Goal: Task Accomplishment & Management: Manage account settings

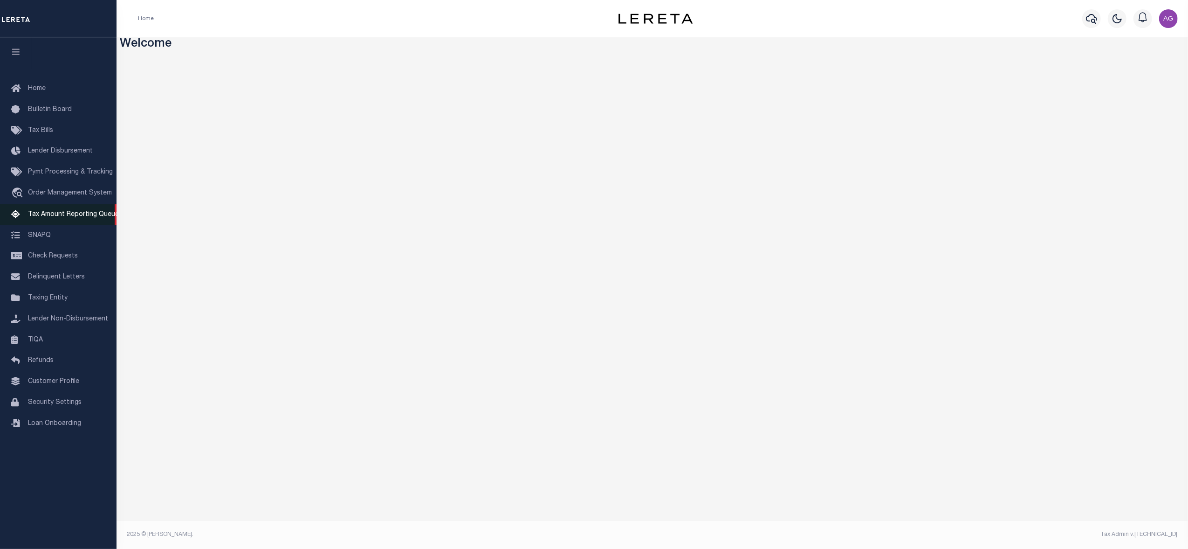
click at [83, 215] on span "Tax Amount Reporting Queue" at bounding box center [73, 214] width 91 height 7
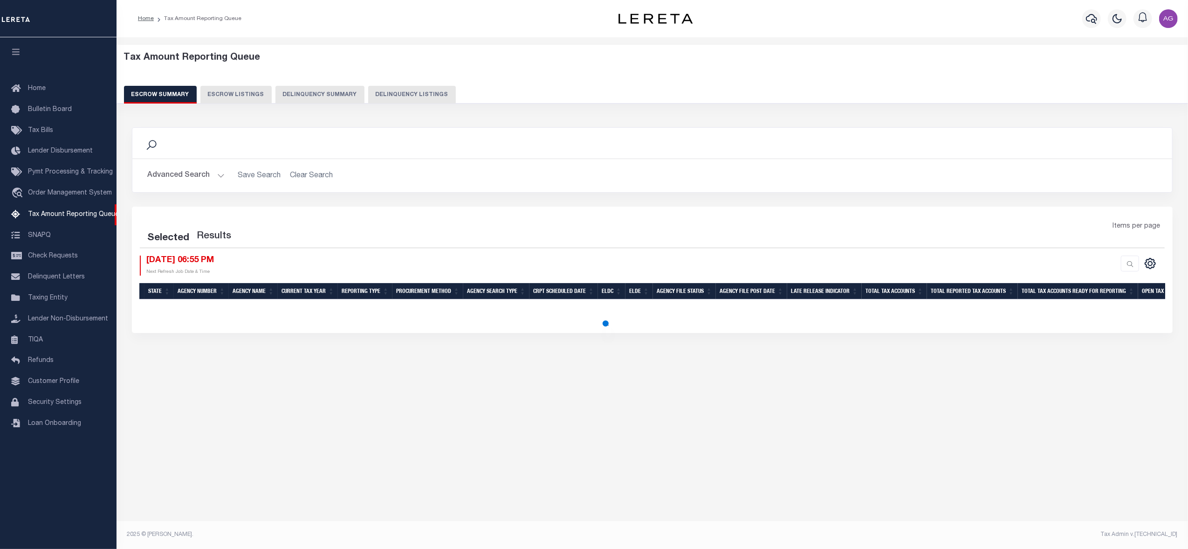
select select "100"
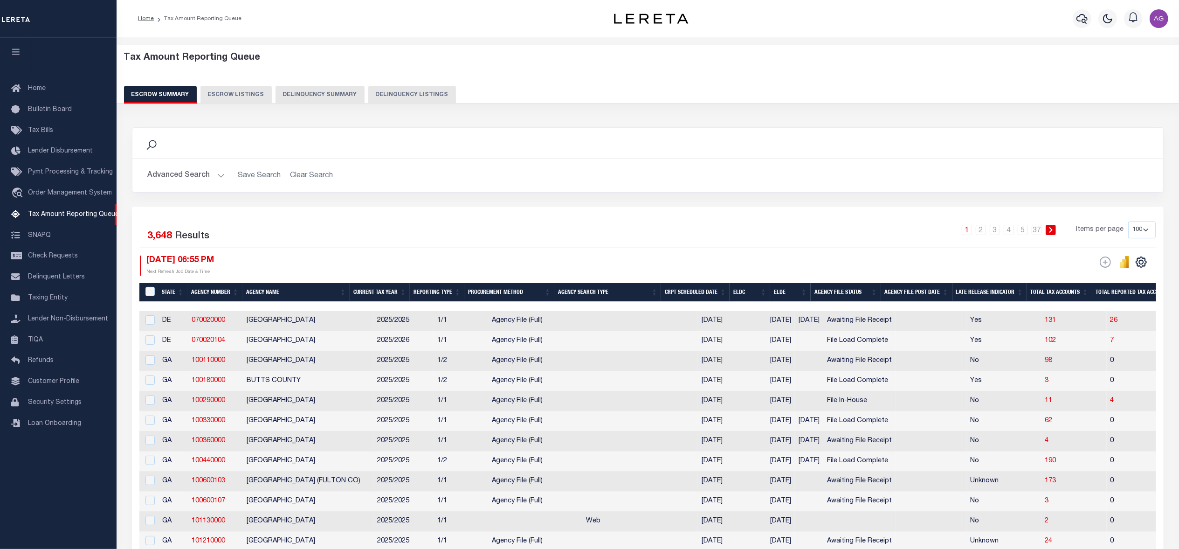
click at [327, 92] on button "Delinquency Summary" at bounding box center [320, 95] width 89 height 18
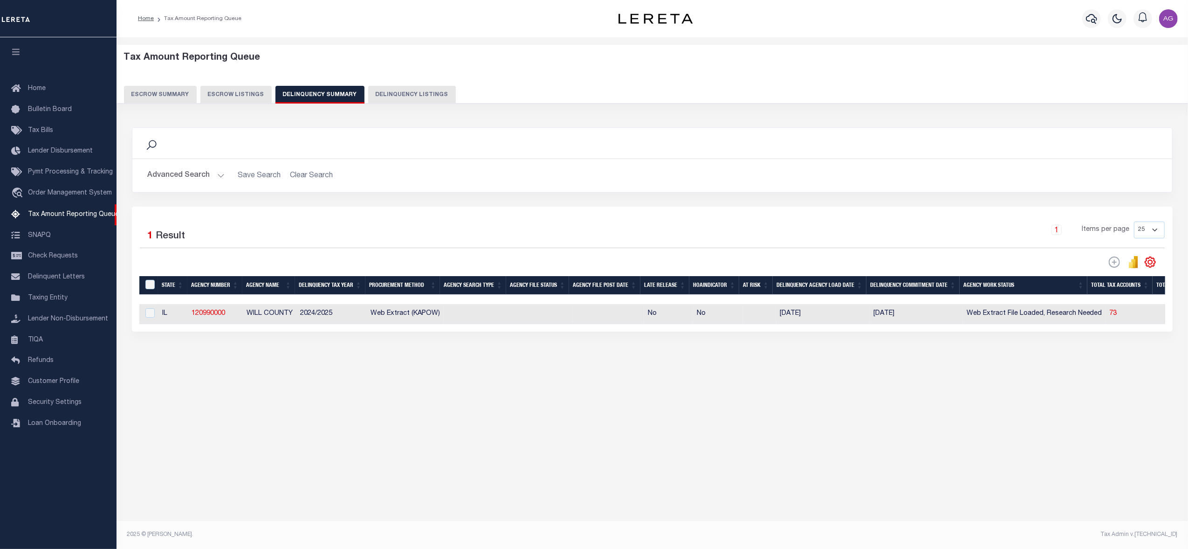
click at [191, 179] on button "Advanced Search" at bounding box center [185, 175] width 77 height 18
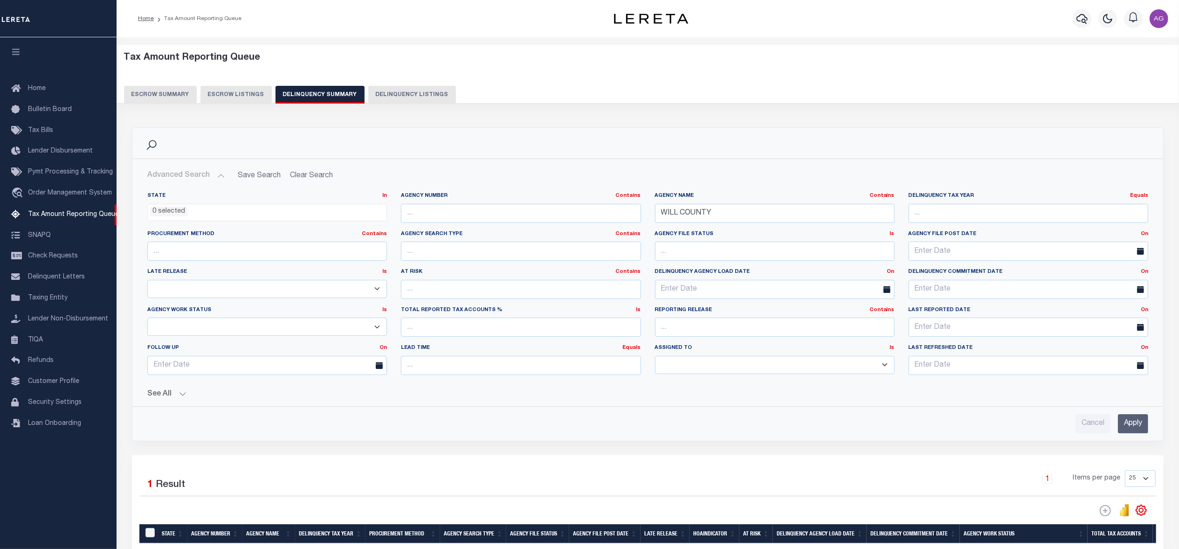
click at [169, 397] on button "See All" at bounding box center [647, 394] width 1001 height 9
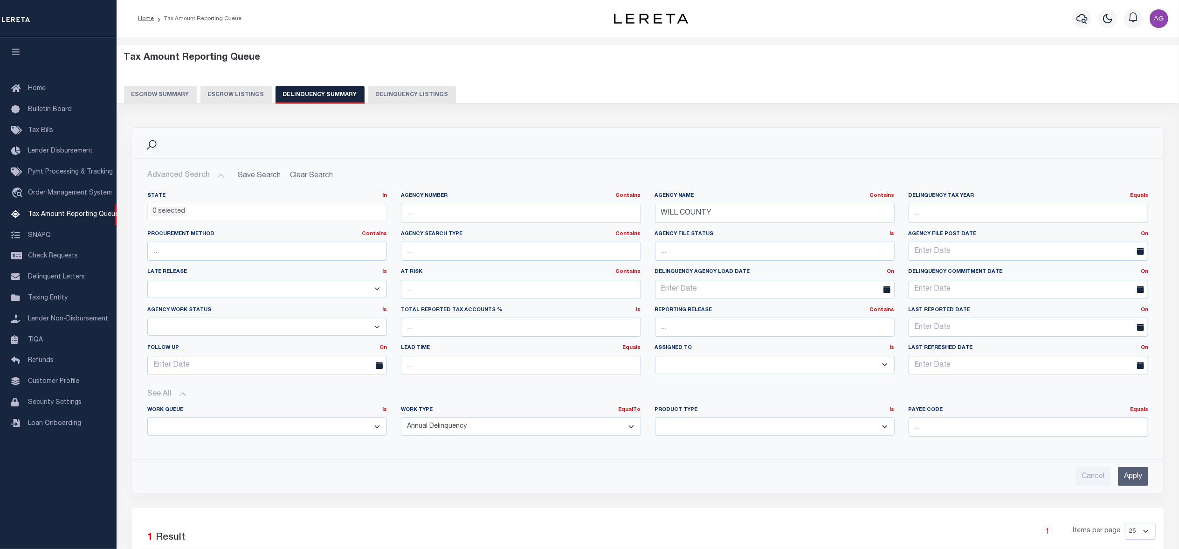
click at [470, 433] on select "Annual Delinquency Back Search Payment Status Check DTRACK" at bounding box center [521, 426] width 240 height 18
select select "DTRACK"
click at [401, 419] on select "Annual Delinquency Back Search Payment Status Check DTRACK" at bounding box center [521, 426] width 240 height 18
click at [721, 215] on input "WILL COUNTY" at bounding box center [775, 213] width 240 height 19
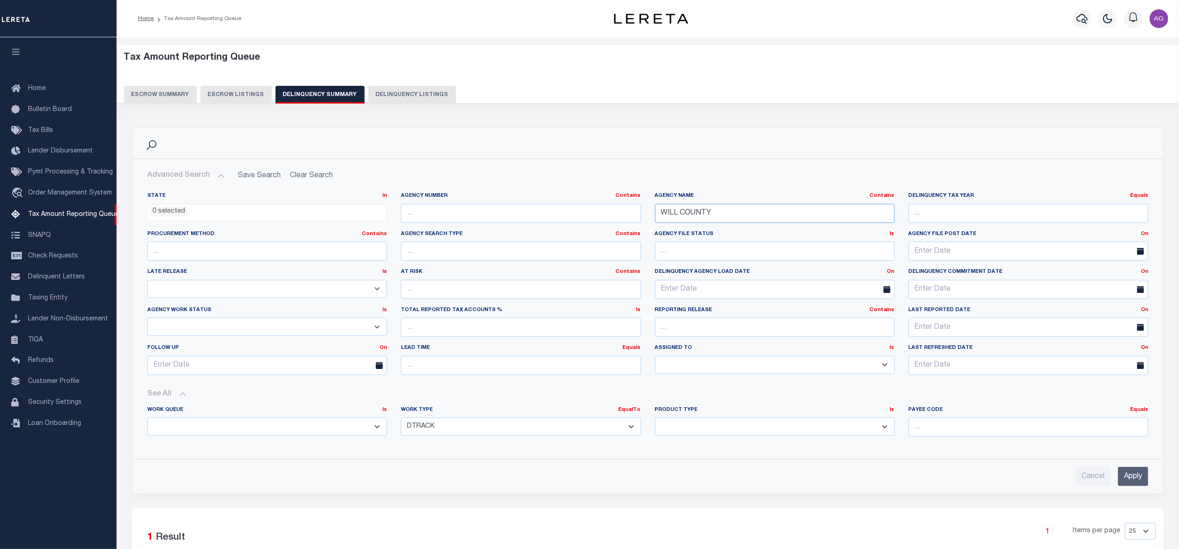
click at [721, 215] on input "WILL COUNTY" at bounding box center [775, 213] width 240 height 19
click at [1137, 486] on input "Apply" at bounding box center [1133, 476] width 30 height 19
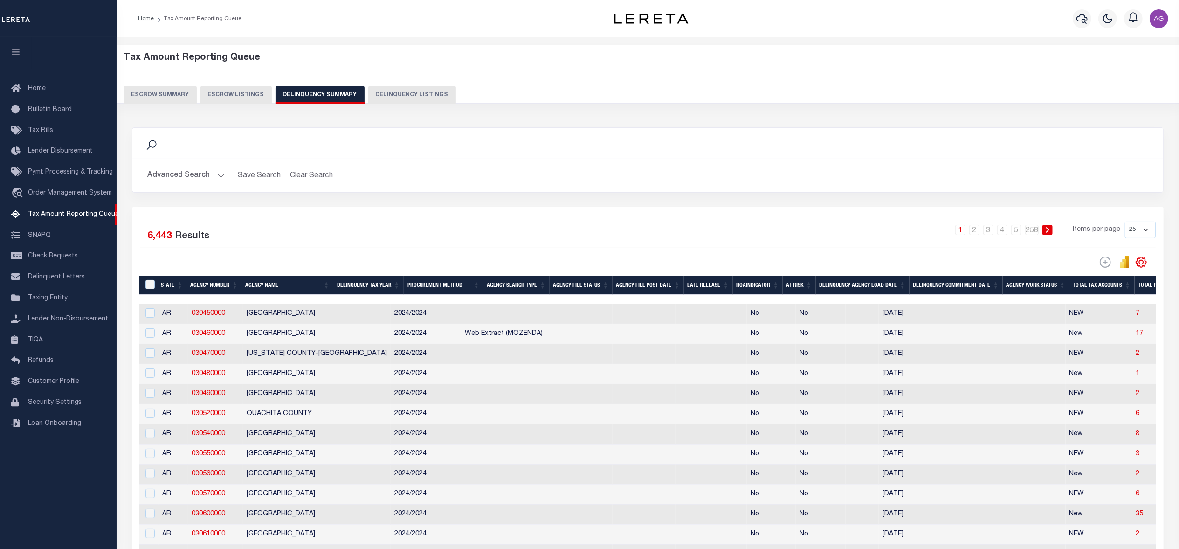
scroll to position [124, 0]
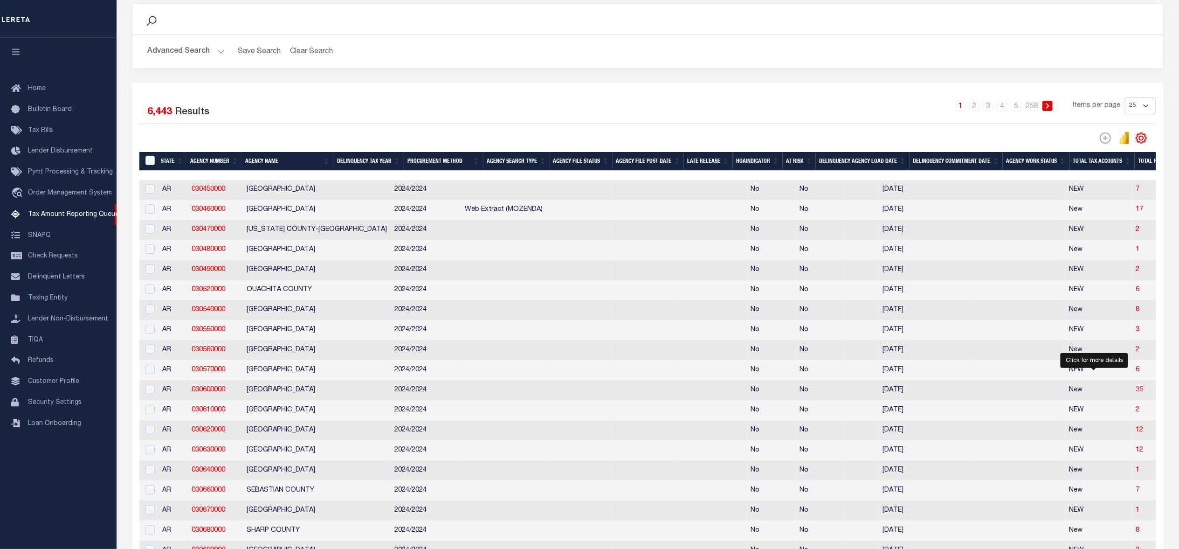
click at [1136, 393] on span "35" at bounding box center [1139, 390] width 7 height 7
select select "100"
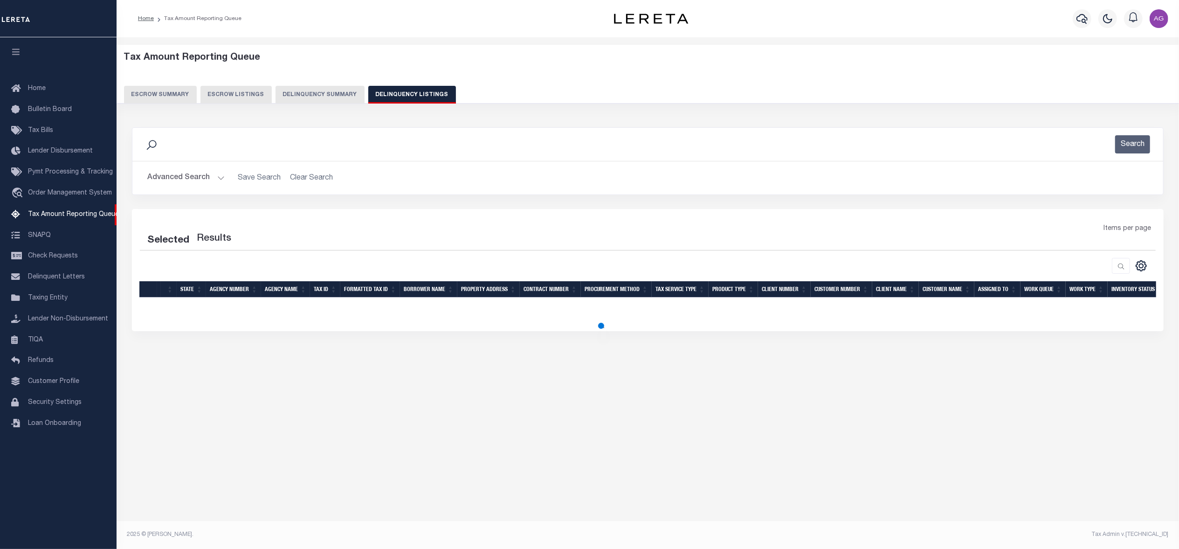
scroll to position [0, 0]
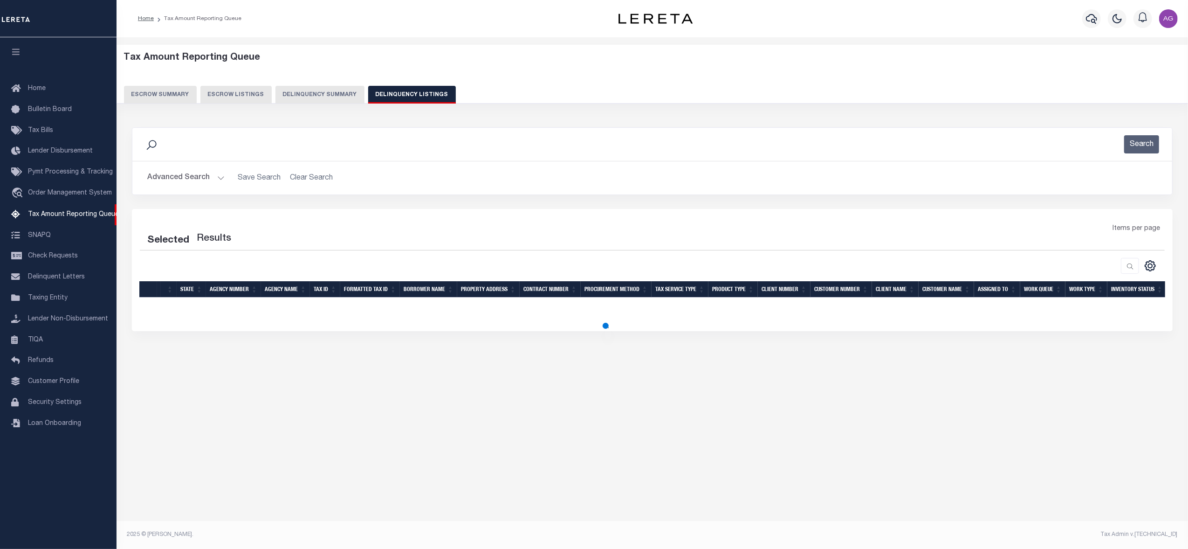
select select "100"
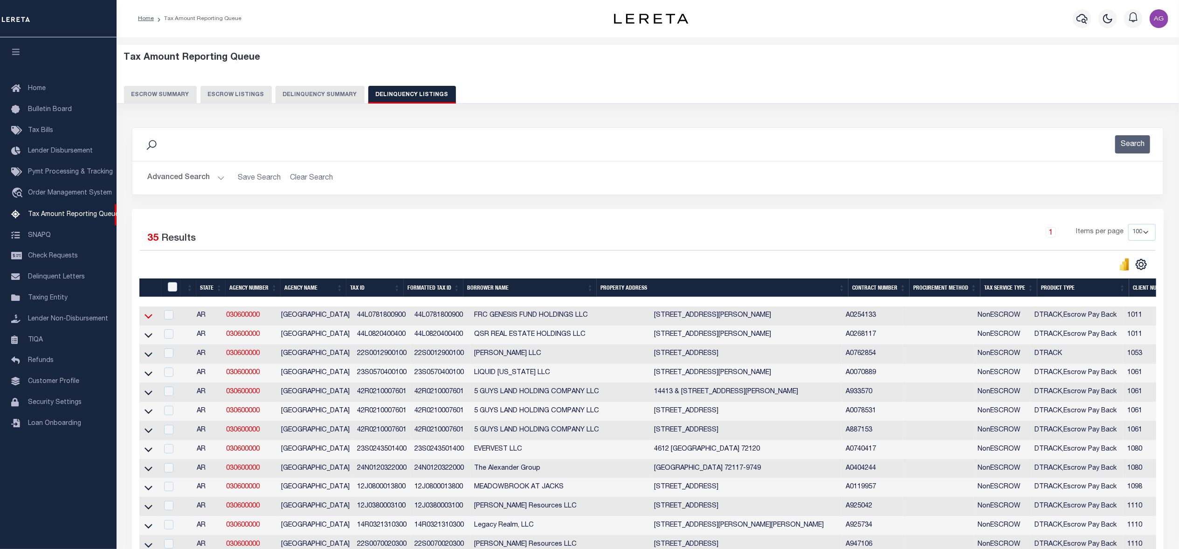
click at [148, 319] on icon at bounding box center [149, 316] width 8 height 5
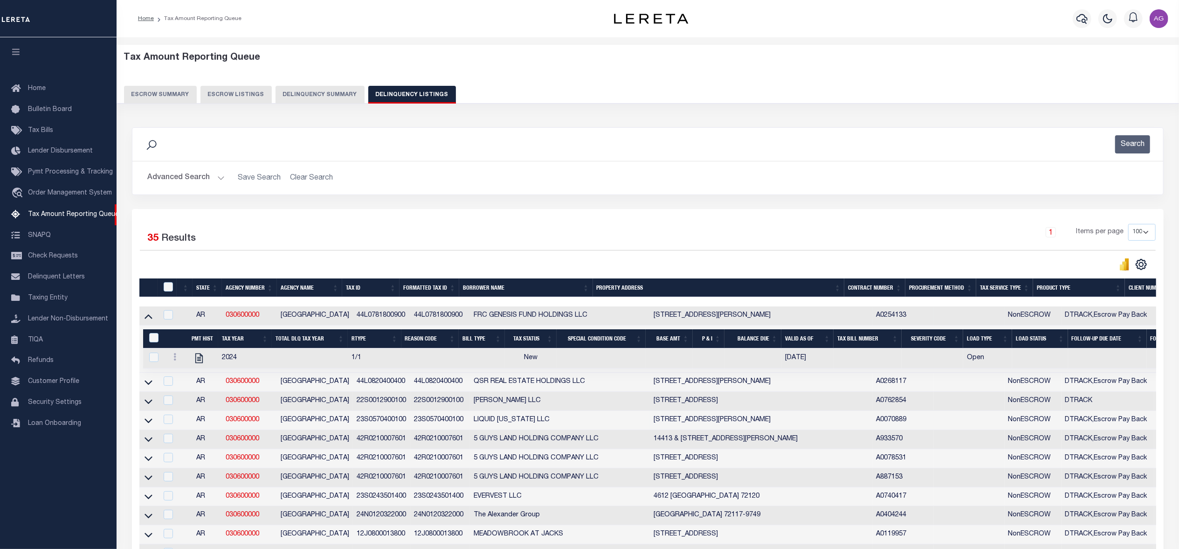
scroll to position [62, 0]
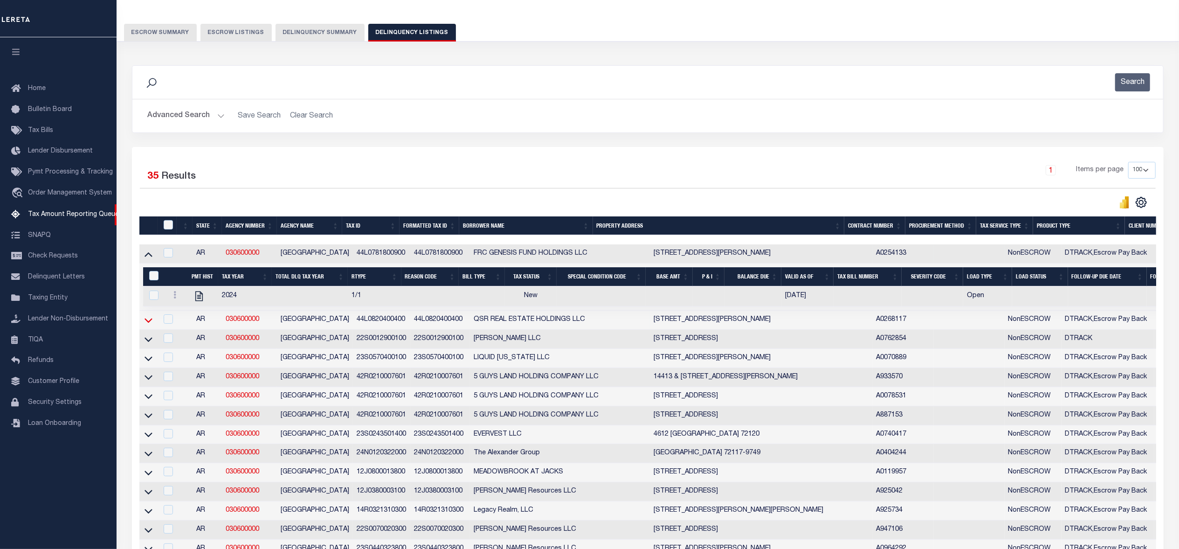
click at [148, 325] on icon at bounding box center [149, 320] width 8 height 10
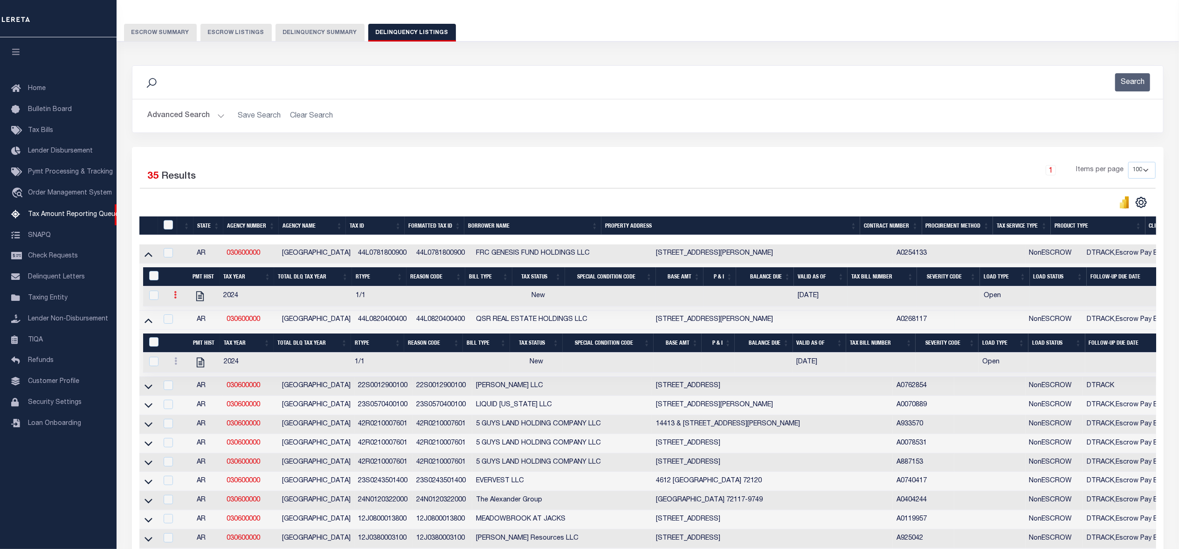
click at [174, 298] on icon at bounding box center [175, 294] width 3 height 7
click at [183, 331] on img "" at bounding box center [186, 326] width 9 height 10
select select "NW2"
select select
type input "[DATE]"
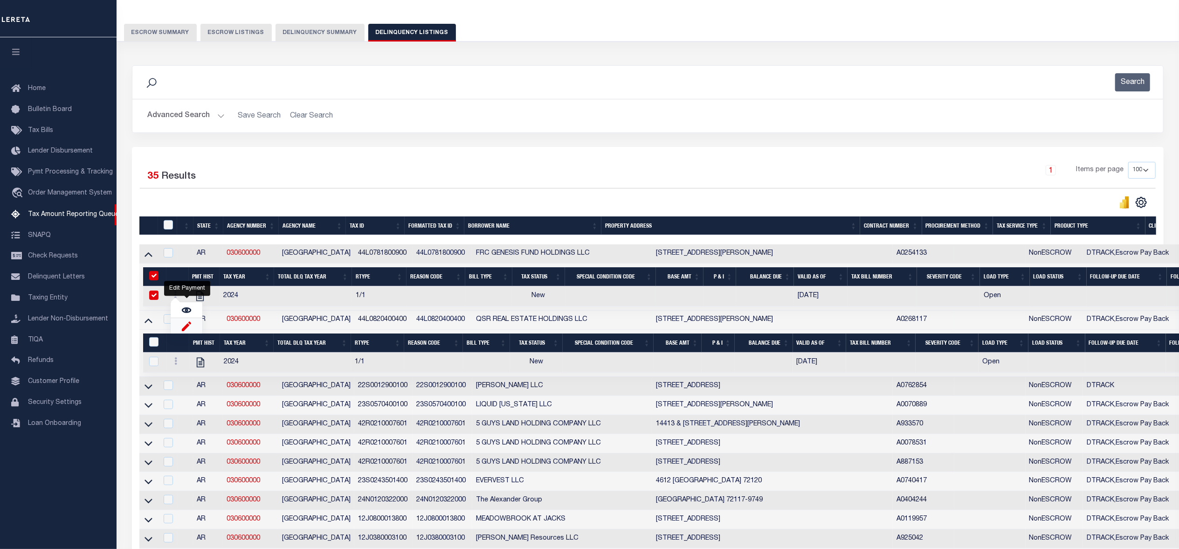
checkbox input "true"
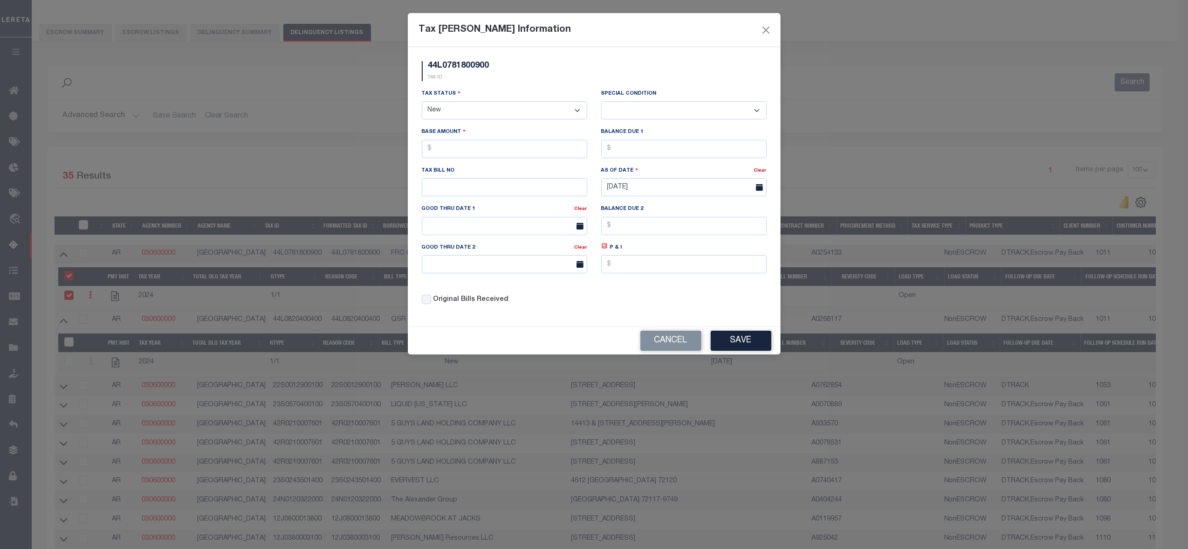
click at [485, 117] on select "- Select Status - Open Due/Unpaid Paid Incomplete No Tax Due Internal Refund Pr…" at bounding box center [505, 110] width 166 height 18
select select "DUE"
click at [422, 103] on select "- Select Status - Open Due/Unpaid Paid Incomplete No Tax Due Internal Refund Pr…" at bounding box center [505, 110] width 166 height 18
select select "0"
click at [538, 150] on input "text" at bounding box center [505, 149] width 166 height 18
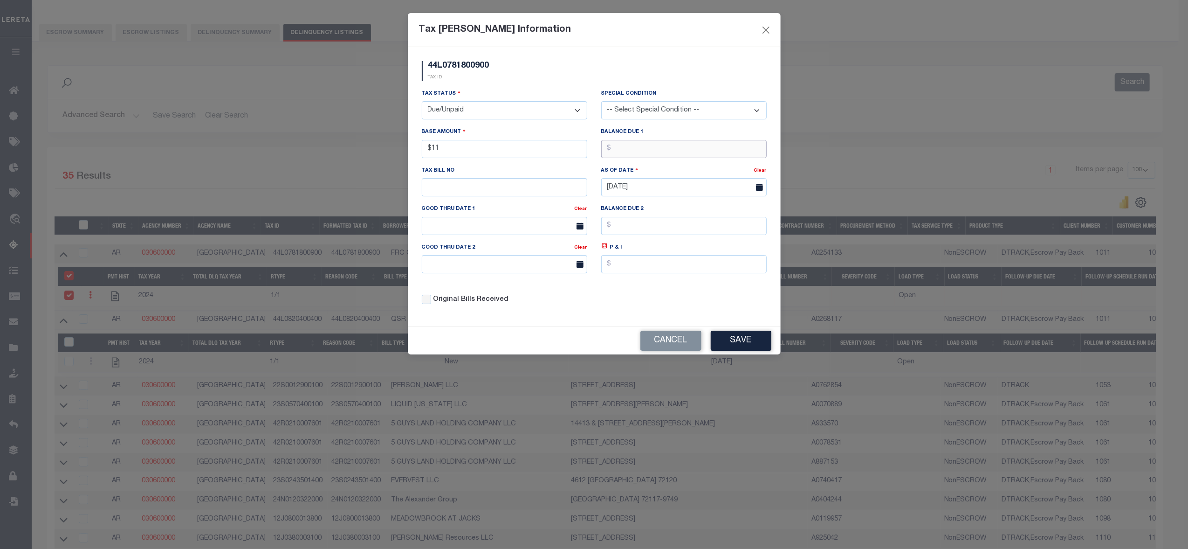
type input "$11.00"
click at [642, 149] on input "text" at bounding box center [684, 149] width 166 height 18
type input "$11.00"
click at [735, 342] on button "Save" at bounding box center [741, 341] width 61 height 20
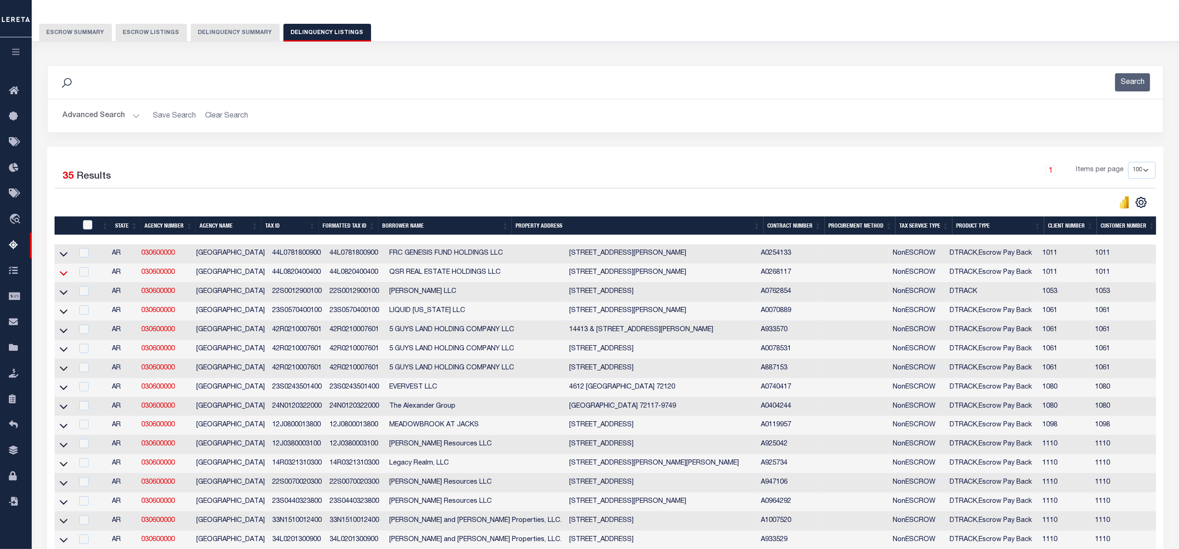
click at [62, 275] on icon at bounding box center [64, 273] width 8 height 10
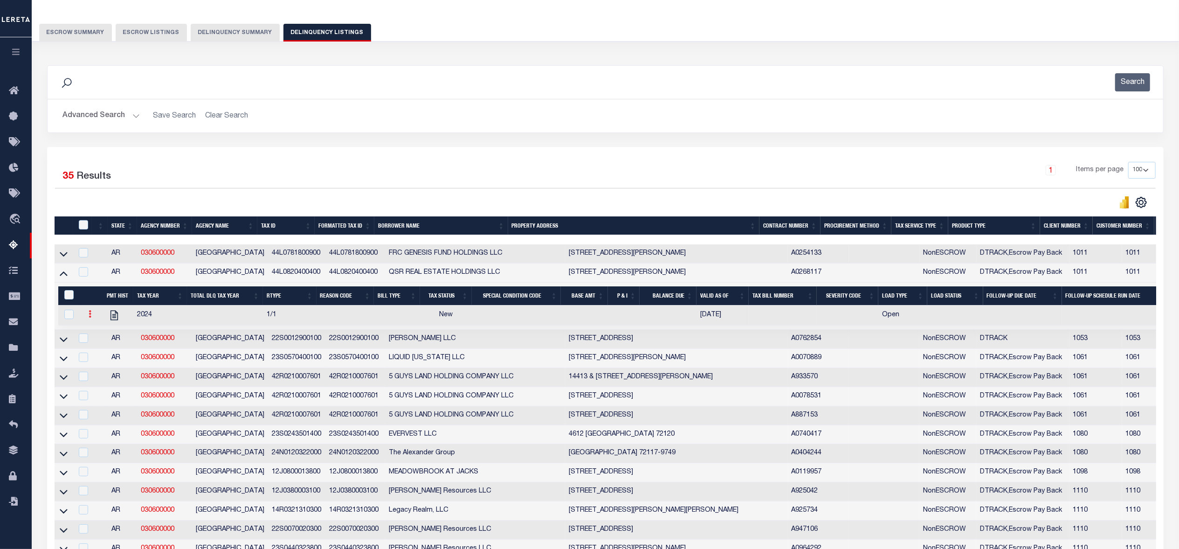
click at [90, 318] on icon at bounding box center [90, 313] width 3 height 7
click at [105, 349] on img "" at bounding box center [101, 345] width 9 height 10
select select
checkbox input "true"
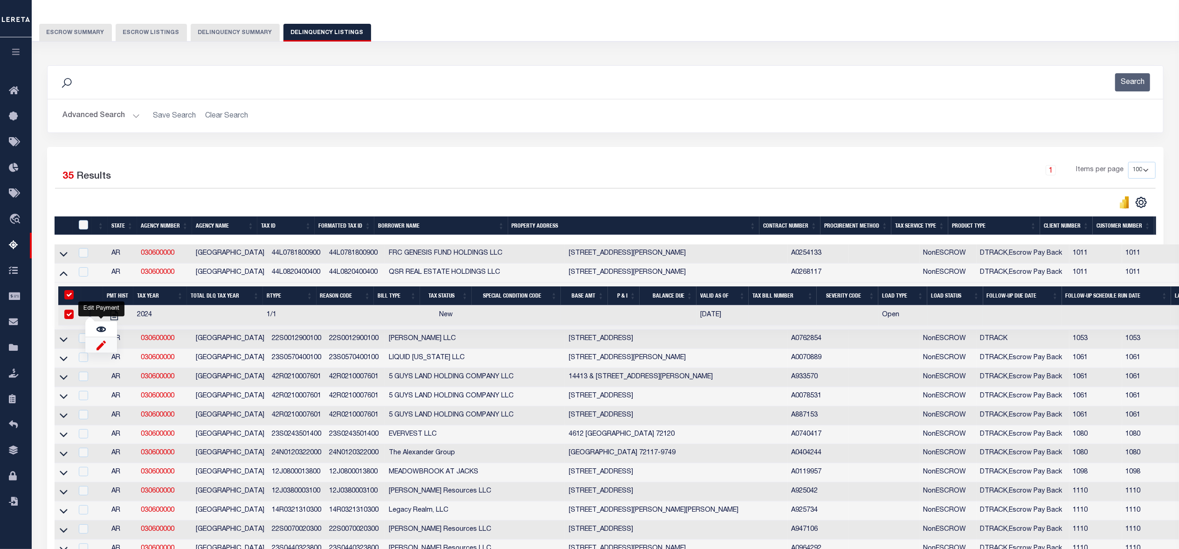
checkbox input "true"
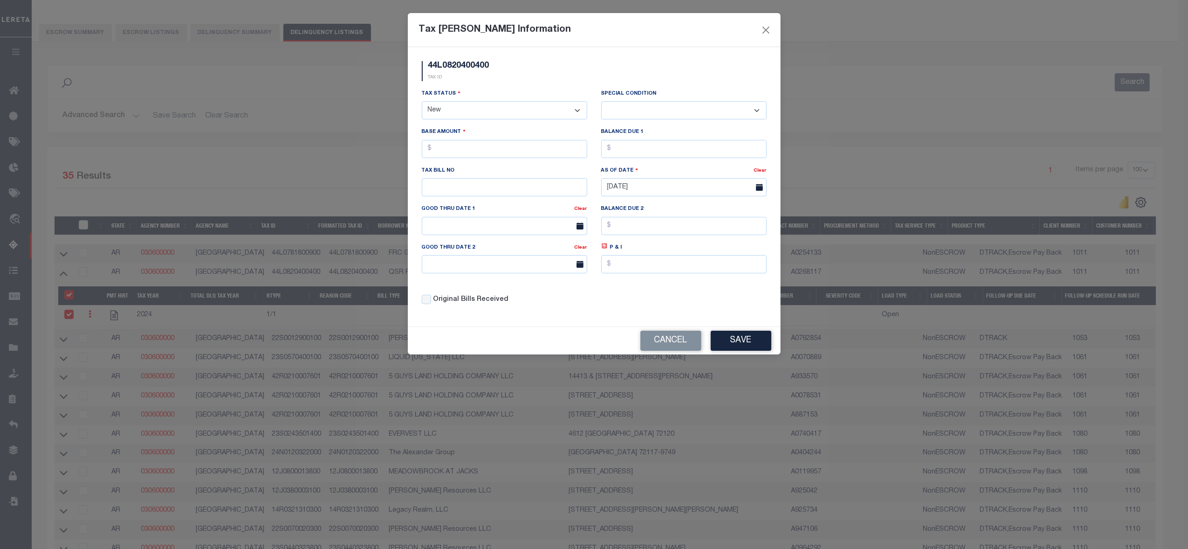
click at [478, 114] on select "- Select Status - Open Due/Unpaid Paid Incomplete No Tax Due Internal Refund Pr…" at bounding box center [505, 110] width 166 height 18
select select "DUE"
click at [422, 103] on select "- Select Status - Open Due/Unpaid Paid Incomplete No Tax Due Internal Refund Pr…" at bounding box center [505, 110] width 166 height 18
select select "0"
click at [462, 152] on input "text" at bounding box center [505, 149] width 166 height 18
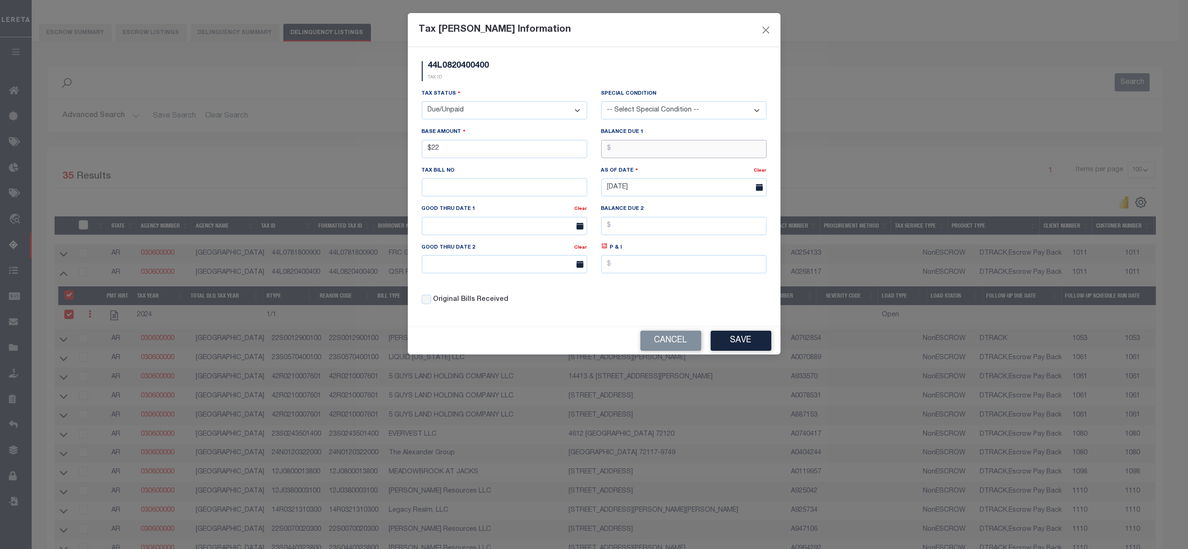
type input "$22.00"
click at [668, 151] on input "text" at bounding box center [684, 149] width 166 height 18
type input "$22.00"
click at [742, 349] on button "Save" at bounding box center [741, 341] width 61 height 20
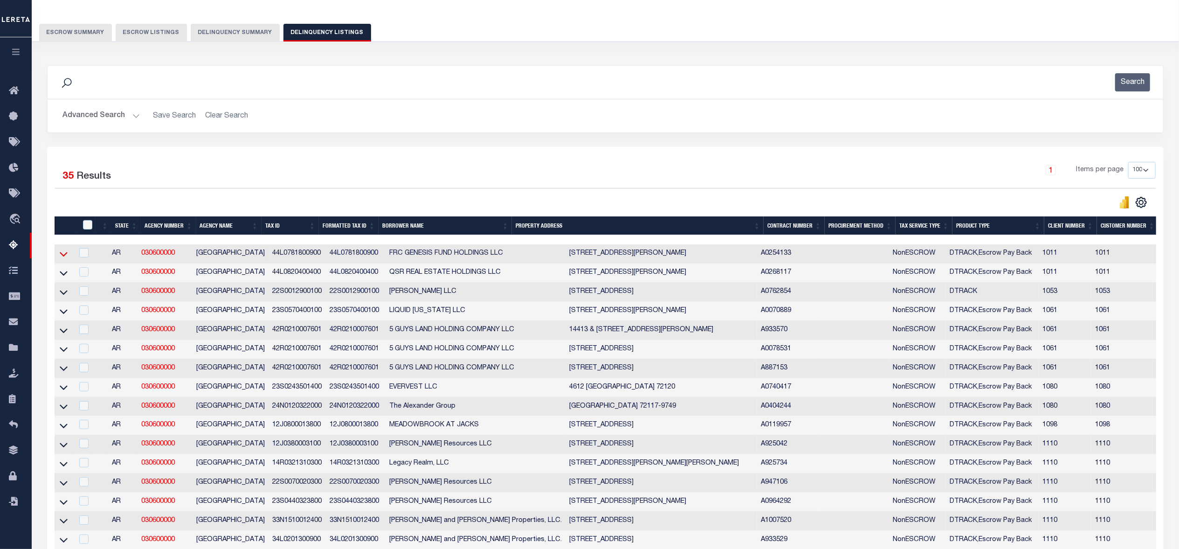
click at [66, 257] on icon at bounding box center [64, 254] width 8 height 5
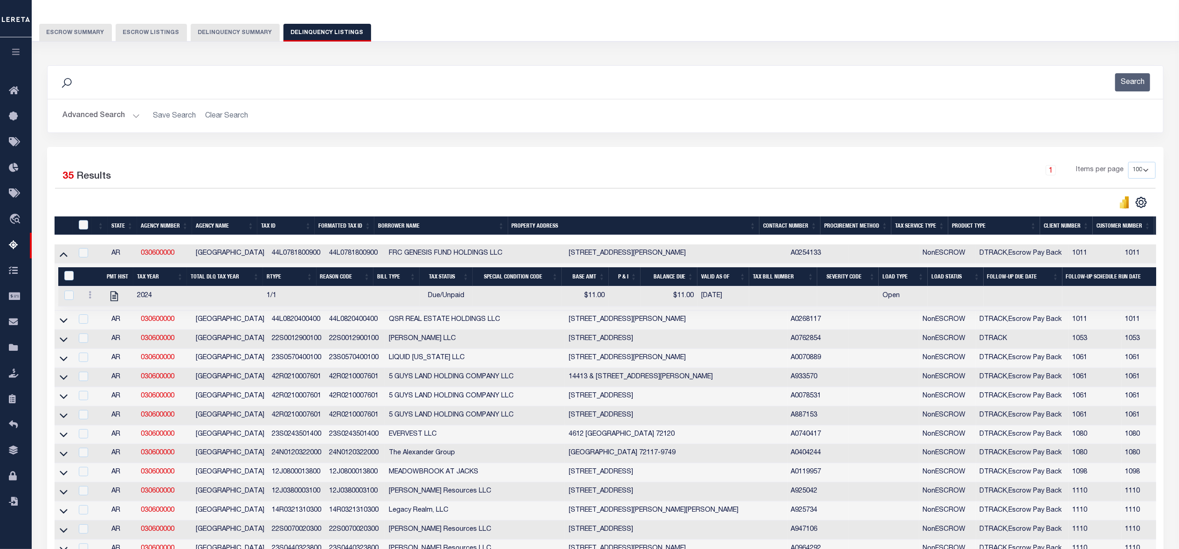
click at [66, 257] on icon at bounding box center [64, 254] width 8 height 10
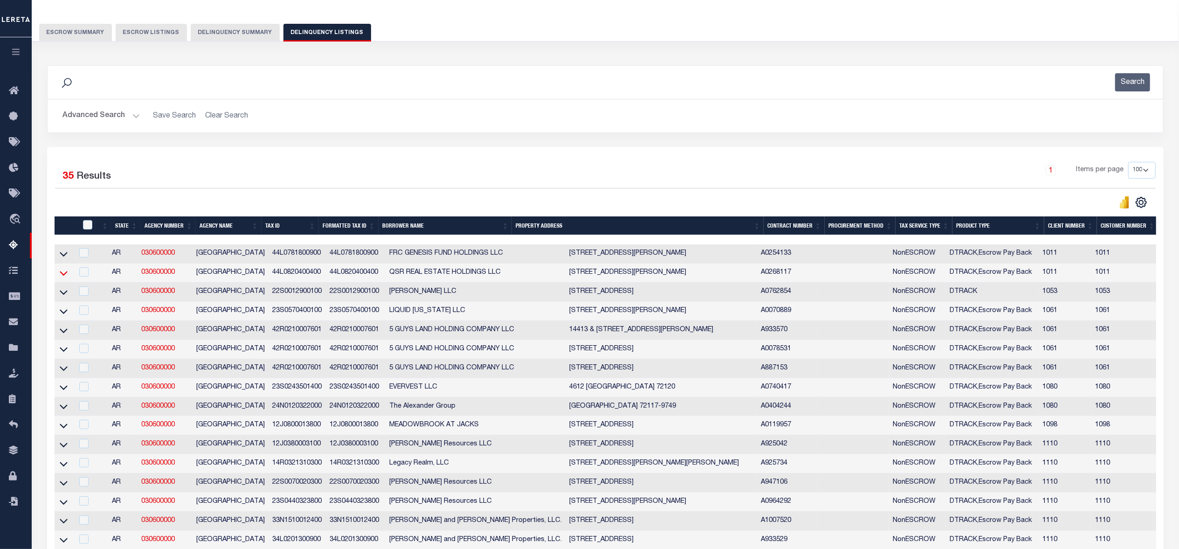
click at [62, 278] on icon at bounding box center [64, 273] width 8 height 10
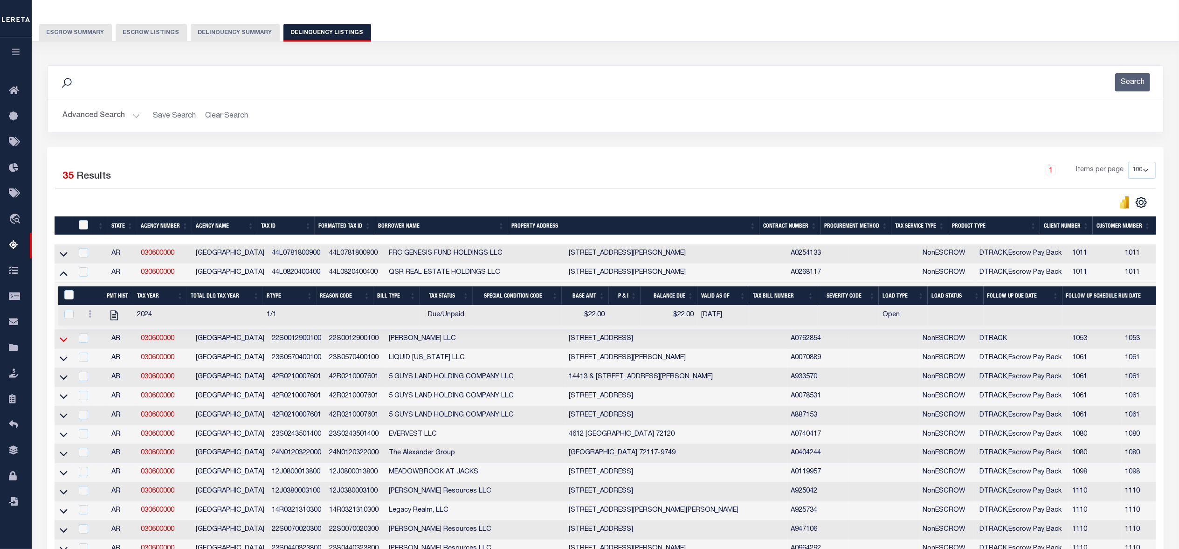
click at [64, 344] on icon at bounding box center [64, 339] width 8 height 10
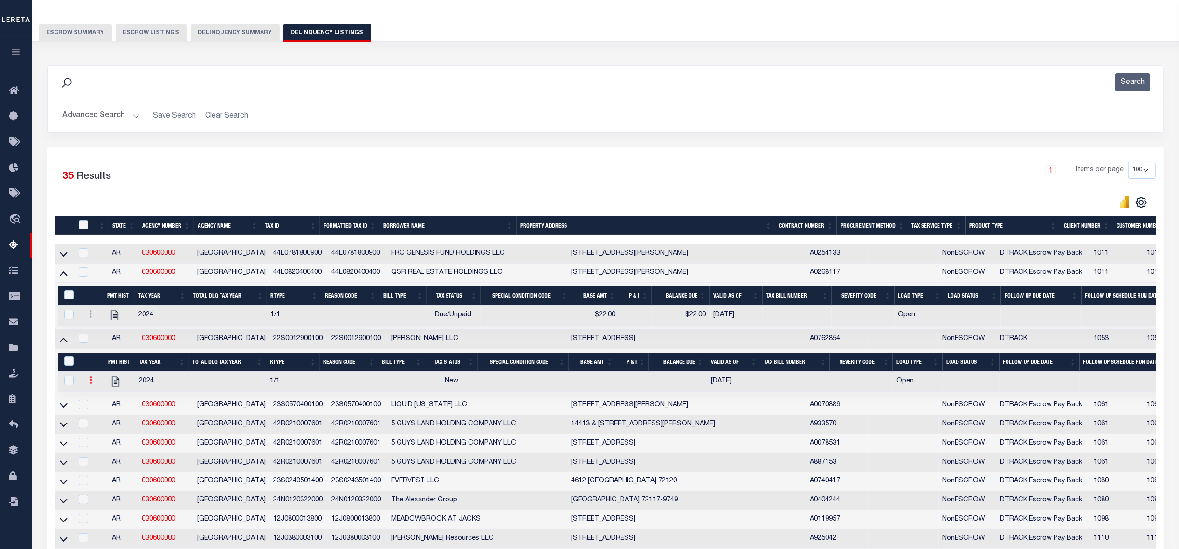
click at [93, 385] on link at bounding box center [91, 381] width 10 height 7
click at [108, 418] on link "" at bounding box center [102, 410] width 32 height 15
checkbox input "true"
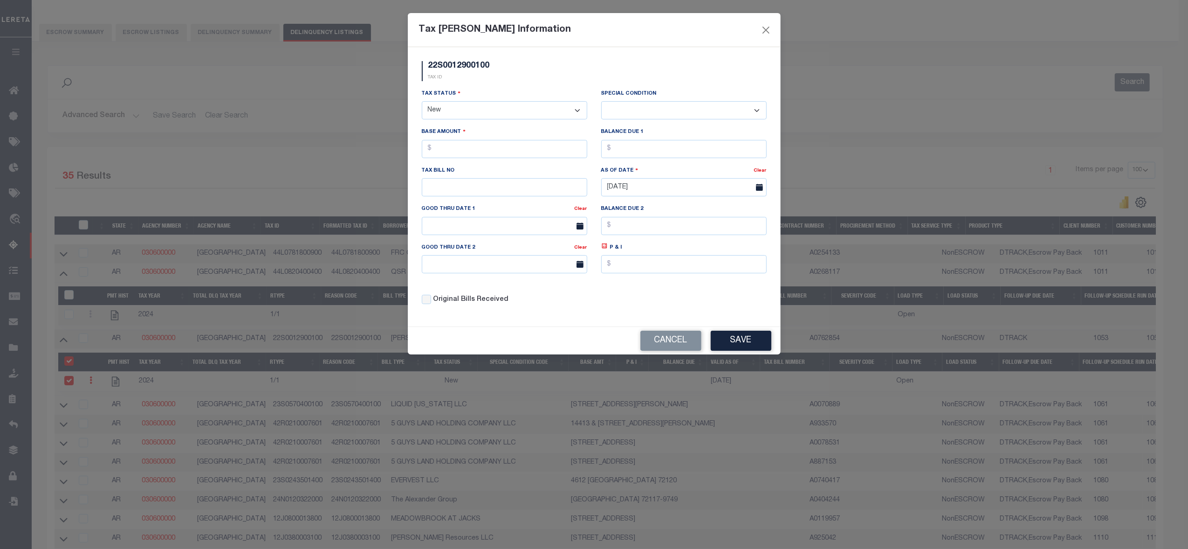
click at [487, 116] on select "- Select Status - Open Due/Unpaid Paid Incomplete No Tax Due Internal Refund Pr…" at bounding box center [505, 110] width 166 height 18
select select "DUE"
click at [422, 103] on select "- Select Status - Open Due/Unpaid Paid Incomplete No Tax Due Internal Refund Pr…" at bounding box center [505, 110] width 166 height 18
select select "0"
click at [480, 152] on input "text" at bounding box center [505, 149] width 166 height 18
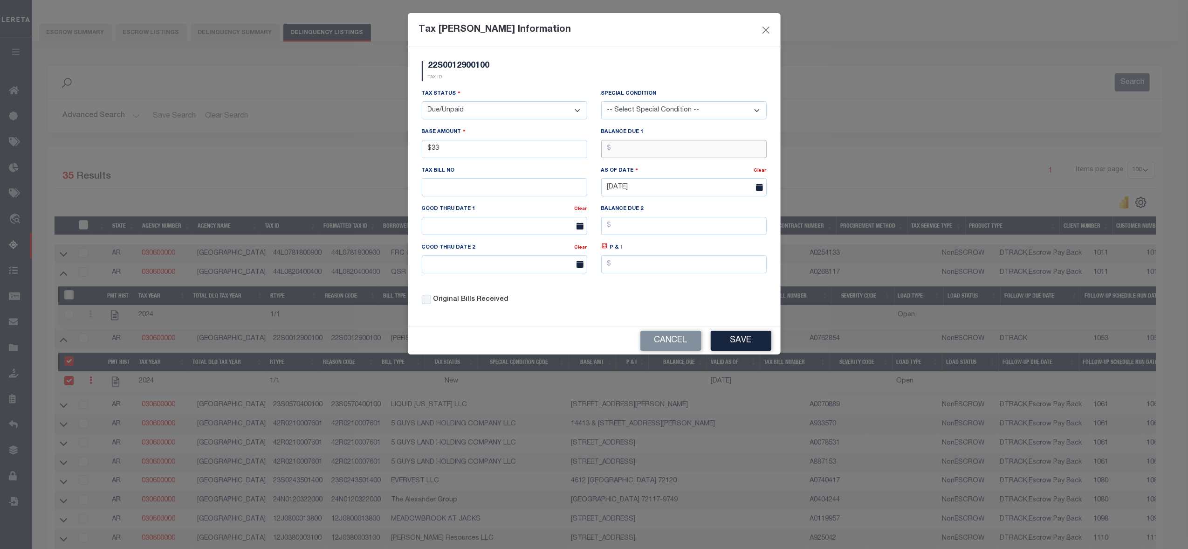
type input "$33.00"
click at [694, 150] on input "text" at bounding box center [684, 149] width 166 height 18
type input "$33.00"
click at [745, 350] on button "Save" at bounding box center [741, 341] width 61 height 20
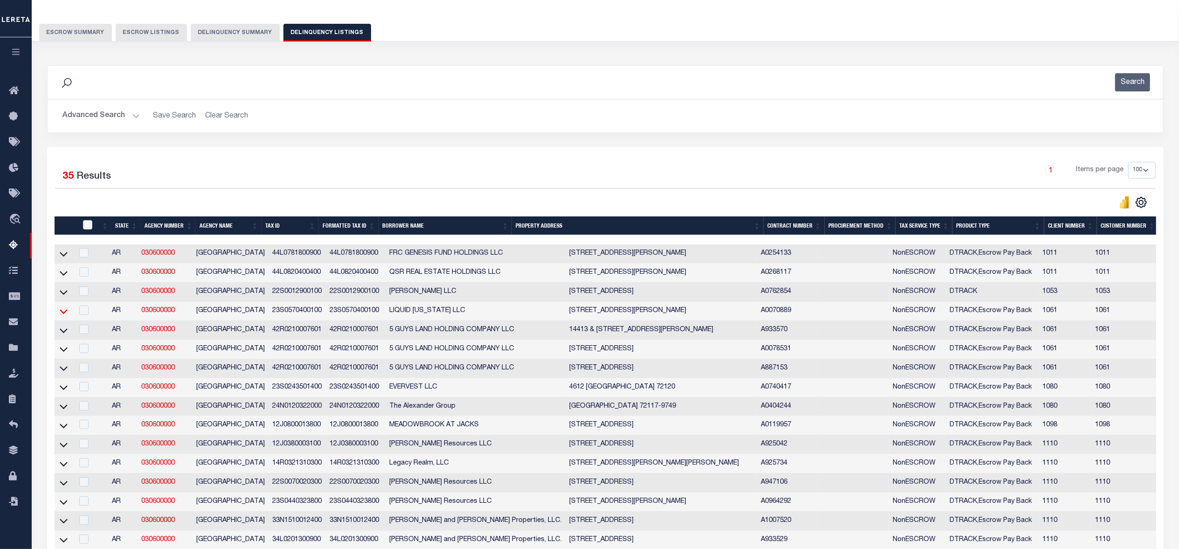
click at [65, 315] on icon at bounding box center [64, 311] width 8 height 10
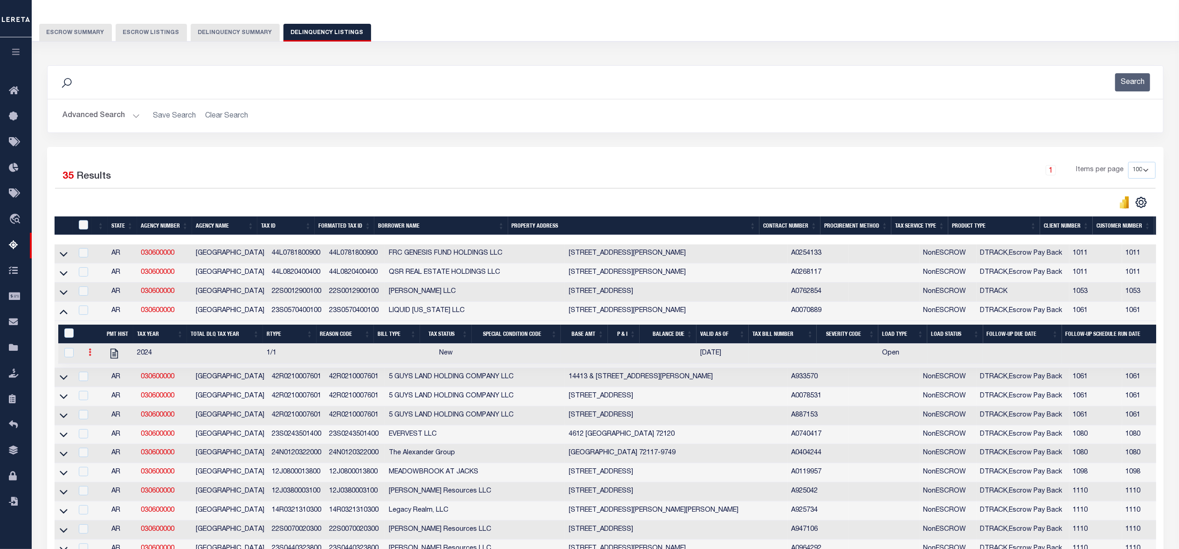
click at [89, 356] on icon at bounding box center [90, 351] width 3 height 7
click at [101, 388] on img "" at bounding box center [101, 383] width 9 height 10
select select
checkbox input "true"
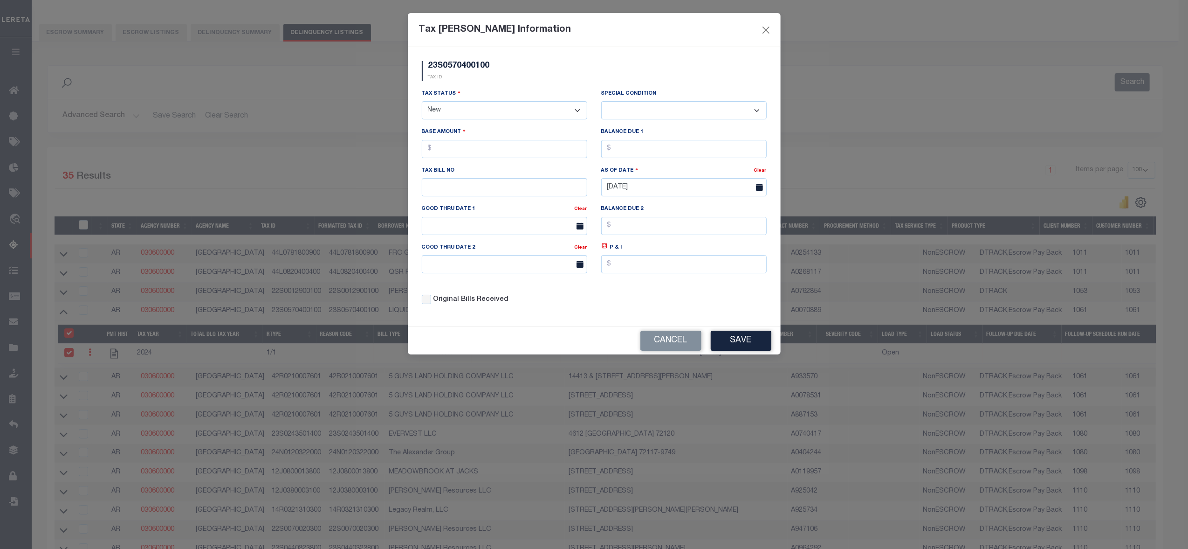
click at [498, 112] on select "- Select Status - Open Due/Unpaid Paid Incomplete No Tax Due Internal Refund Pr…" at bounding box center [505, 110] width 166 height 18
select select "DUE"
click at [422, 103] on select "- Select Status - Open Due/Unpaid Paid Incomplete No Tax Due Internal Refund Pr…" at bounding box center [505, 110] width 166 height 18
select select "0"
click at [487, 155] on input "text" at bounding box center [505, 149] width 166 height 18
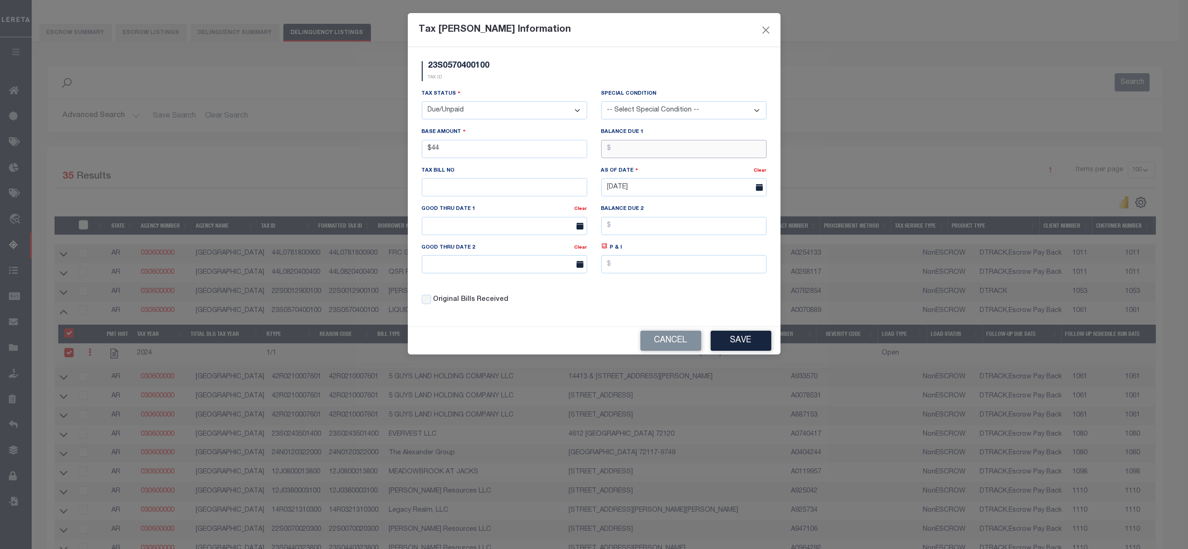
type input "$44.00"
click at [633, 153] on input "text" at bounding box center [684, 149] width 166 height 18
type input "$44.00"
click at [755, 344] on button "Save" at bounding box center [741, 341] width 61 height 20
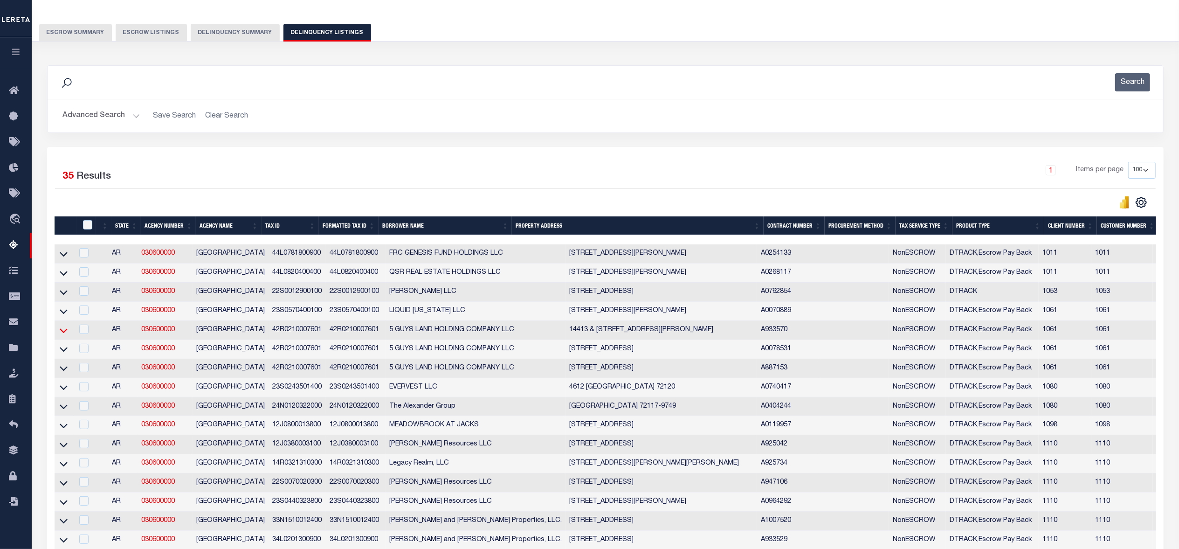
click at [64, 335] on icon at bounding box center [64, 330] width 8 height 10
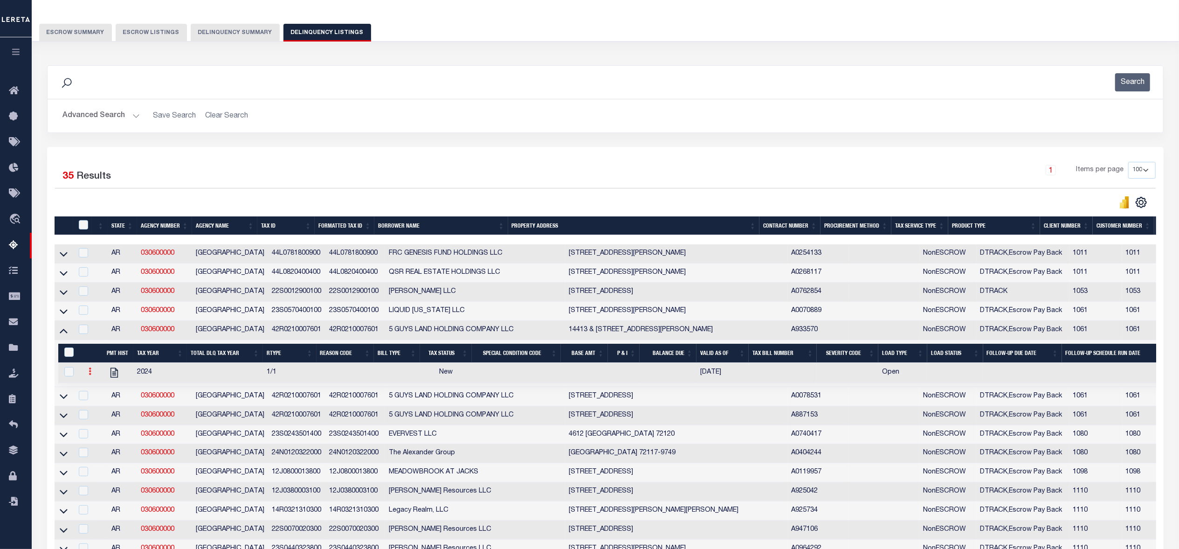
click at [94, 376] on link at bounding box center [90, 372] width 10 height 7
click at [105, 407] on img "" at bounding box center [101, 402] width 9 height 10
select select
checkbox input "true"
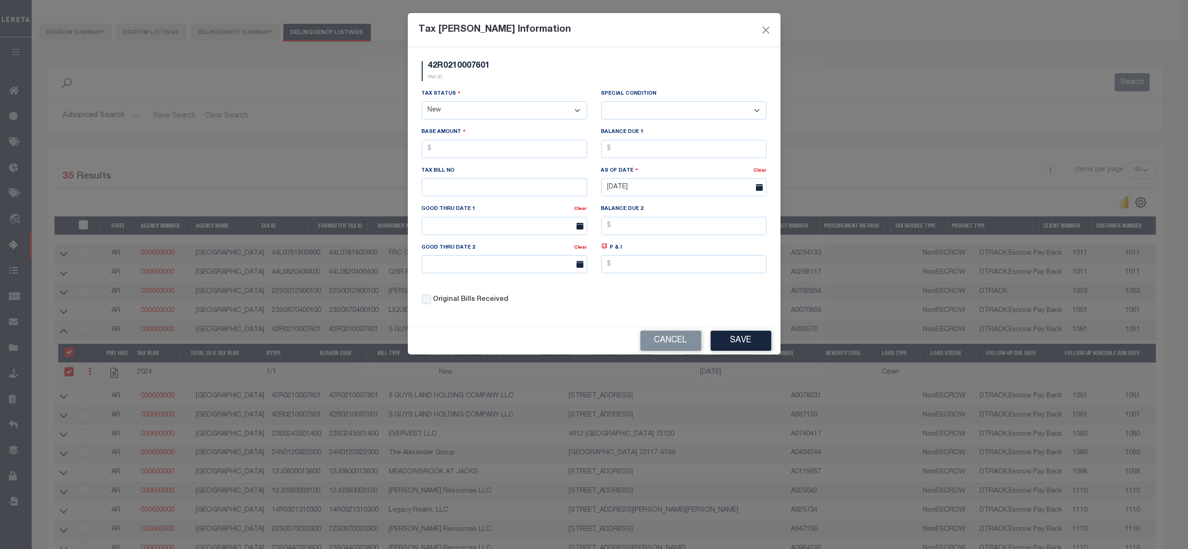
click at [491, 114] on select "- Select Status - Open Due/Unpaid Paid Incomplete No Tax Due Internal Refund Pr…" at bounding box center [505, 110] width 166 height 18
select select "DUE"
click at [422, 103] on select "- Select Status - Open Due/Unpaid Paid Incomplete No Tax Due Internal Refund Pr…" at bounding box center [505, 110] width 166 height 18
select select "0"
click at [467, 153] on input "text" at bounding box center [505, 149] width 166 height 18
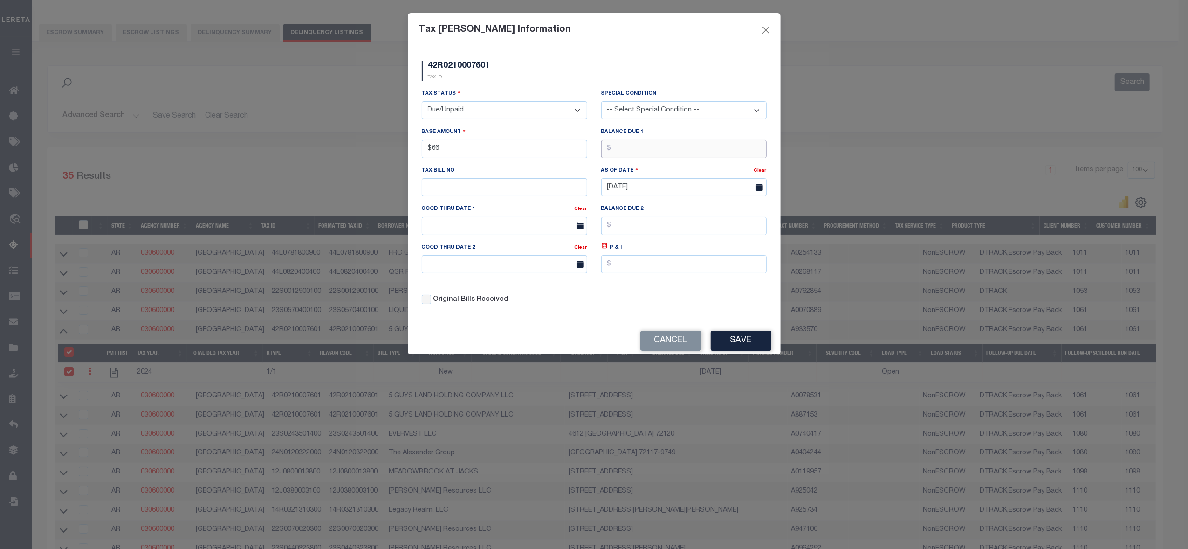
type input "$66.00"
click at [685, 155] on input "text" at bounding box center [684, 149] width 166 height 18
type input "$66.00"
click at [741, 350] on button "Save" at bounding box center [741, 341] width 61 height 20
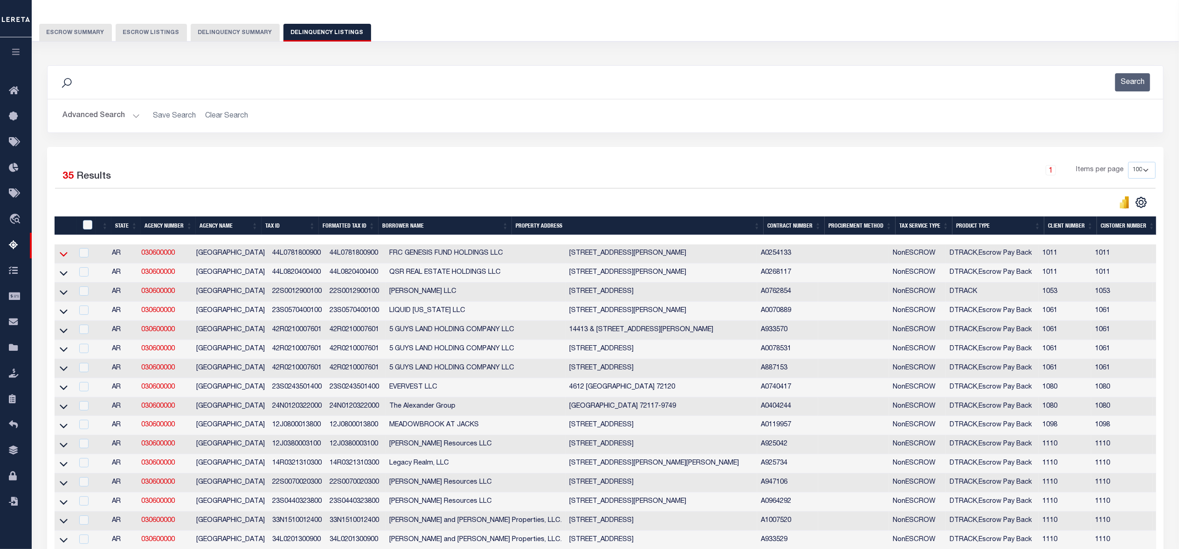
click at [65, 254] on icon at bounding box center [64, 254] width 8 height 10
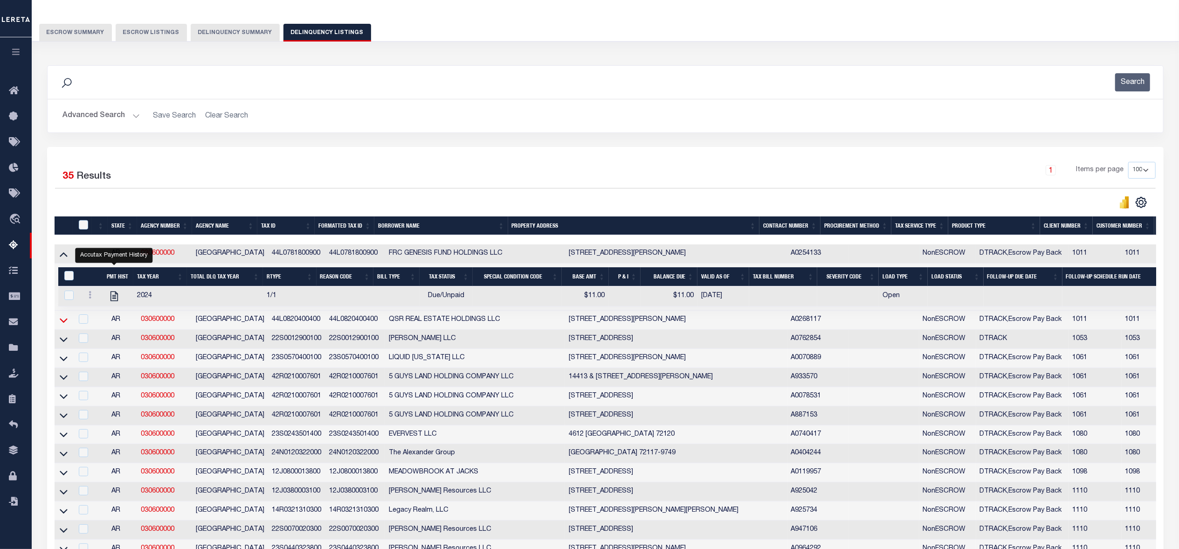
click at [62, 325] on icon at bounding box center [64, 320] width 8 height 10
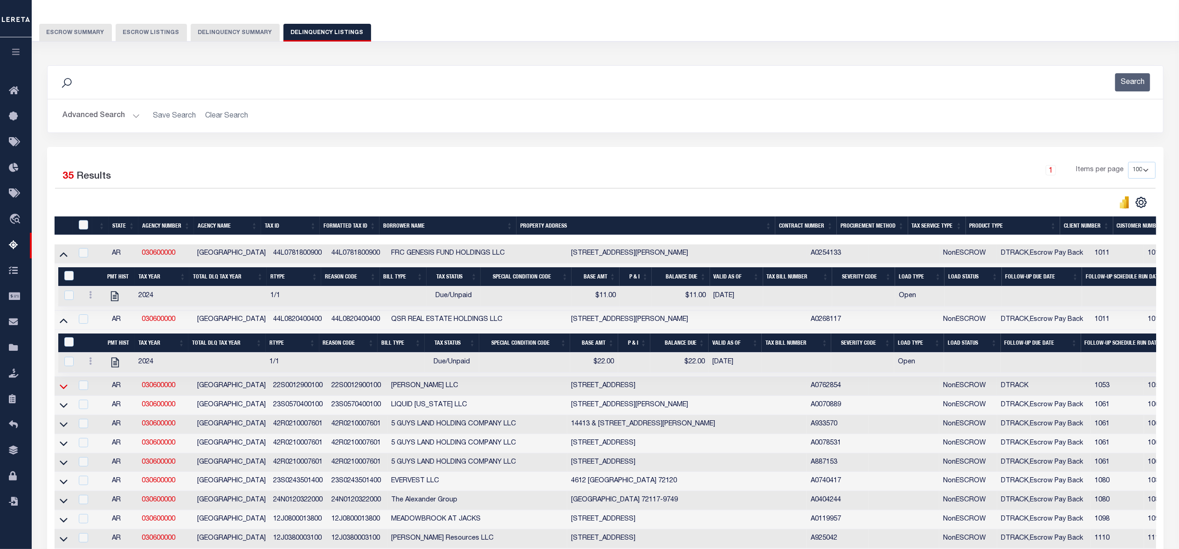
click at [62, 391] on icon at bounding box center [64, 386] width 8 height 10
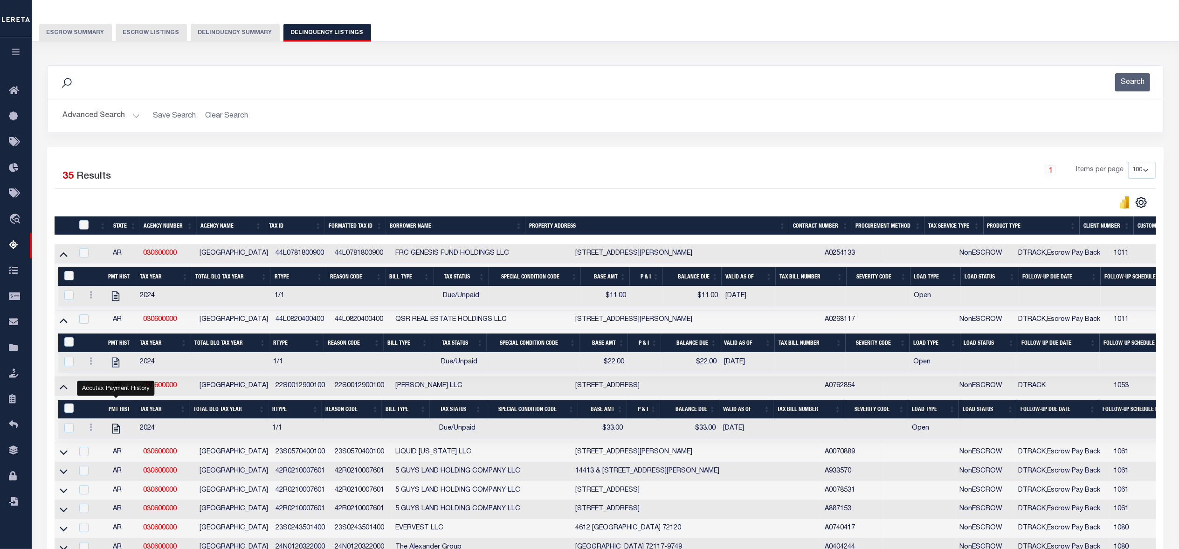
click at [66, 457] on icon at bounding box center [64, 452] width 8 height 10
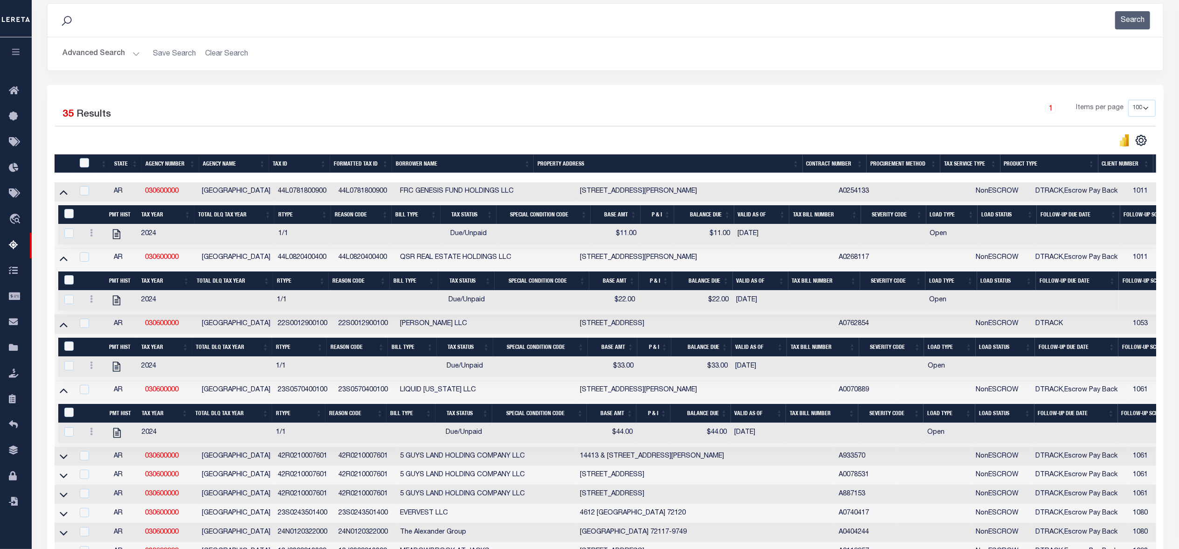
scroll to position [186, 0]
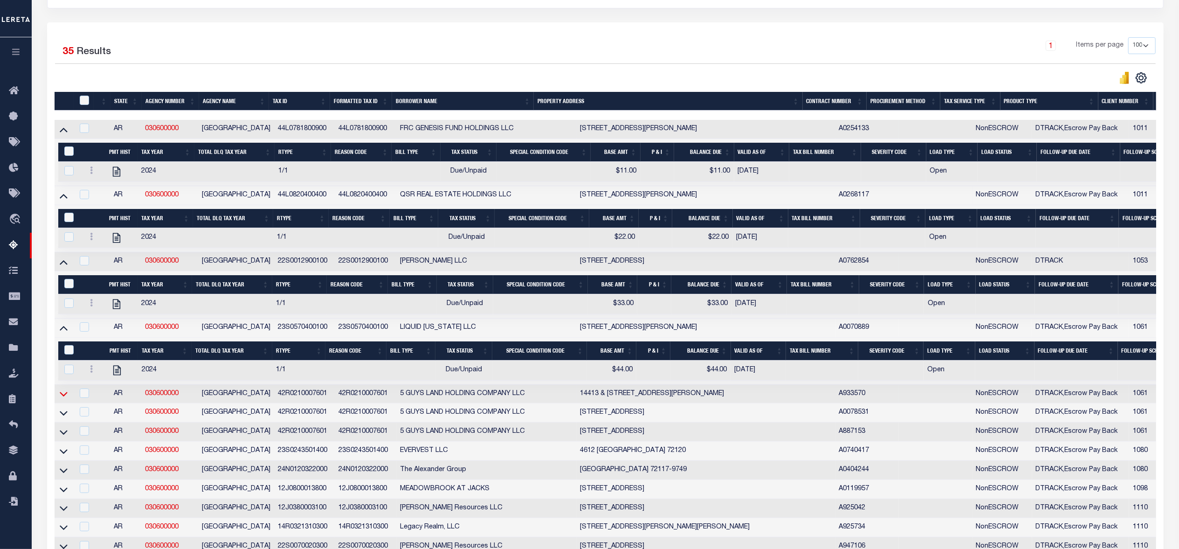
click at [65, 399] on icon at bounding box center [64, 394] width 8 height 10
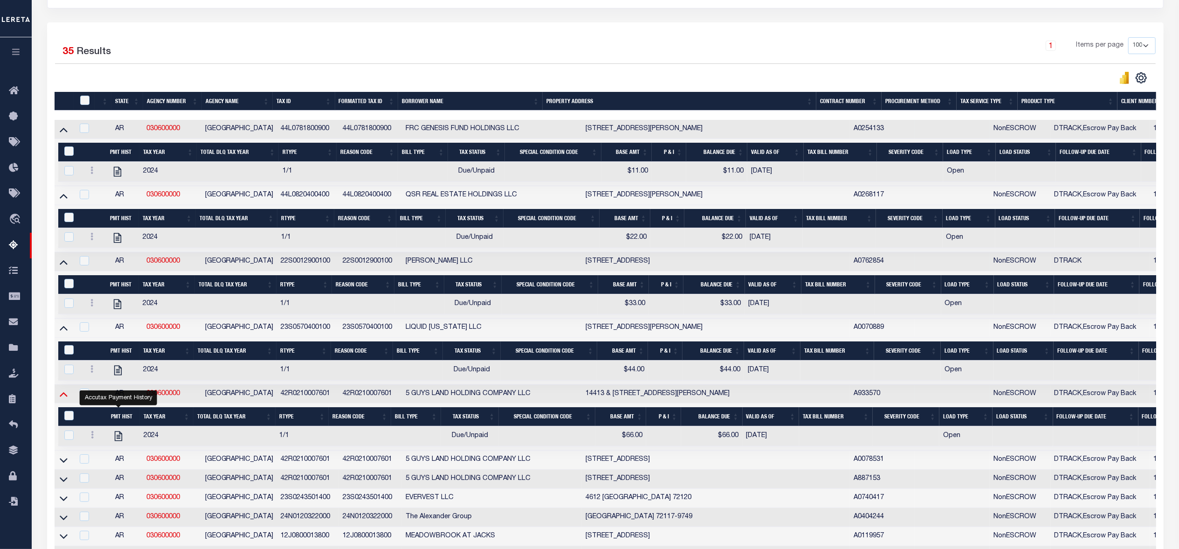
click at [64, 399] on icon at bounding box center [64, 394] width 8 height 10
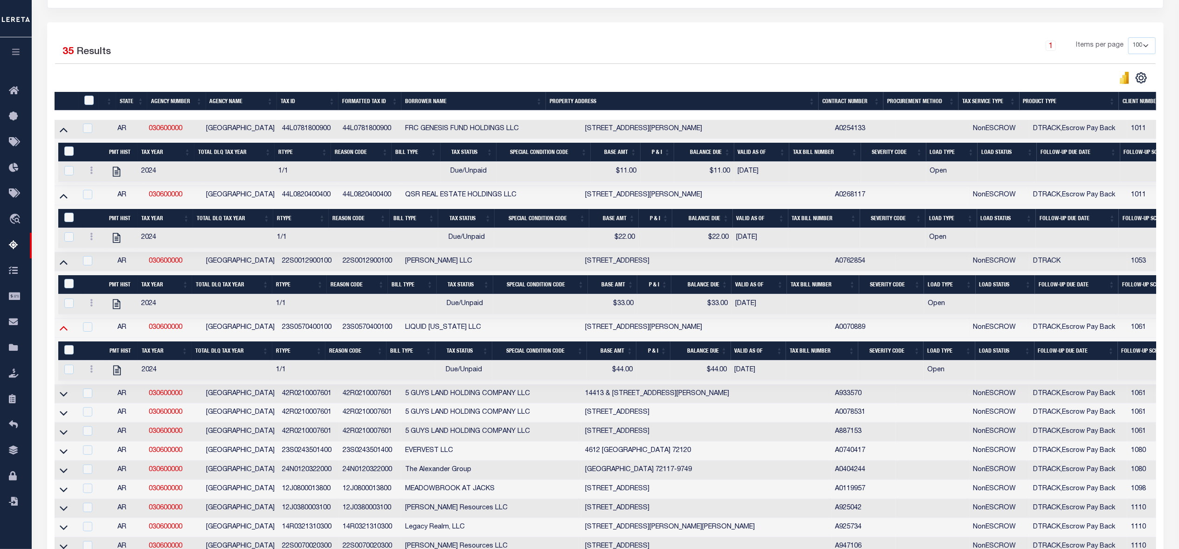
click at [64, 332] on icon at bounding box center [64, 328] width 8 height 10
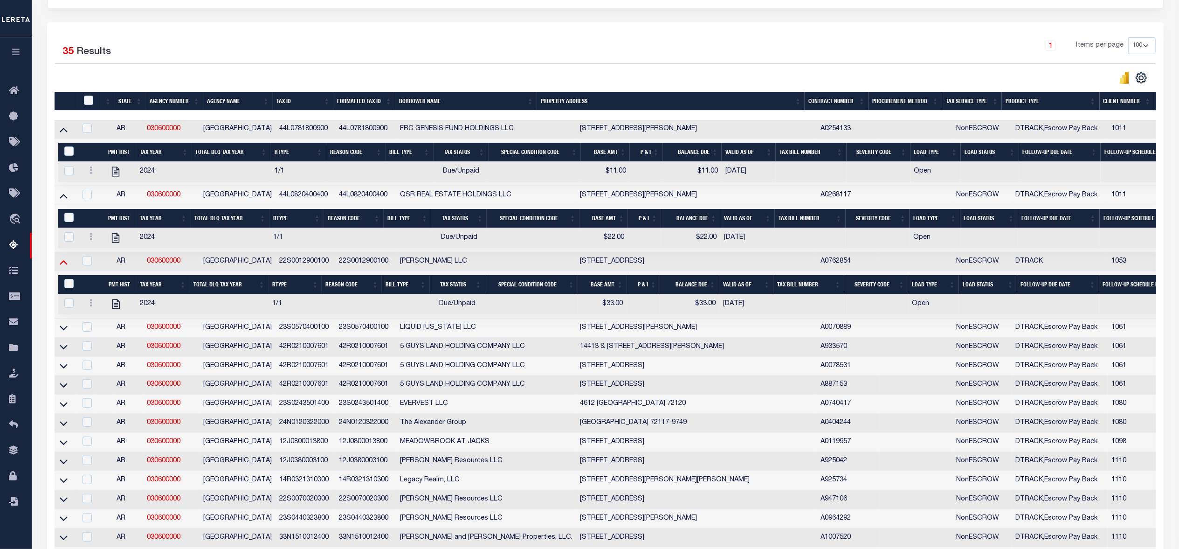
click at [62, 263] on icon at bounding box center [64, 262] width 8 height 10
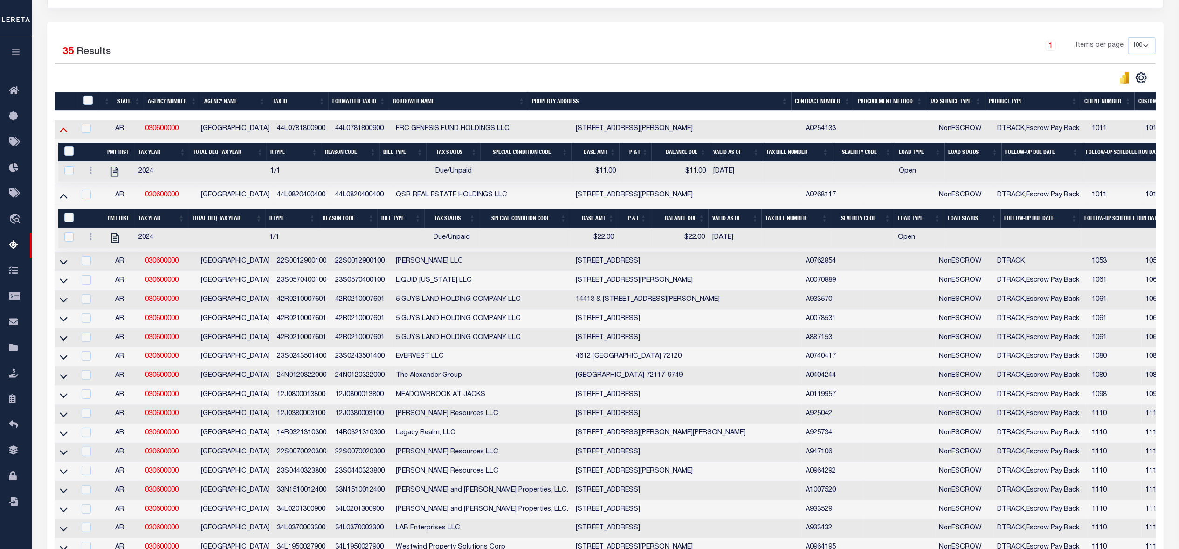
click at [59, 198] on link at bounding box center [63, 195] width 11 height 7
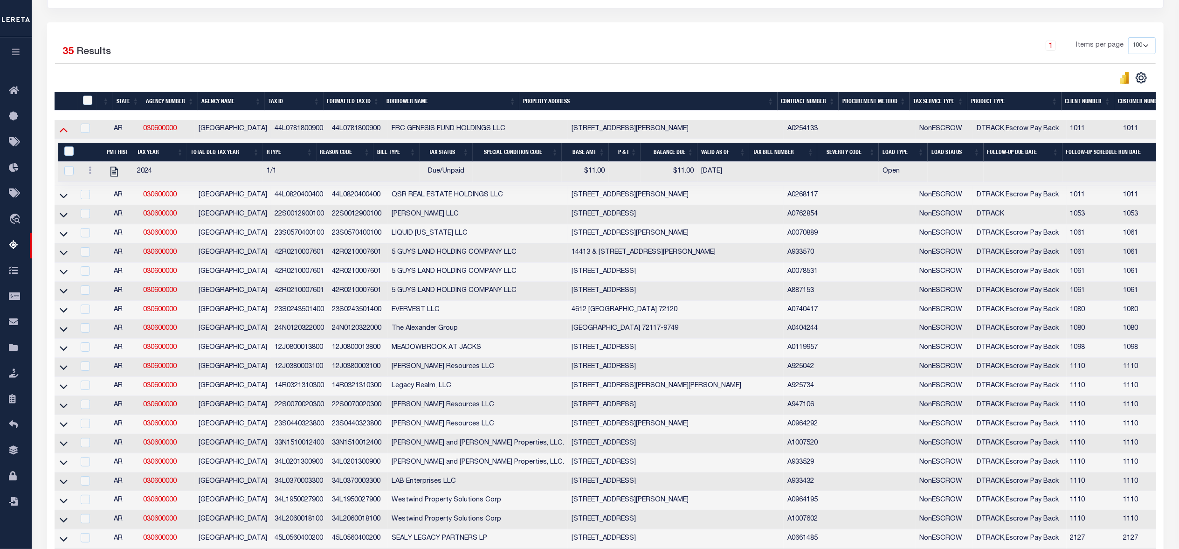
click at [62, 130] on icon at bounding box center [64, 129] width 8 height 10
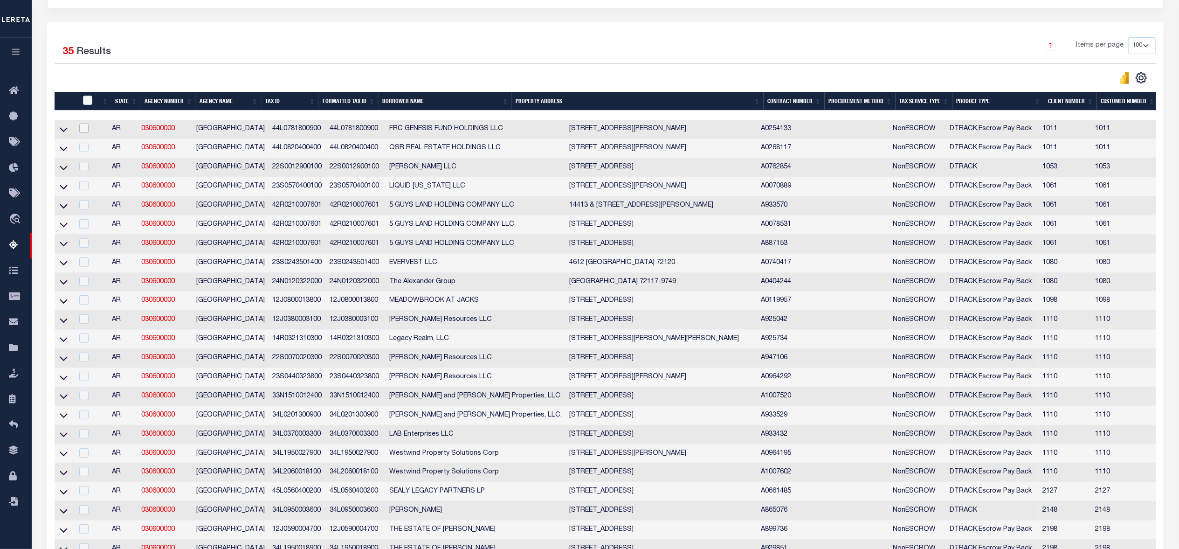
click at [84, 133] on input "checkbox" at bounding box center [83, 128] width 9 height 9
checkbox input "true"
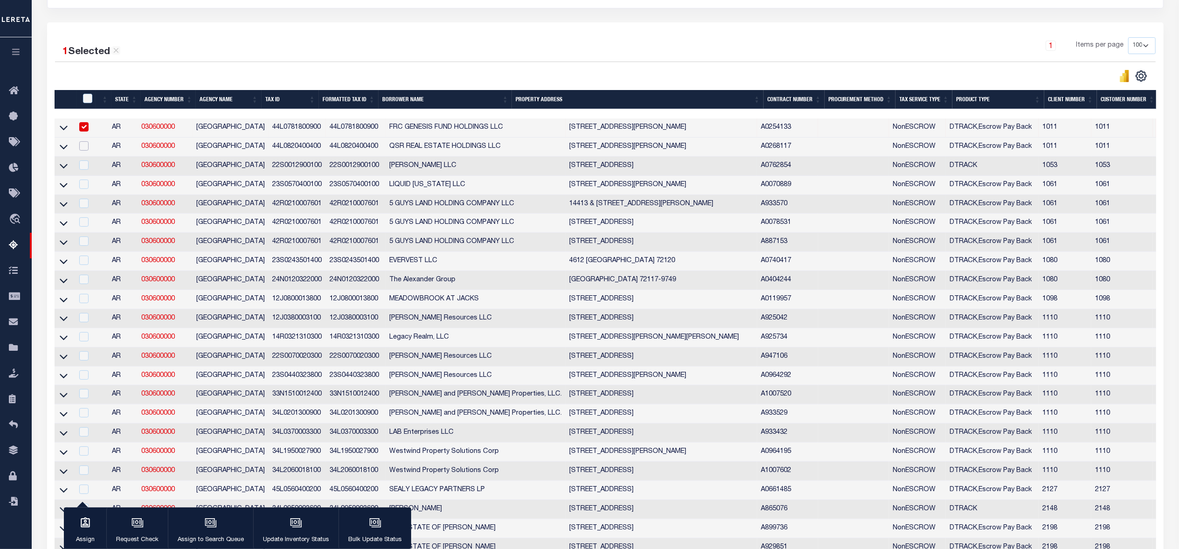
click at [81, 150] on input "checkbox" at bounding box center [83, 145] width 9 height 9
checkbox input "true"
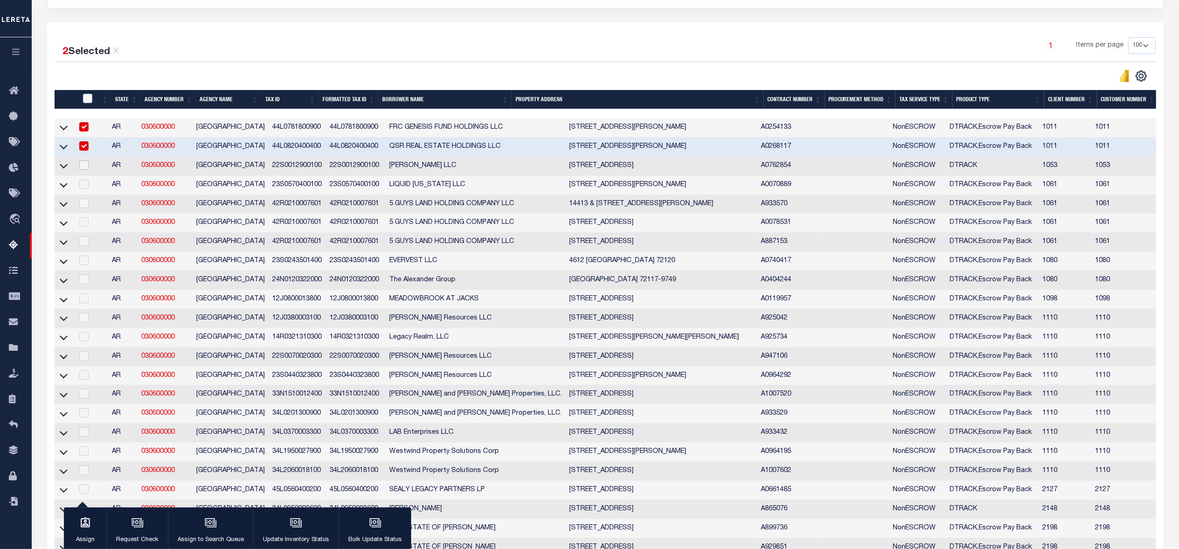
click at [83, 165] on input "checkbox" at bounding box center [83, 164] width 9 height 9
checkbox input "true"
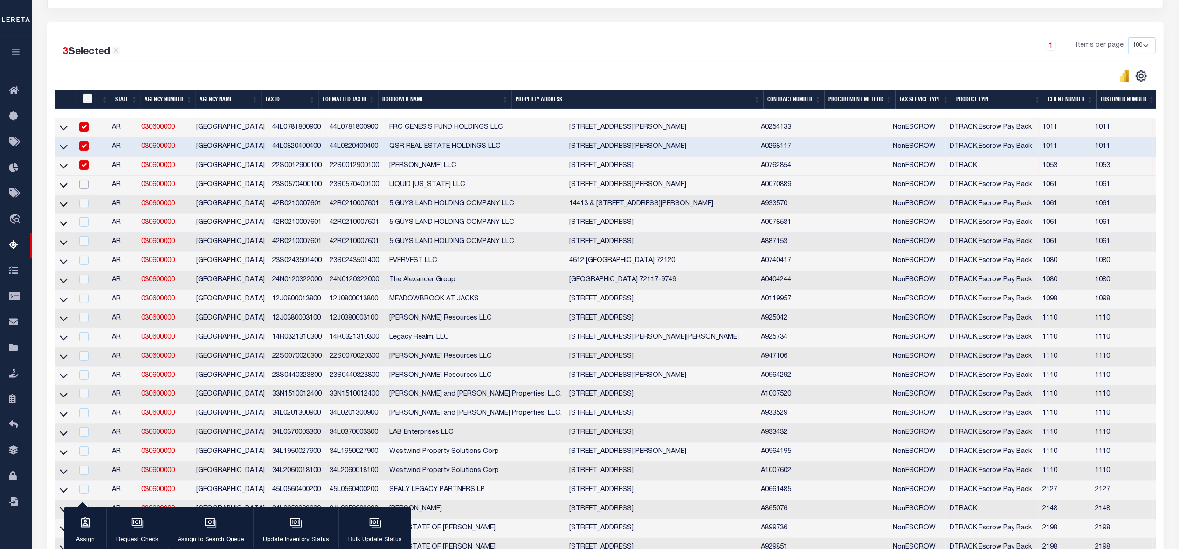
click at [87, 189] on input "checkbox" at bounding box center [83, 184] width 9 height 9
checkbox input "true"
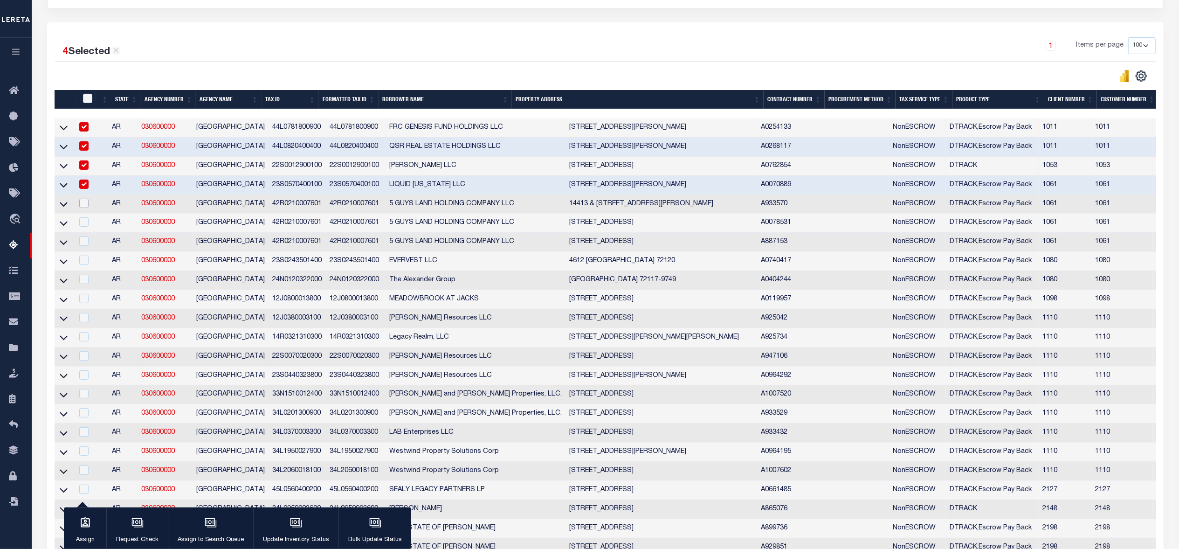
click at [87, 206] on input "checkbox" at bounding box center [83, 203] width 9 height 9
checkbox input "true"
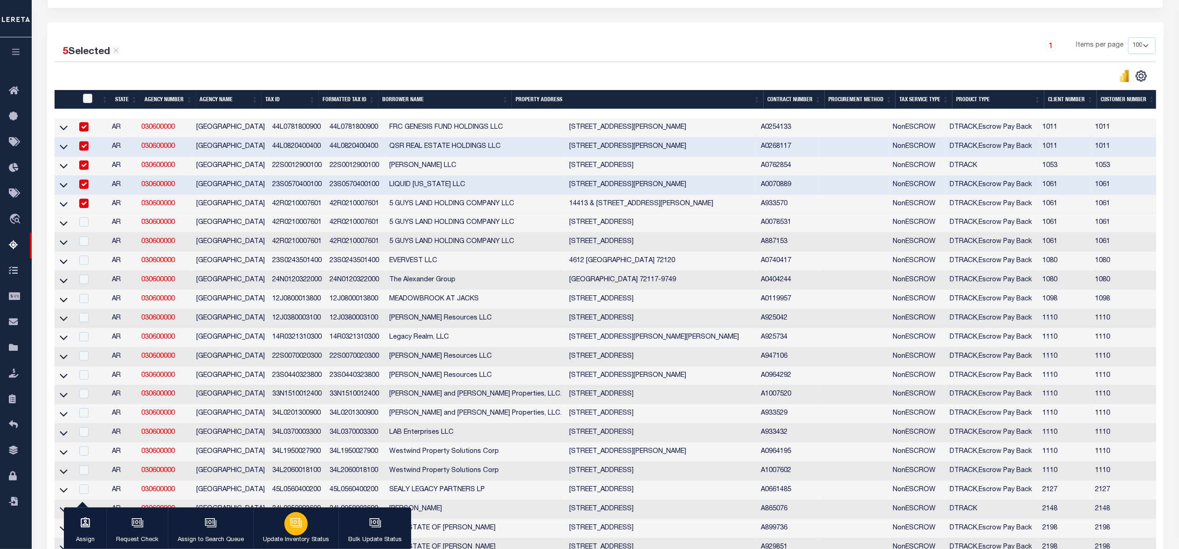
click at [297, 532] on div "button" at bounding box center [295, 523] width 23 height 23
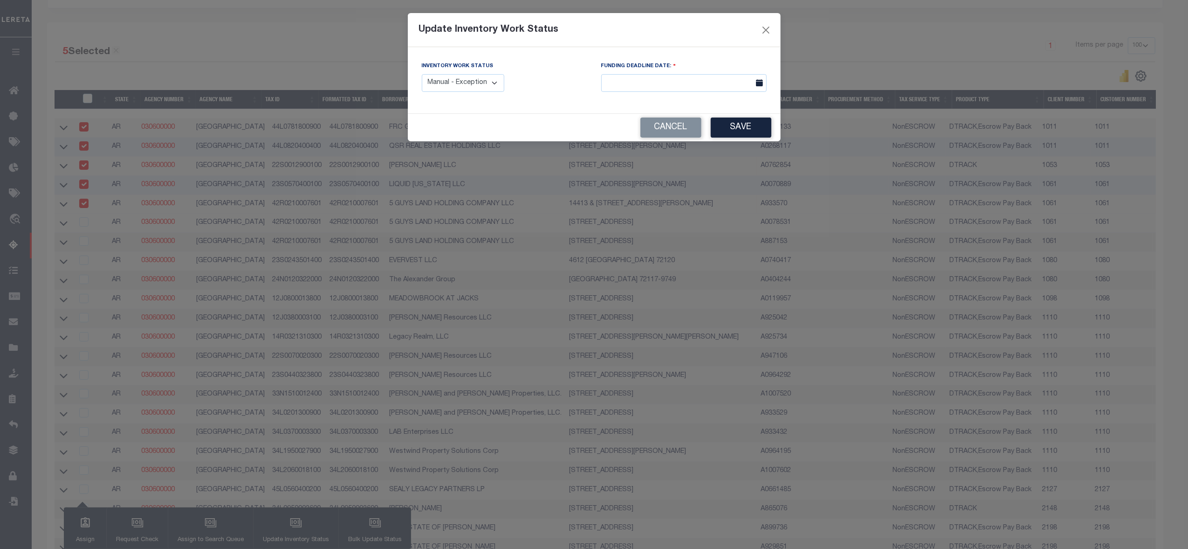
click at [488, 78] on select "Manual - Exception Pended - Awaiting Search Late Add Exception Completed" at bounding box center [463, 83] width 83 height 18
select select "4"
click at [422, 74] on select "Manual - Exception Pended - Awaiting Search Late Add Exception Completed" at bounding box center [463, 83] width 83 height 18
click at [743, 138] on button "Save" at bounding box center [741, 127] width 61 height 20
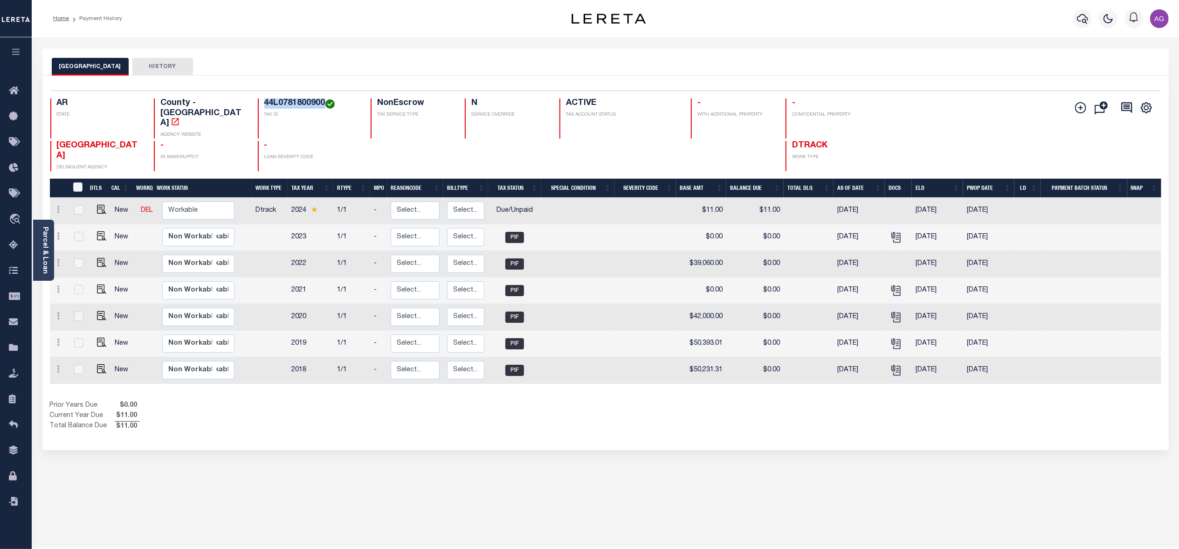
drag, startPoint x: 246, startPoint y: 104, endPoint x: 309, endPoint y: 104, distance: 62.5
click at [309, 104] on div "44L0781800900 TAX ID" at bounding box center [309, 118] width 102 height 40
copy h4 "44L0781800900"
click at [56, 207] on link at bounding box center [59, 210] width 10 height 7
click at [77, 237] on img at bounding box center [80, 242] width 9 height 10
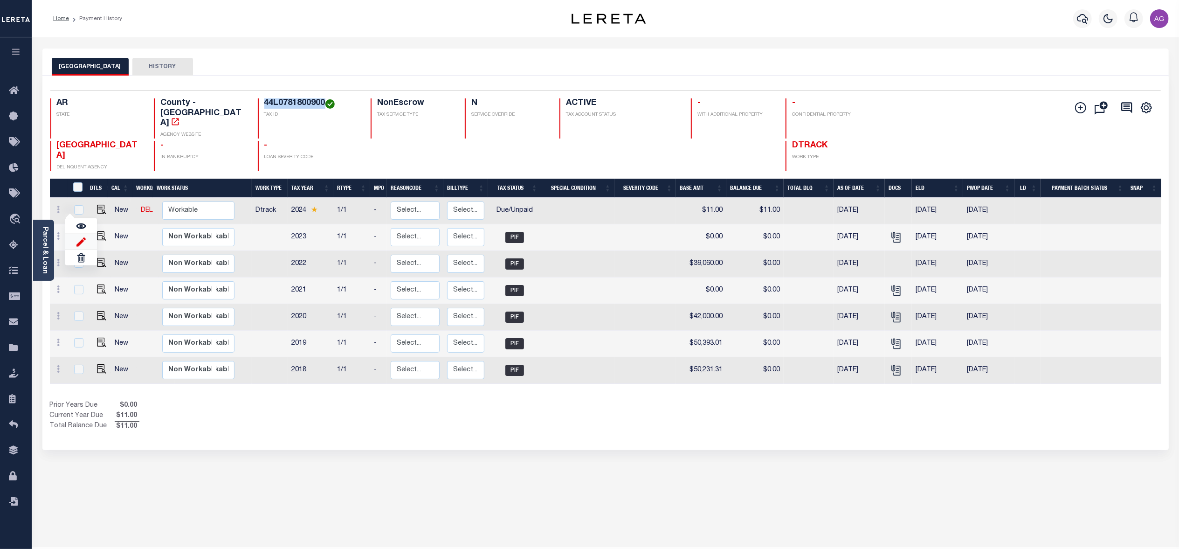
select select "DUE"
type input "$11.00"
type input "[DATE]"
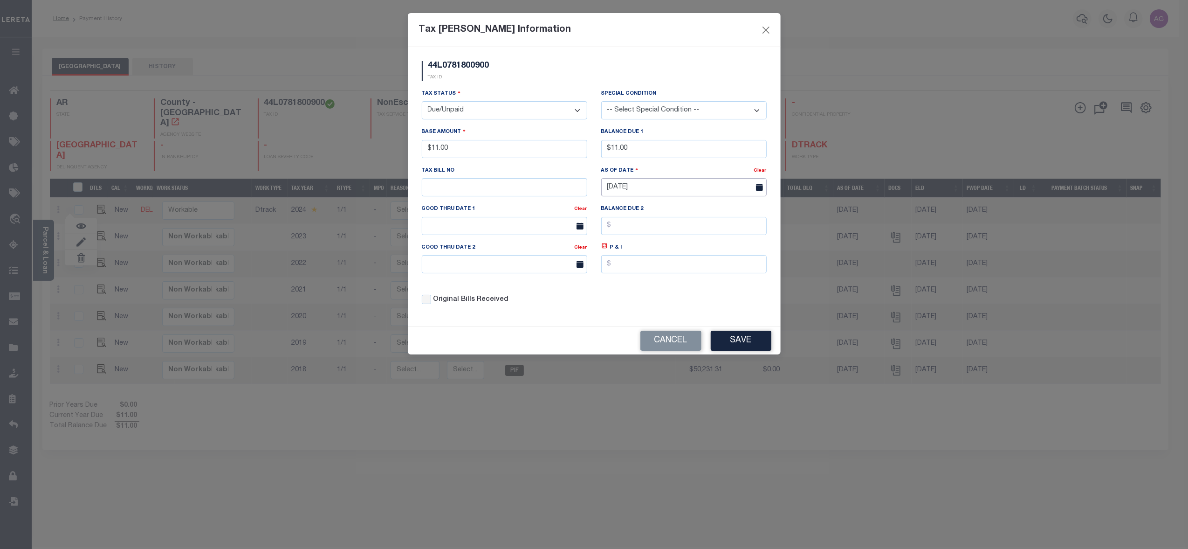
click at [669, 190] on input "[DATE]" at bounding box center [684, 187] width 166 height 18
click at [609, 211] on label "Balance Due 2" at bounding box center [622, 209] width 42 height 8
click at [628, 194] on input "[DATE]" at bounding box center [684, 187] width 166 height 18
click at [610, 214] on icon at bounding box center [609, 212] width 7 height 7
select select "7"
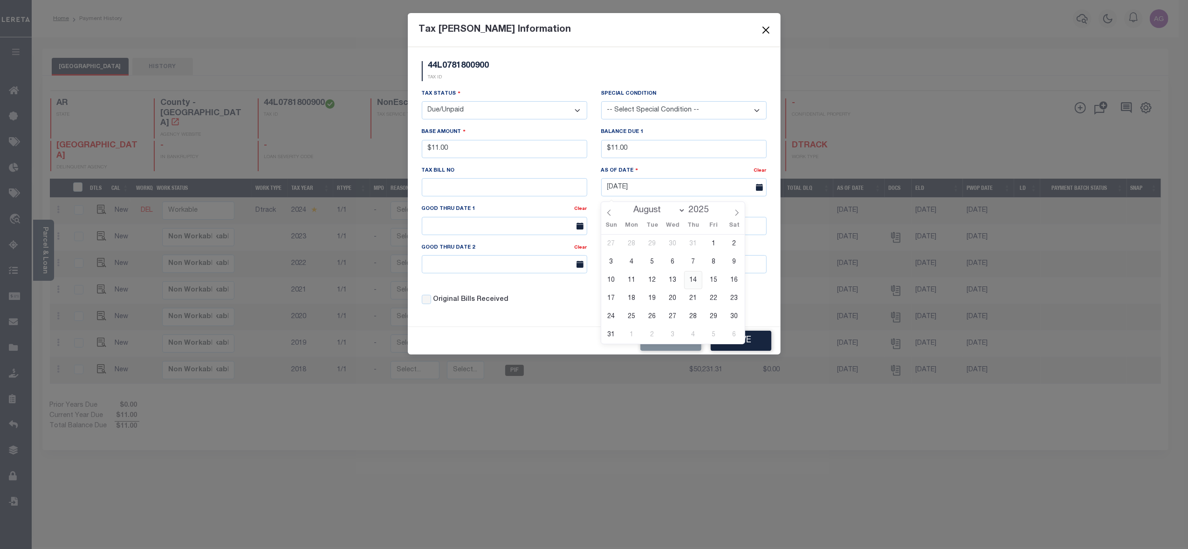
click at [694, 284] on span "14" at bounding box center [693, 280] width 18 height 18
type input "[DATE]"
click at [741, 344] on button "Save" at bounding box center [741, 341] width 61 height 20
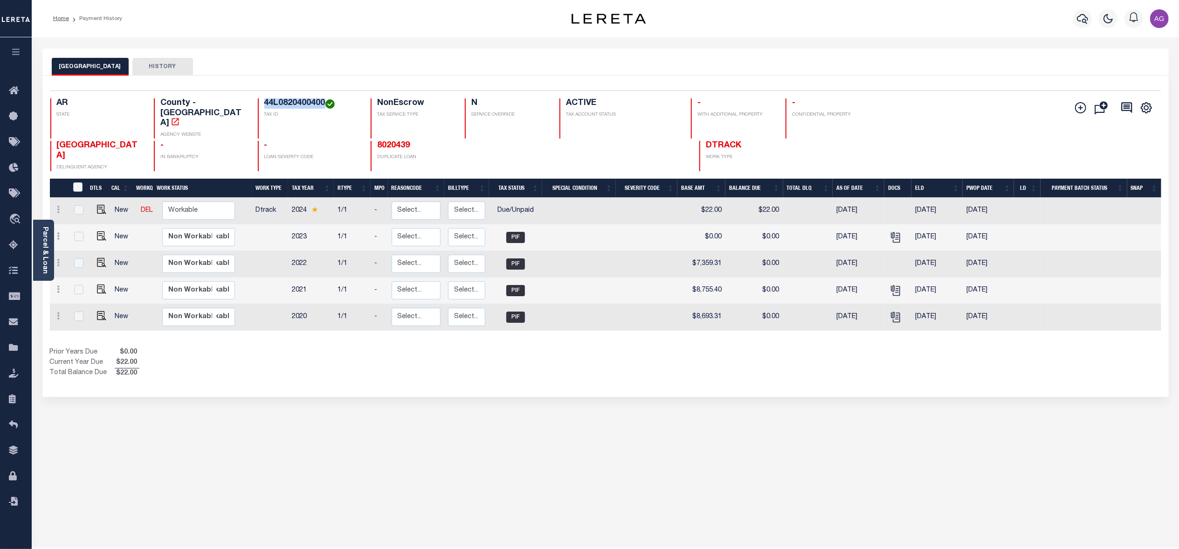
drag, startPoint x: 253, startPoint y: 105, endPoint x: 313, endPoint y: 104, distance: 60.6
click at [313, 104] on h4 "44L0820400400" at bounding box center [311, 103] width 95 height 10
click at [60, 207] on link at bounding box center [59, 210] width 10 height 7
click at [84, 237] on img at bounding box center [80, 242] width 9 height 10
select select "DUE"
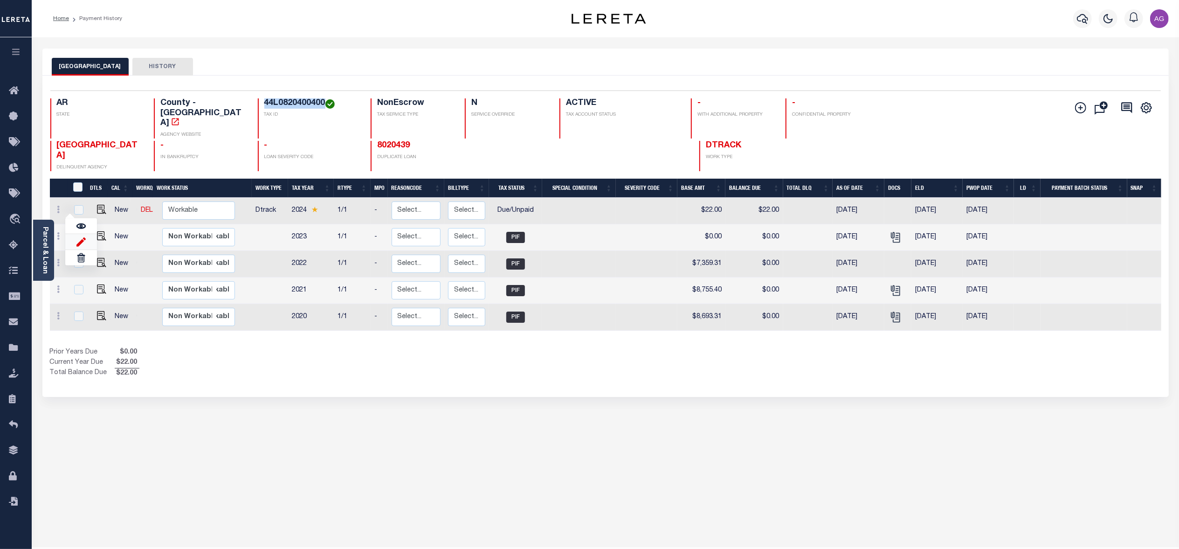
type input "$22.00"
type input "[DATE]"
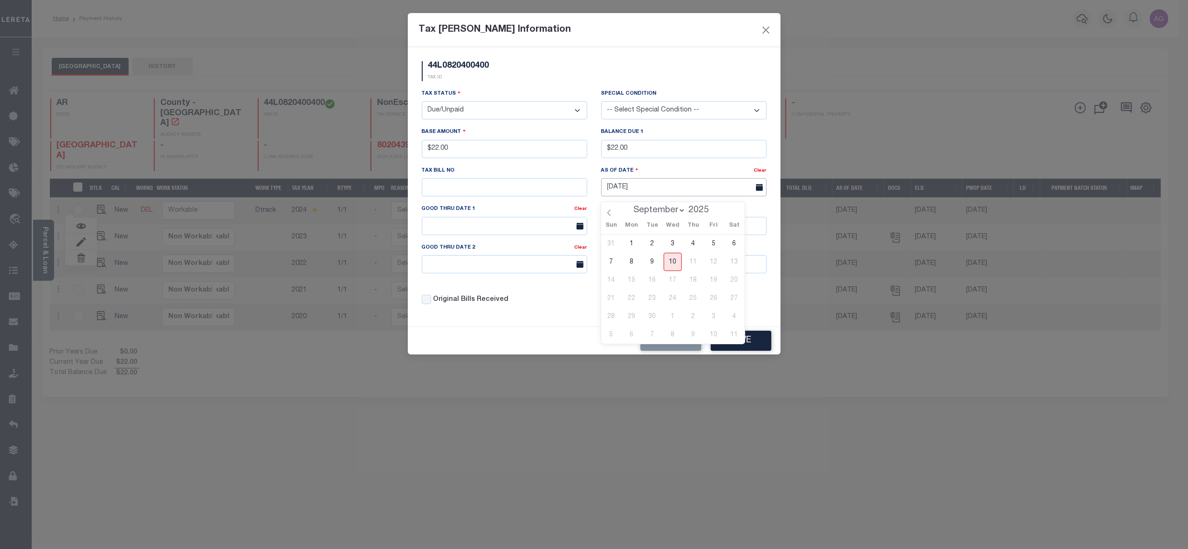
click at [637, 191] on input "[DATE]" at bounding box center [684, 187] width 166 height 18
click at [621, 191] on input "[DATE]" at bounding box center [684, 187] width 166 height 18
click at [608, 211] on icon at bounding box center [609, 212] width 7 height 7
select select "7"
click at [715, 283] on span "15" at bounding box center [714, 280] width 18 height 18
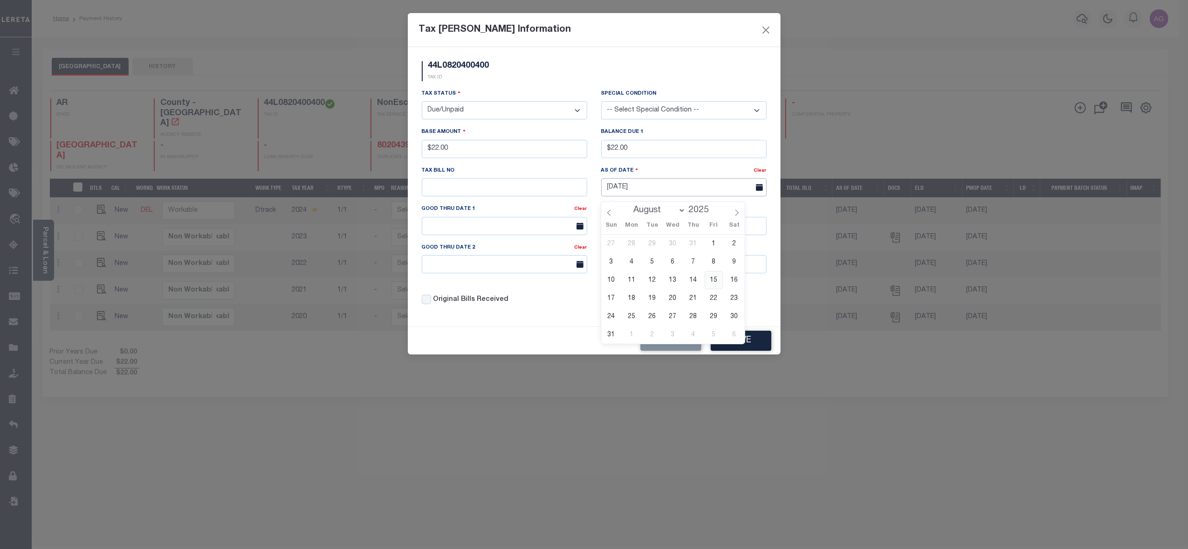
type input "[DATE]"
click at [750, 341] on button "Save" at bounding box center [741, 341] width 61 height 20
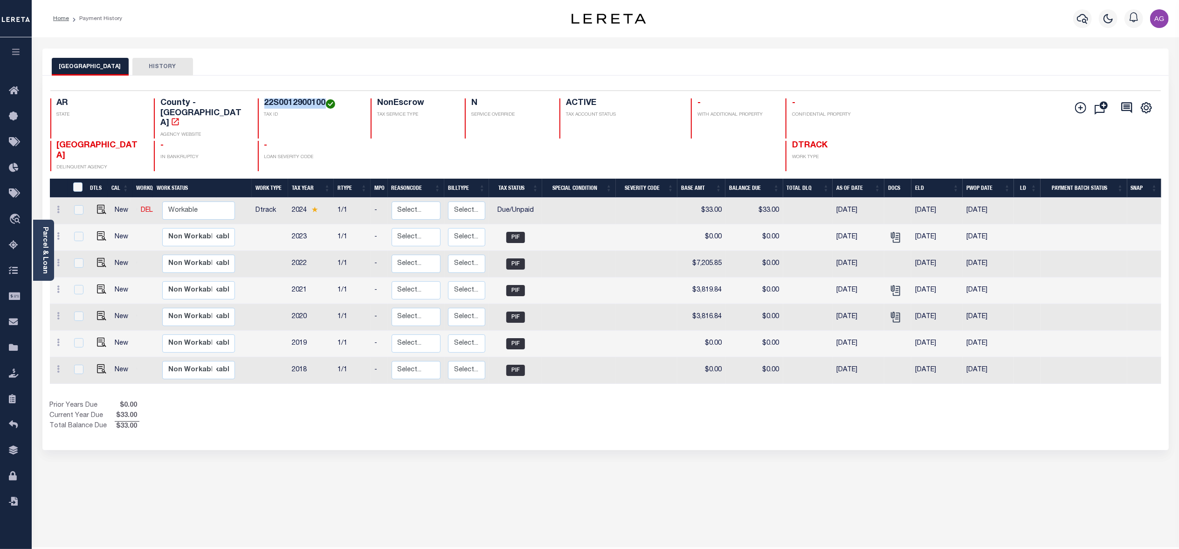
drag, startPoint x: 249, startPoint y: 108, endPoint x: 310, endPoint y: 106, distance: 61.6
click at [310, 106] on h4 "22S0012900100" at bounding box center [311, 103] width 95 height 10
copy h4 "22S0012900100"
click at [57, 206] on icon at bounding box center [58, 209] width 3 height 7
click at [78, 237] on img at bounding box center [80, 242] width 9 height 10
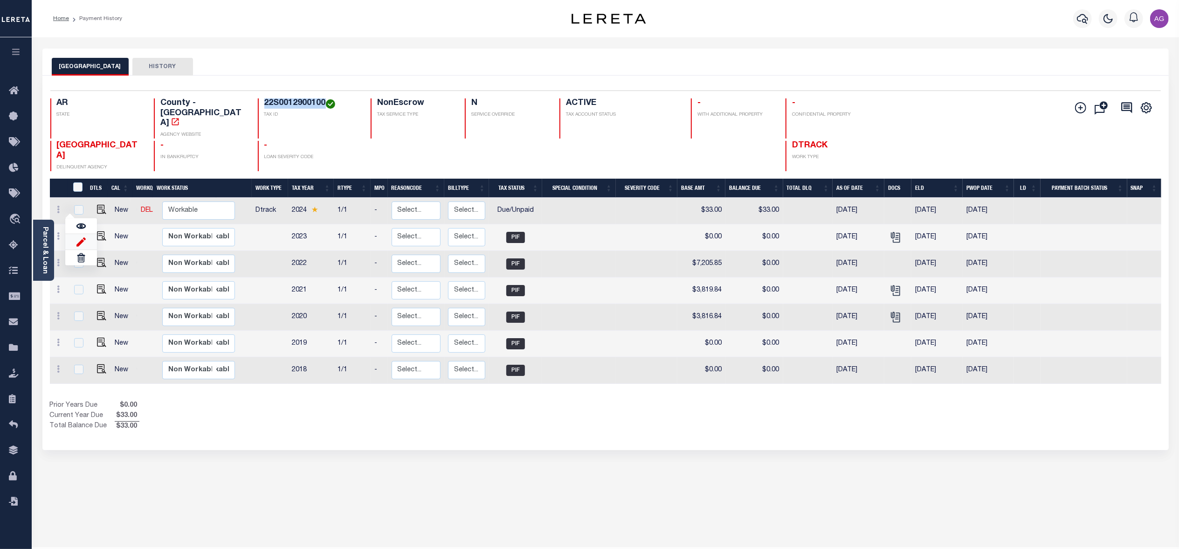
select select "DUE"
type input "$33.00"
type input "[DATE]"
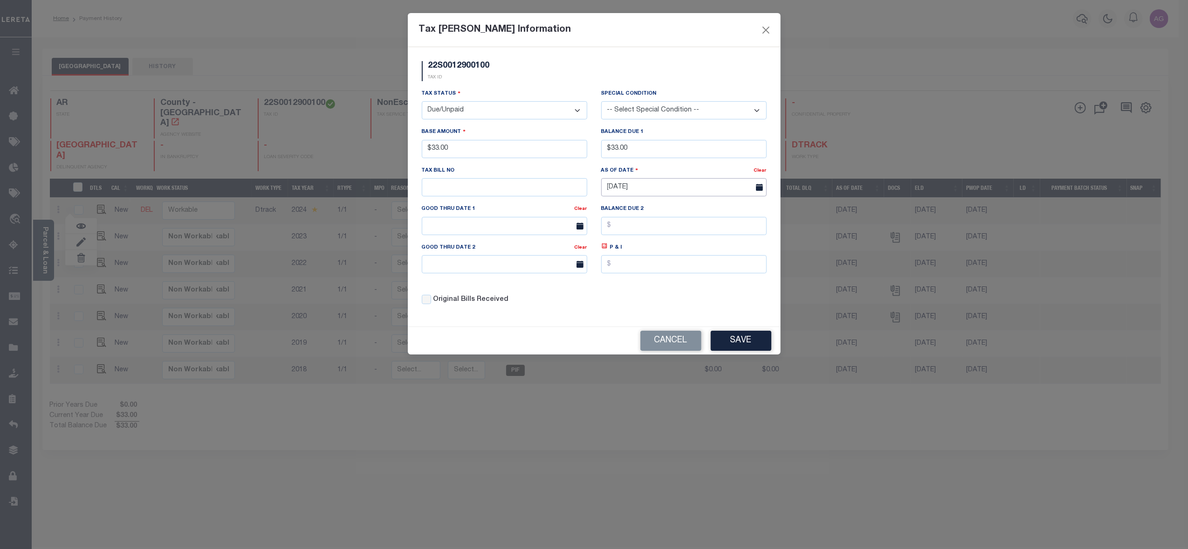
click at [655, 185] on input "[DATE]" at bounding box center [684, 187] width 166 height 18
click at [615, 192] on input "[DATE]" at bounding box center [684, 187] width 166 height 18
click at [607, 209] on span at bounding box center [609, 210] width 16 height 16
select select "7"
click at [732, 280] on span "16" at bounding box center [734, 280] width 18 height 18
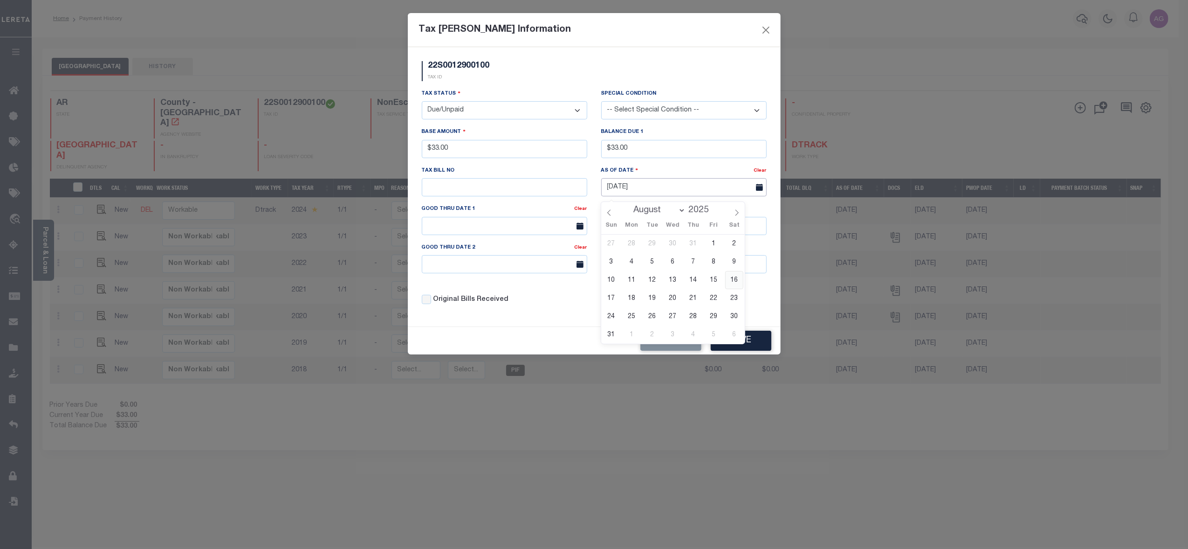
type input "[DATE]"
click at [737, 342] on button "Save" at bounding box center [741, 341] width 61 height 20
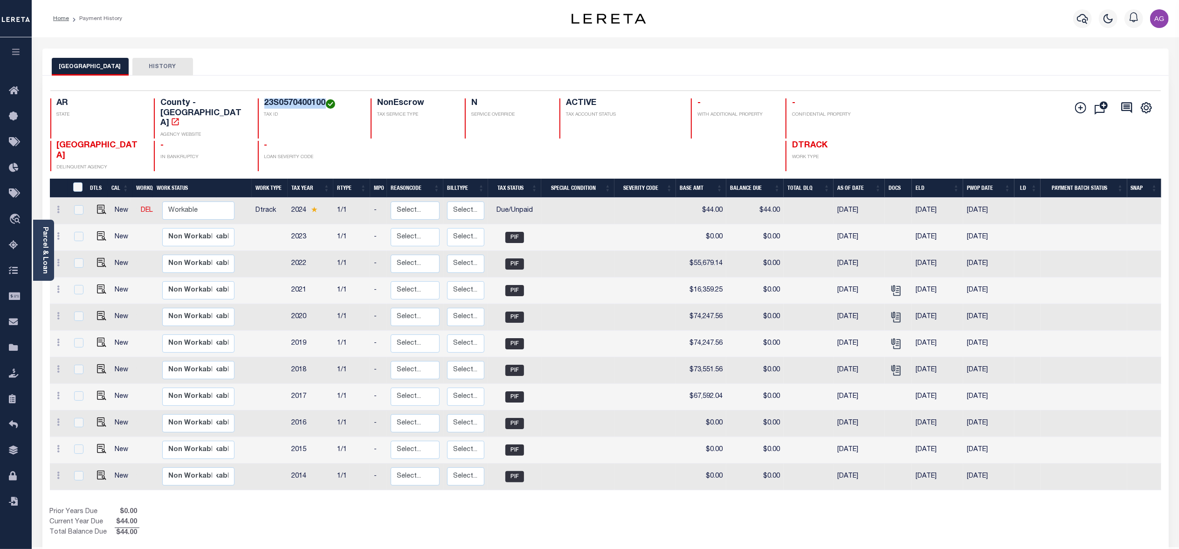
drag, startPoint x: 248, startPoint y: 102, endPoint x: 308, endPoint y: 105, distance: 59.8
click at [308, 105] on h4 "23S0570400100" at bounding box center [311, 103] width 95 height 10
copy h4 "23S0570400100"
click at [57, 206] on icon at bounding box center [58, 209] width 3 height 7
click at [73, 234] on link at bounding box center [81, 241] width 32 height 15
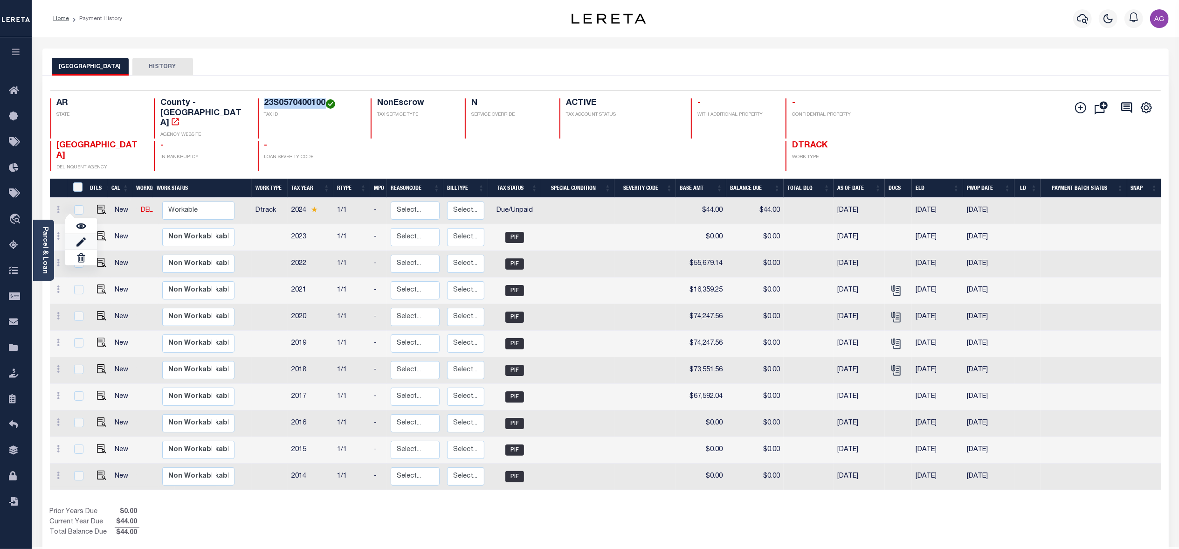
select select "DUE"
type input "$44.00"
type input "[DATE]"
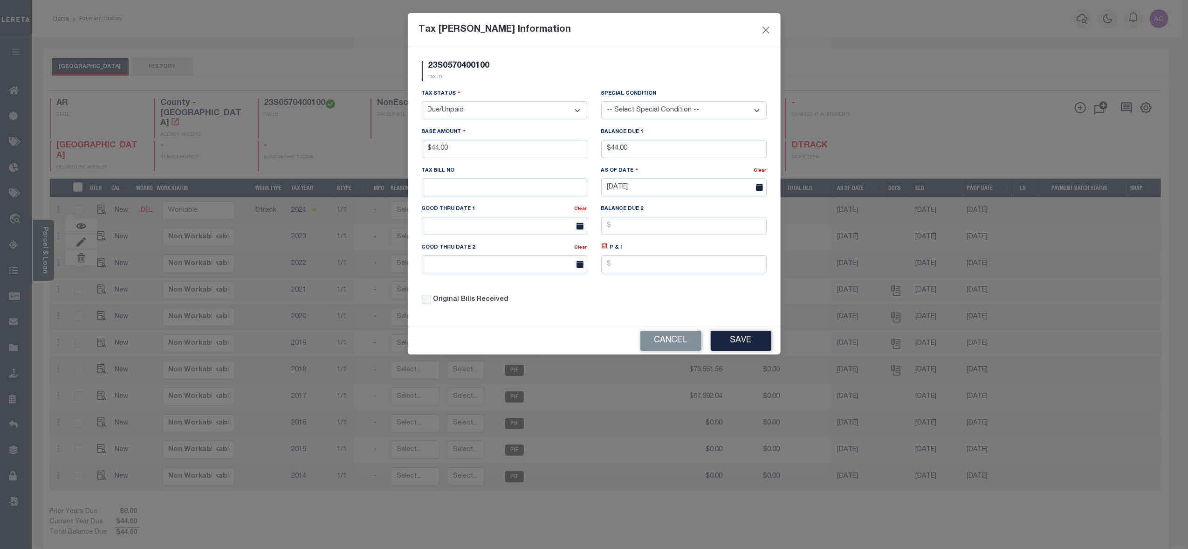
click at [670, 204] on div "As Of Date Clear [DATE]" at bounding box center [684, 185] width 180 height 38
click at [670, 196] on input "[DATE]" at bounding box center [684, 187] width 166 height 18
click at [607, 209] on span at bounding box center [609, 210] width 16 height 16
select select "7"
click at [614, 295] on span "17" at bounding box center [611, 298] width 18 height 18
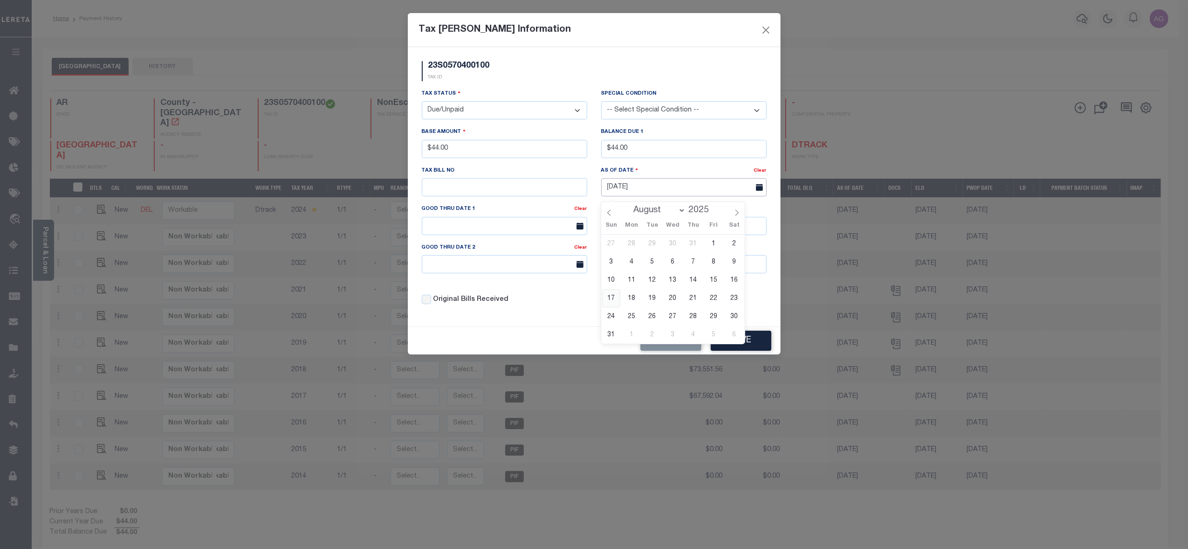
type input "[DATE]"
click at [739, 344] on button "Save" at bounding box center [741, 341] width 61 height 20
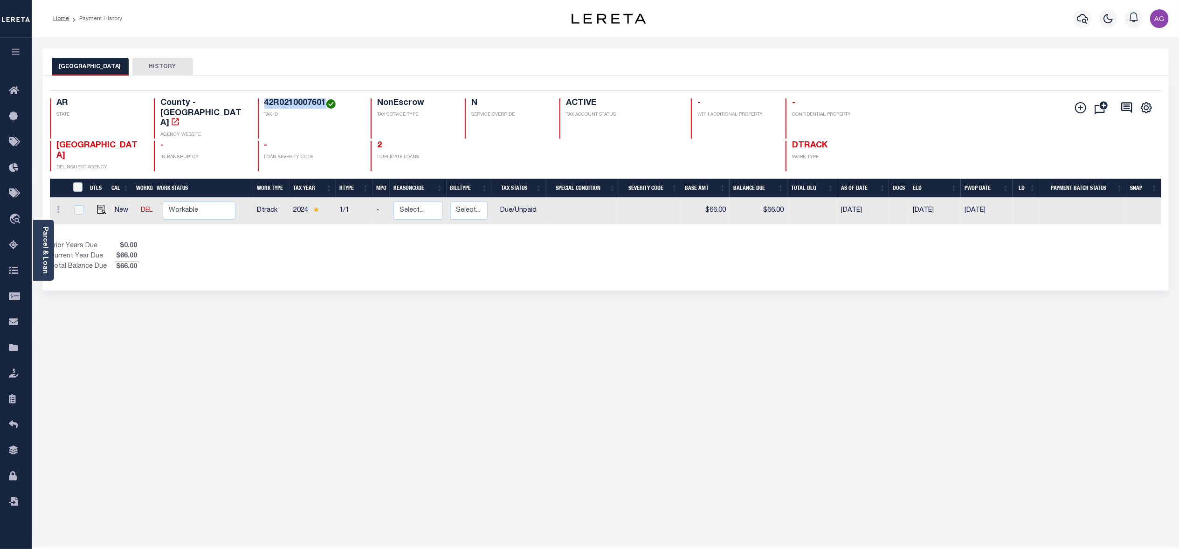
drag, startPoint x: 252, startPoint y: 99, endPoint x: 321, endPoint y: 105, distance: 69.2
click at [321, 105] on div "AR STATE County - AR AGENCY WEBSITE 42R0210007601 TAX ID NonEscrow TAX SERVICE …" at bounding box center [512, 118] width 925 height 40
copy h4 "42R0210007601"
click at [58, 206] on icon at bounding box center [58, 209] width 3 height 7
click at [116, 203] on img at bounding box center [114, 208] width 9 height 10
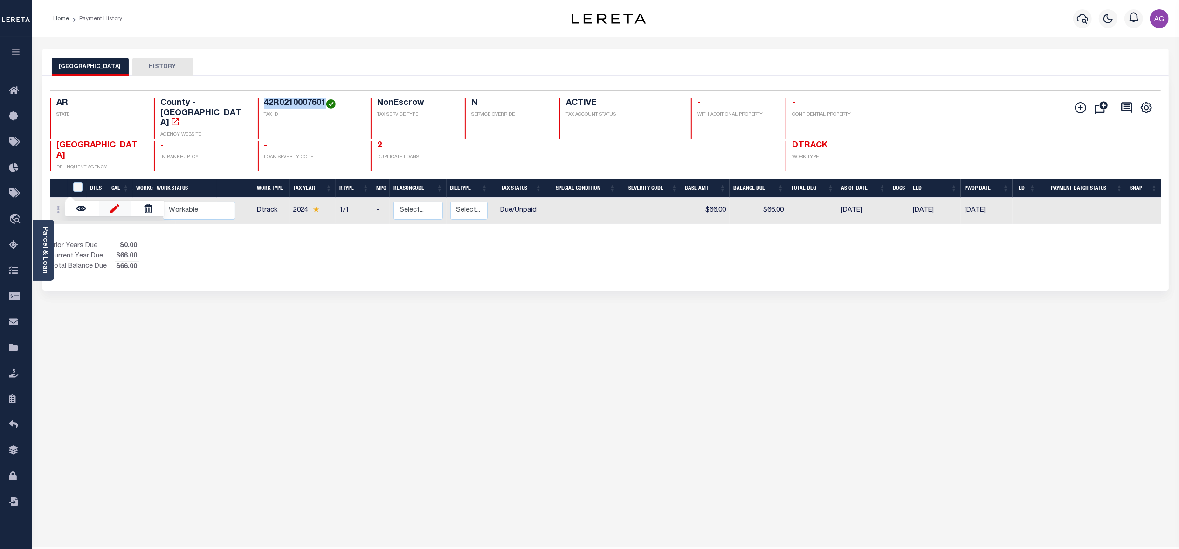
select select "DUE"
type input "$66.00"
type input "[DATE]"
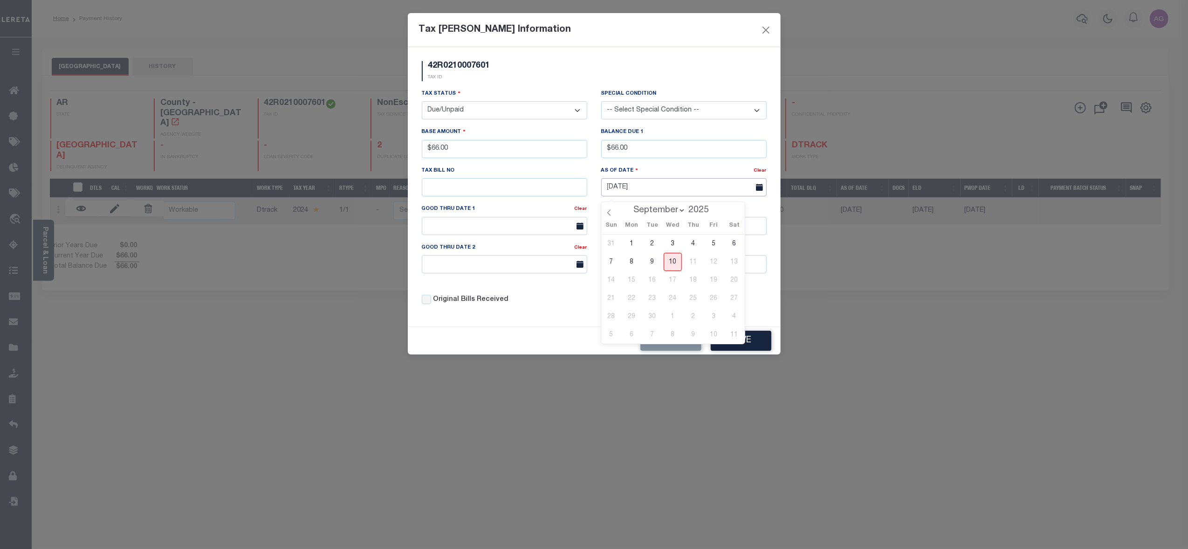
click at [653, 189] on input "[DATE]" at bounding box center [684, 187] width 166 height 18
click at [610, 189] on input "[DATE]" at bounding box center [684, 187] width 166 height 18
click at [606, 211] on icon at bounding box center [609, 212] width 7 height 7
select select "7"
click at [633, 299] on span "18" at bounding box center [632, 298] width 18 height 18
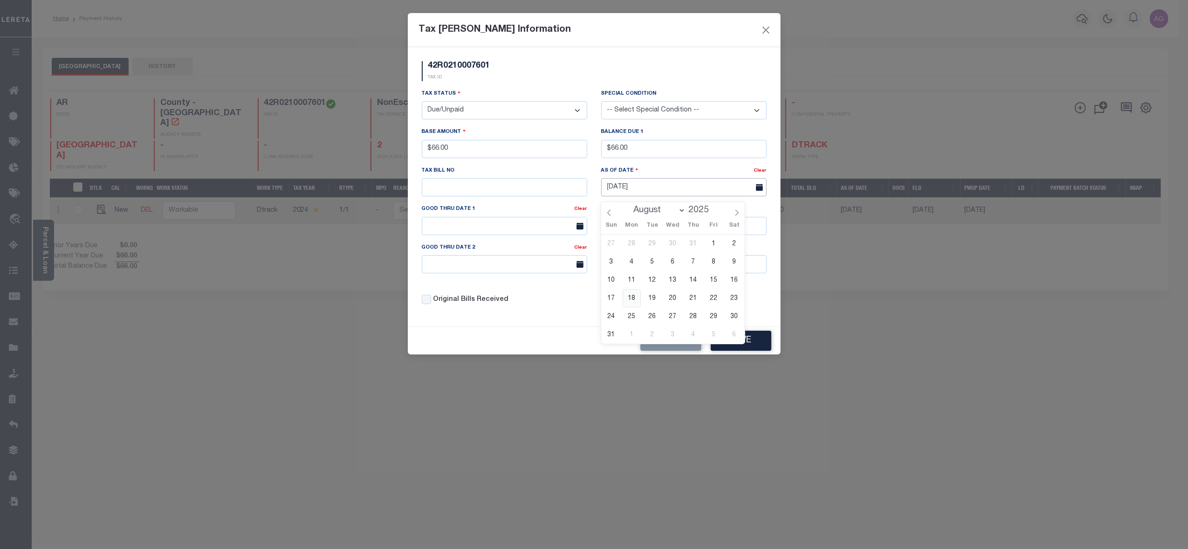
type input "[DATE]"
click at [755, 346] on button "Save" at bounding box center [741, 341] width 61 height 20
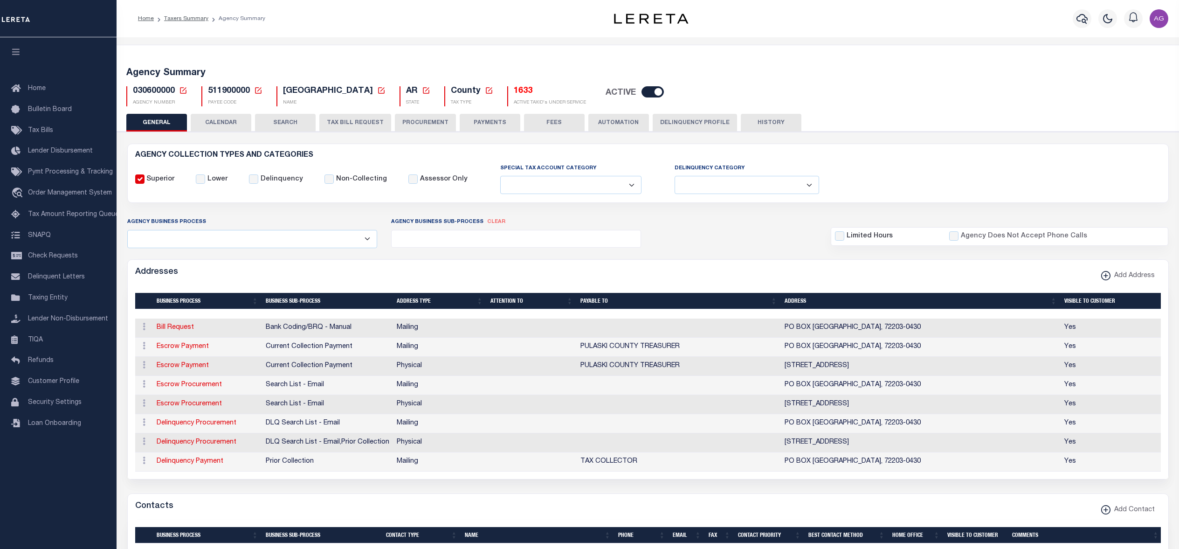
select select
drag, startPoint x: 131, startPoint y: 91, endPoint x: 174, endPoint y: 88, distance: 43.5
click at [174, 88] on div "030600000 Agency Number Edit Cancel Ok New Agency Number Cancel Ok" at bounding box center [156, 96] width 61 height 20
copy span "030600000"
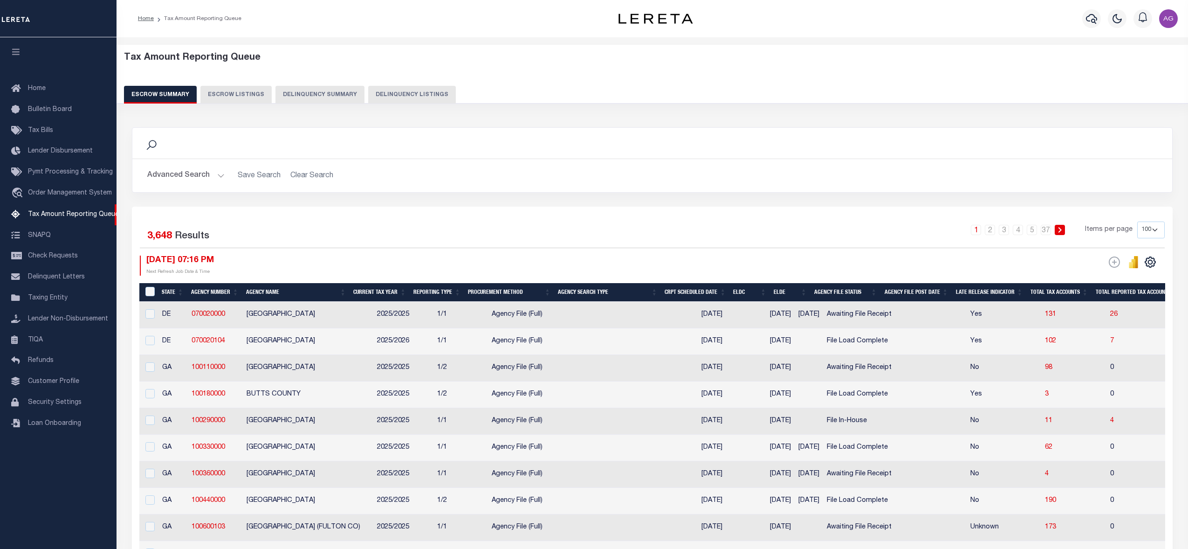
click at [302, 97] on button "Delinquency Summary" at bounding box center [320, 95] width 89 height 18
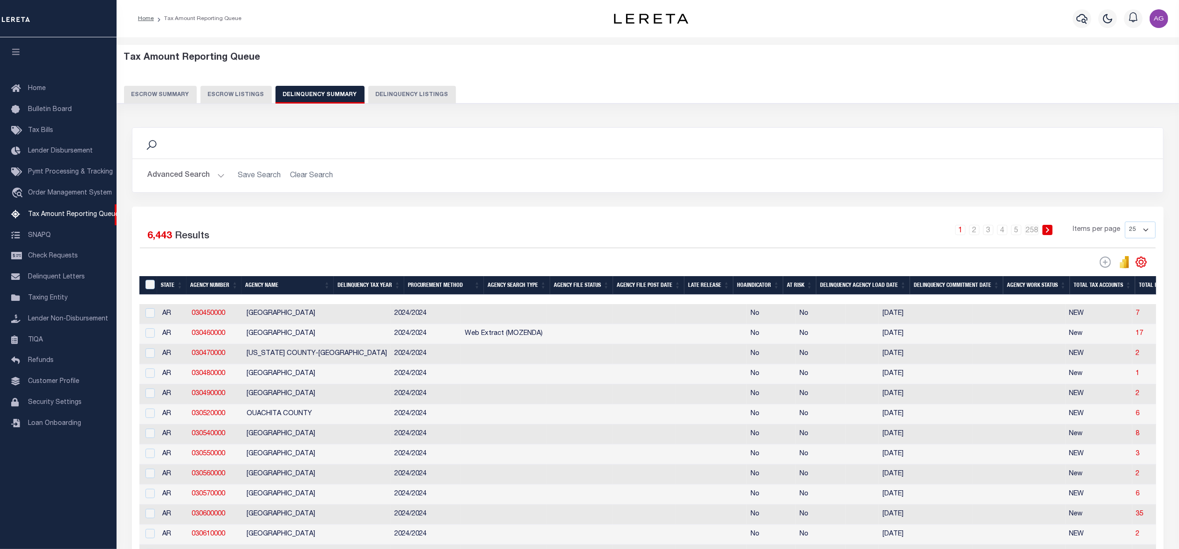
drag, startPoint x: 200, startPoint y: 183, endPoint x: 209, endPoint y: 163, distance: 21.9
click at [209, 163] on div "Advanced Search Save Search Clear Search SummaryGridWrapper_dynamictable_____De…" at bounding box center [647, 175] width 1031 height 33
click at [1132, 523] on td "35" at bounding box center [1164, 514] width 65 height 20
checkbox input "true"
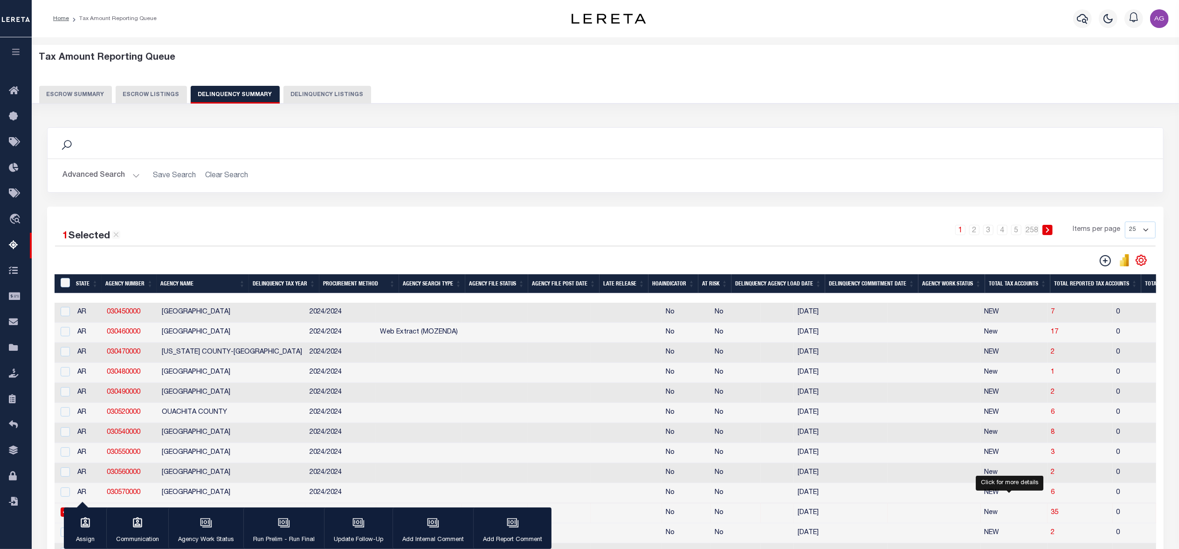
click at [1051, 516] on span "35" at bounding box center [1054, 512] width 7 height 7
select select "100"
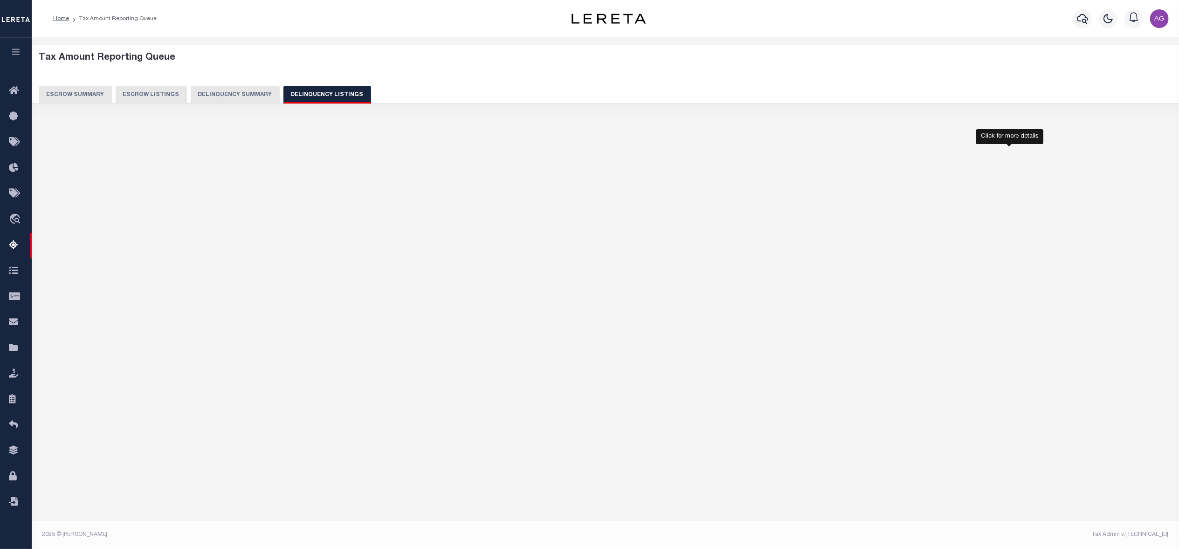
select select "100"
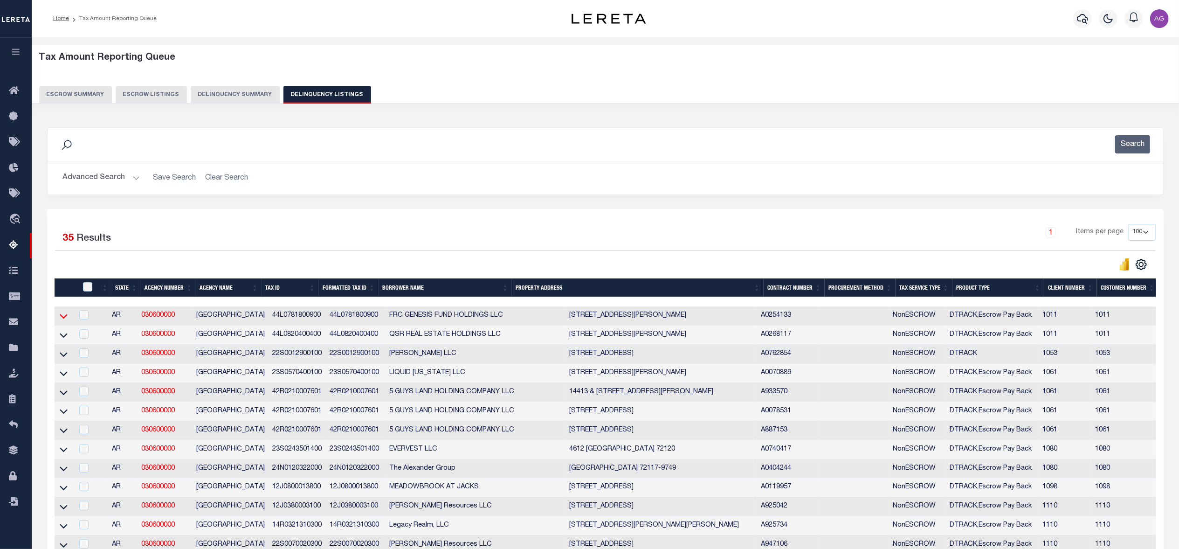
click at [67, 318] on icon at bounding box center [64, 316] width 8 height 5
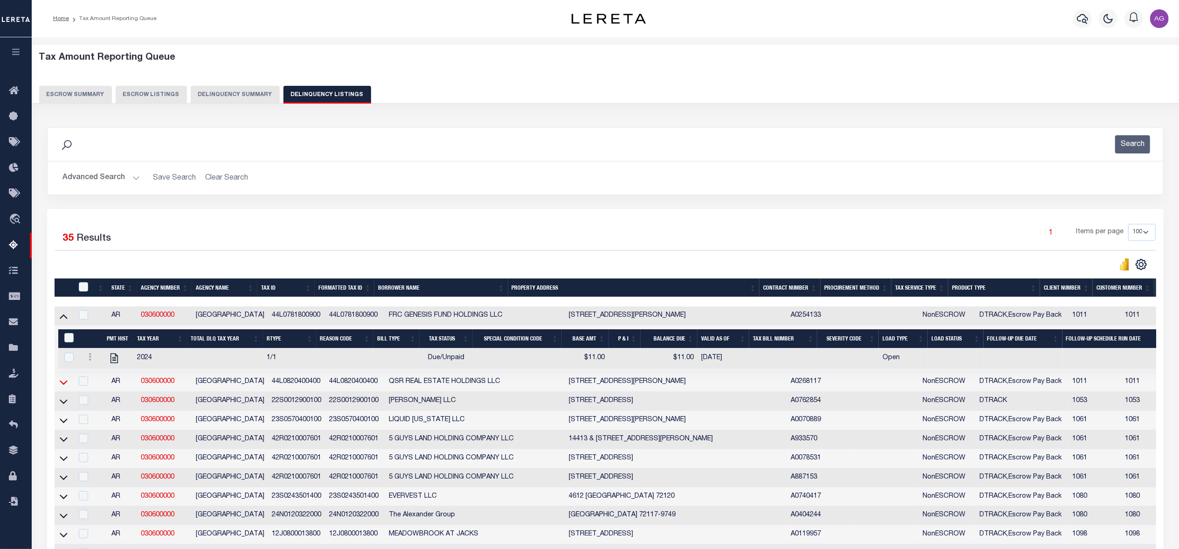
click at [67, 384] on icon at bounding box center [64, 382] width 8 height 10
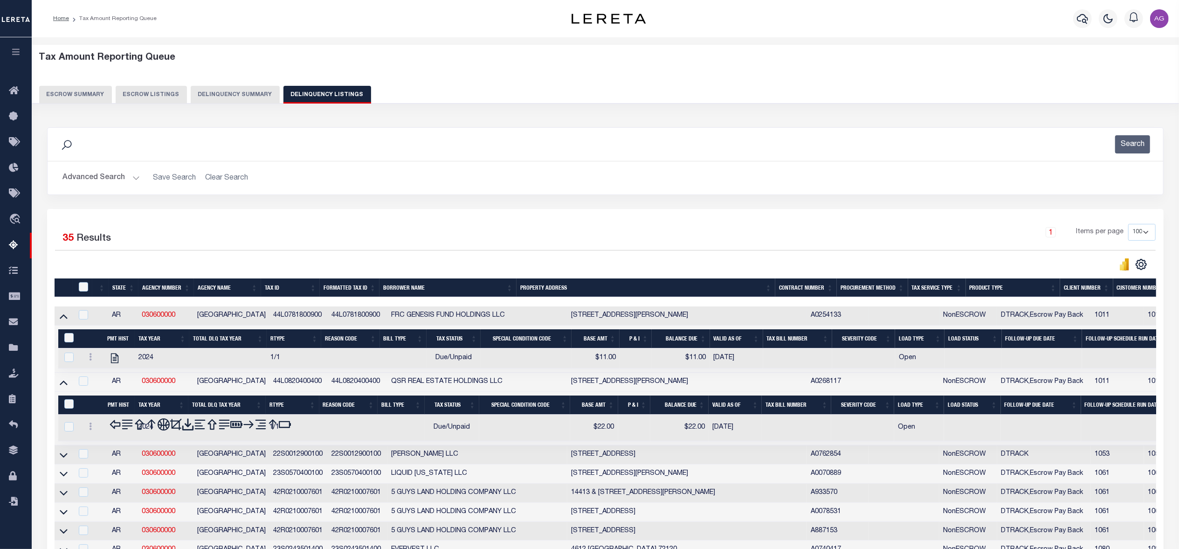
scroll to position [124, 0]
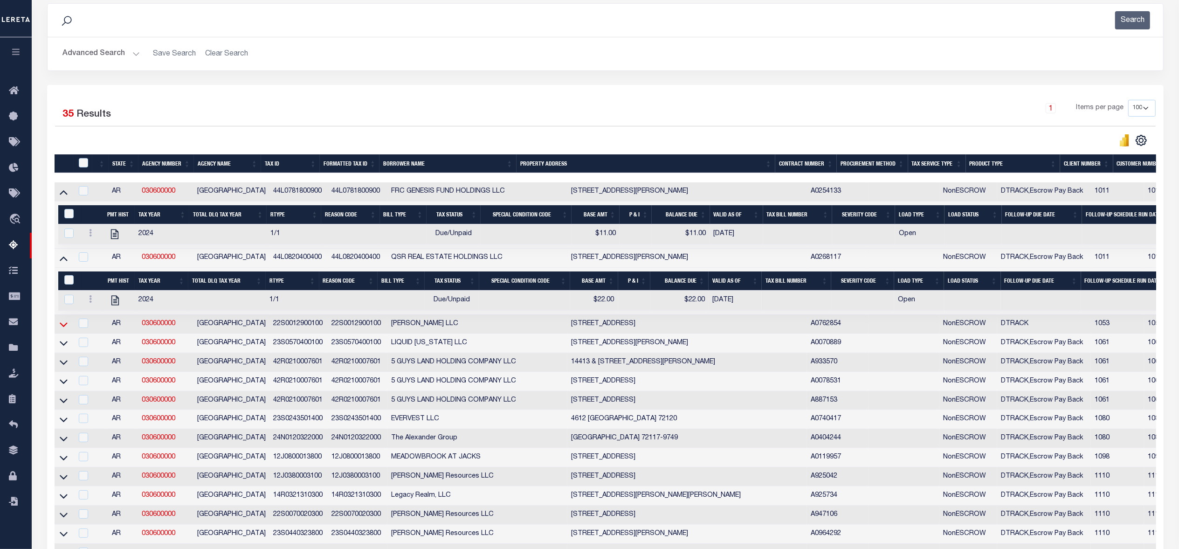
drag, startPoint x: 64, startPoint y: 328, endPoint x: 267, endPoint y: 311, distance: 203.0
click at [64, 328] on icon at bounding box center [64, 324] width 8 height 10
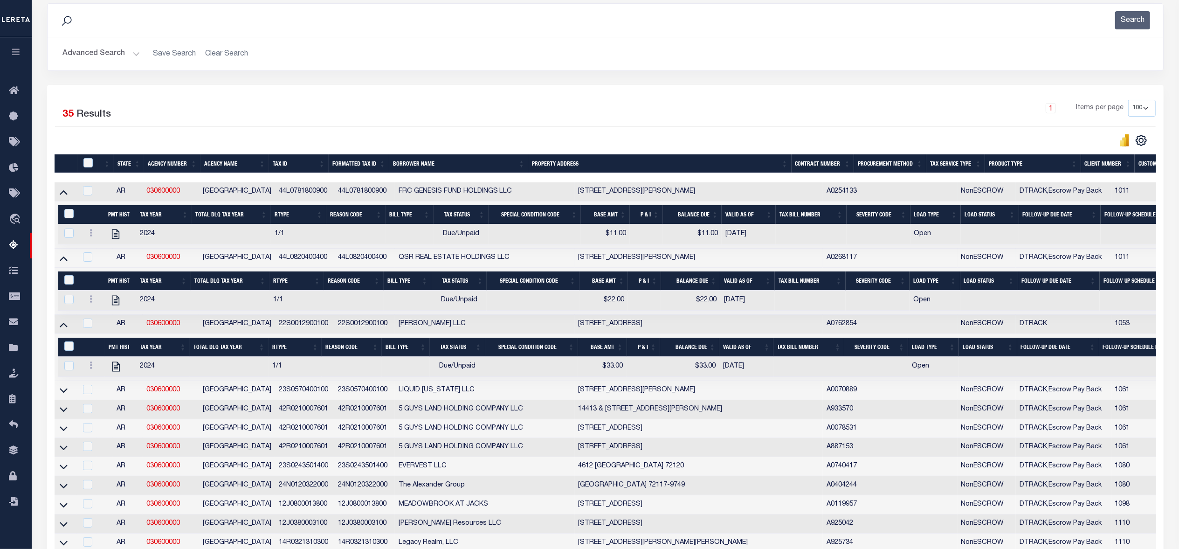
scroll to position [249, 0]
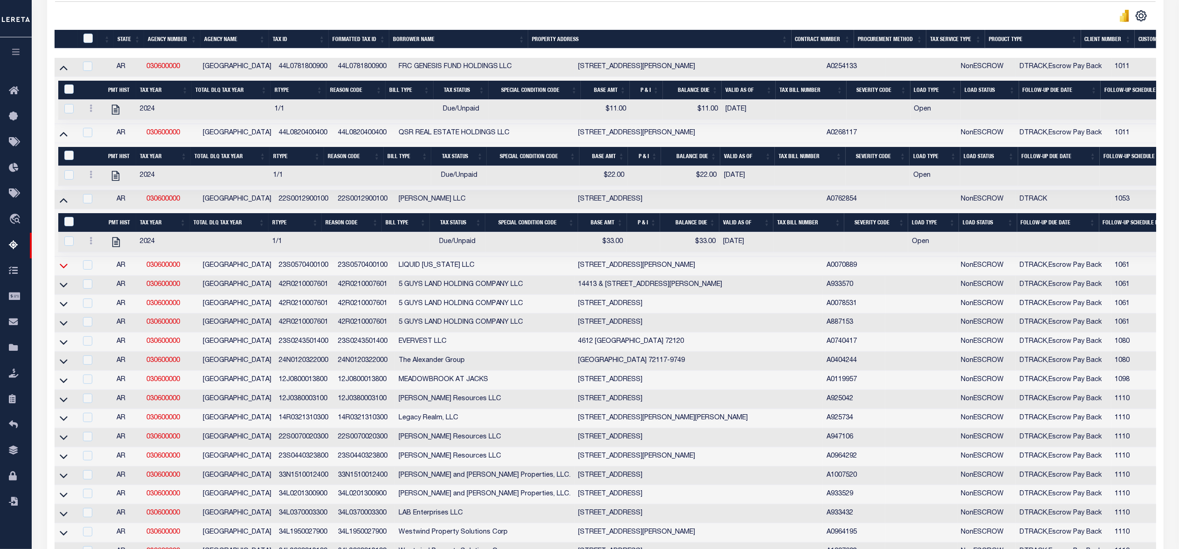
click at [64, 270] on icon at bounding box center [64, 266] width 8 height 10
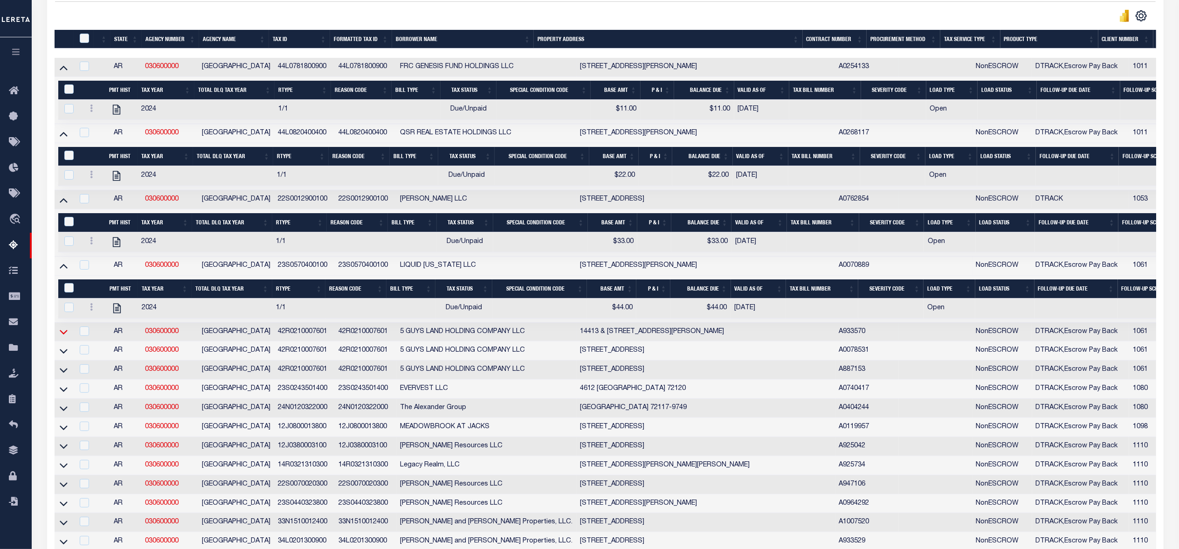
click at [60, 337] on icon at bounding box center [64, 332] width 8 height 10
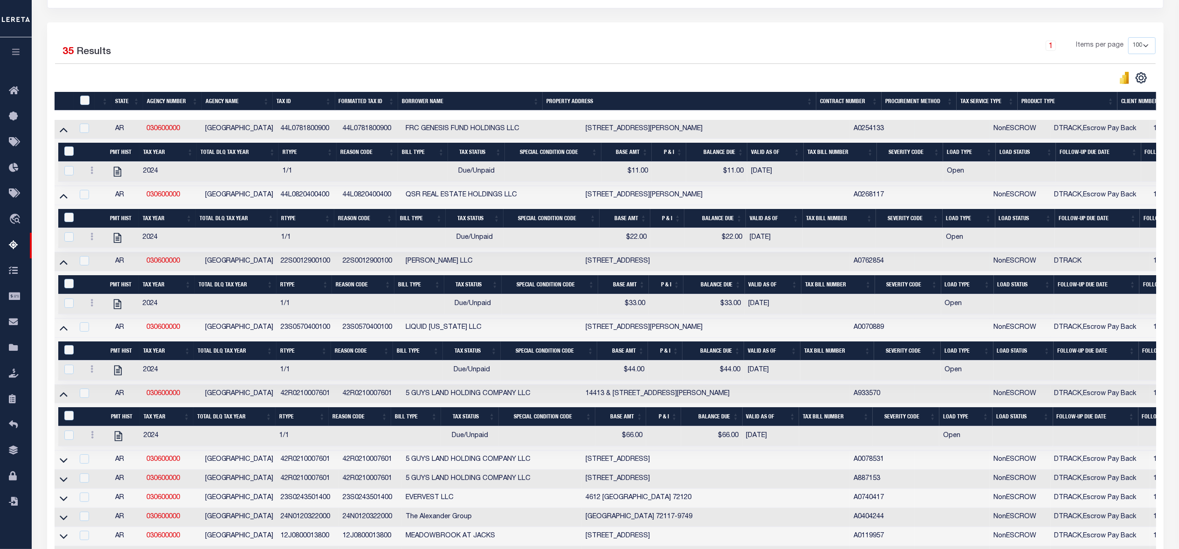
scroll to position [0, 0]
click at [64, 465] on icon at bounding box center [64, 460] width 8 height 10
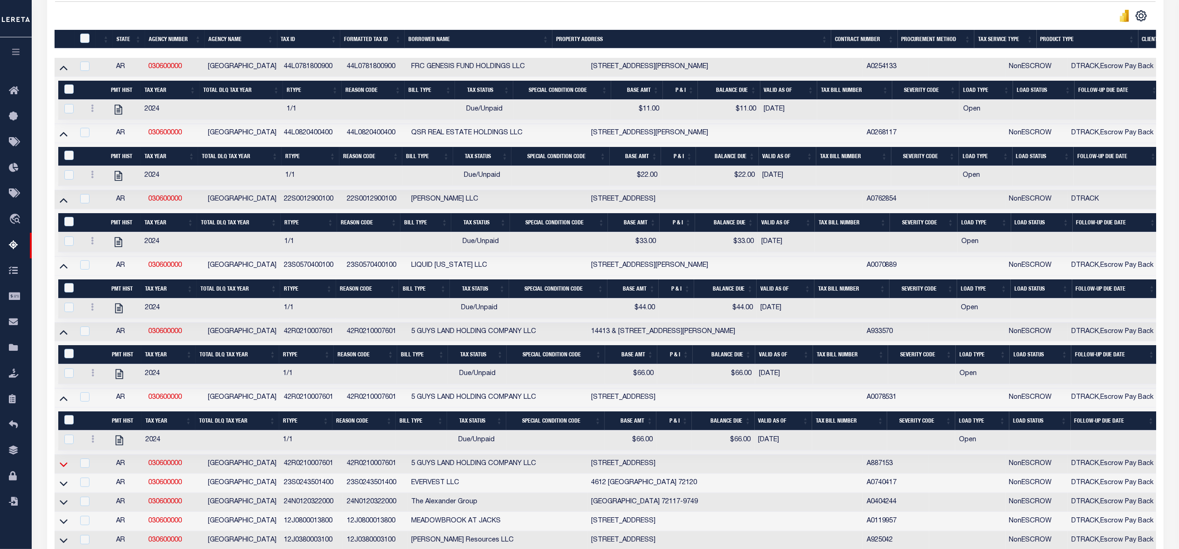
click at [60, 469] on icon at bounding box center [64, 464] width 8 height 10
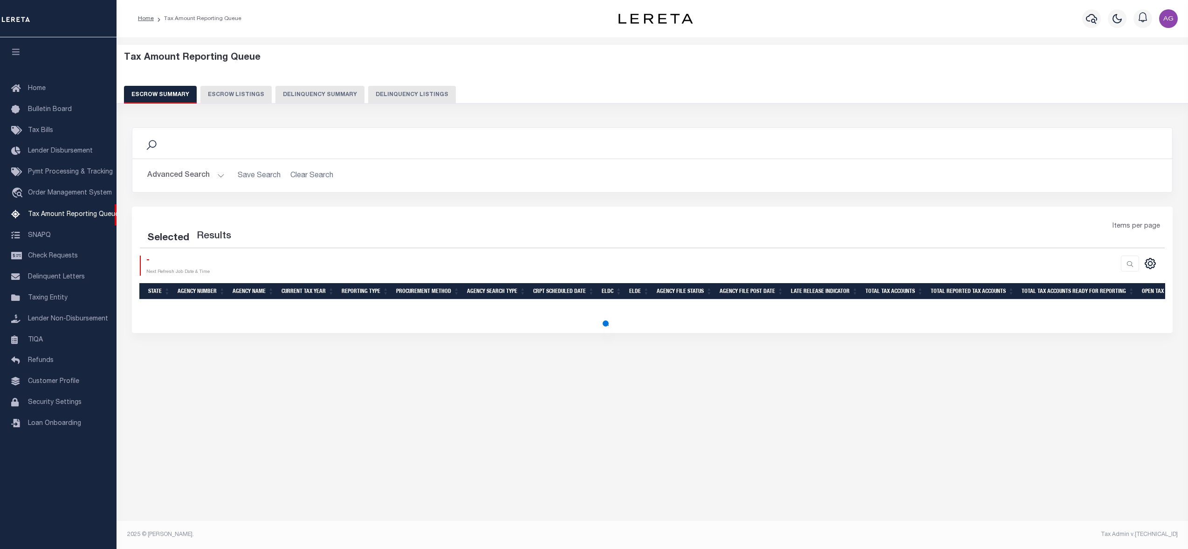
select select "100"
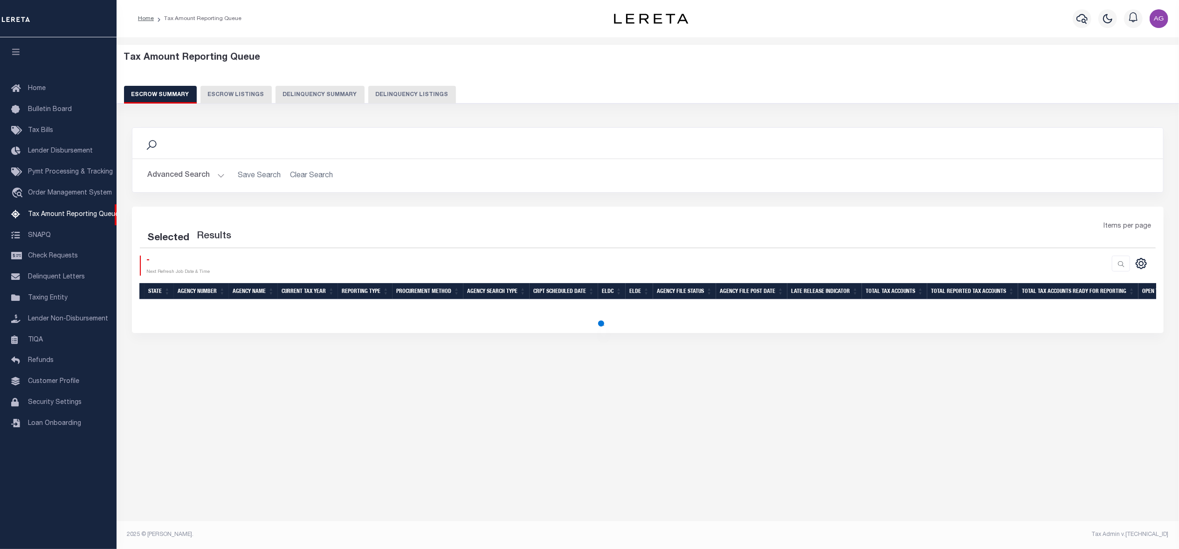
select select "100"
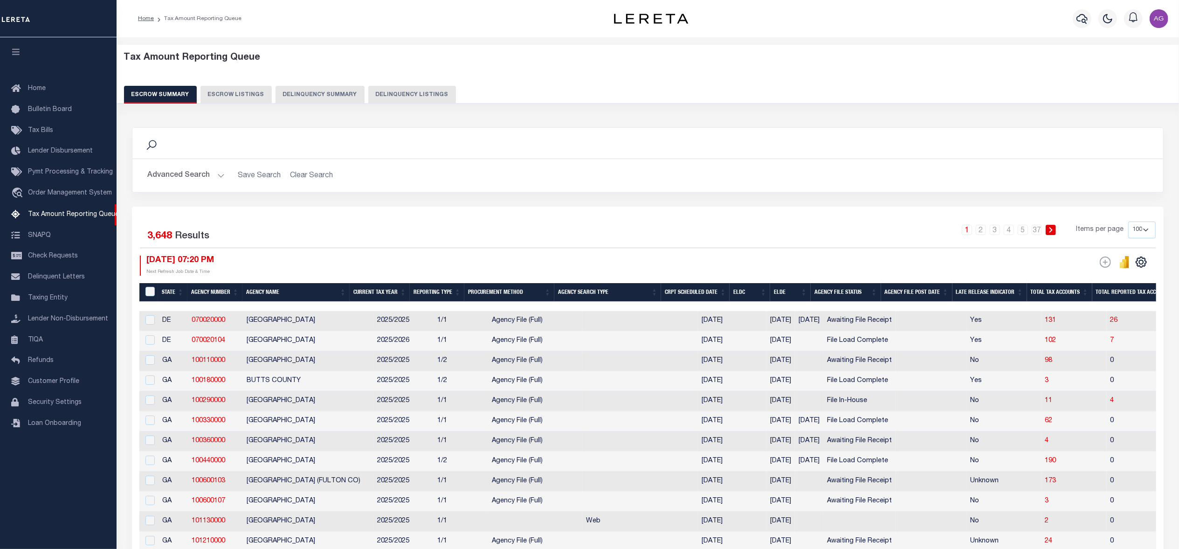
click at [322, 94] on button "Delinquency Summary" at bounding box center [320, 95] width 89 height 18
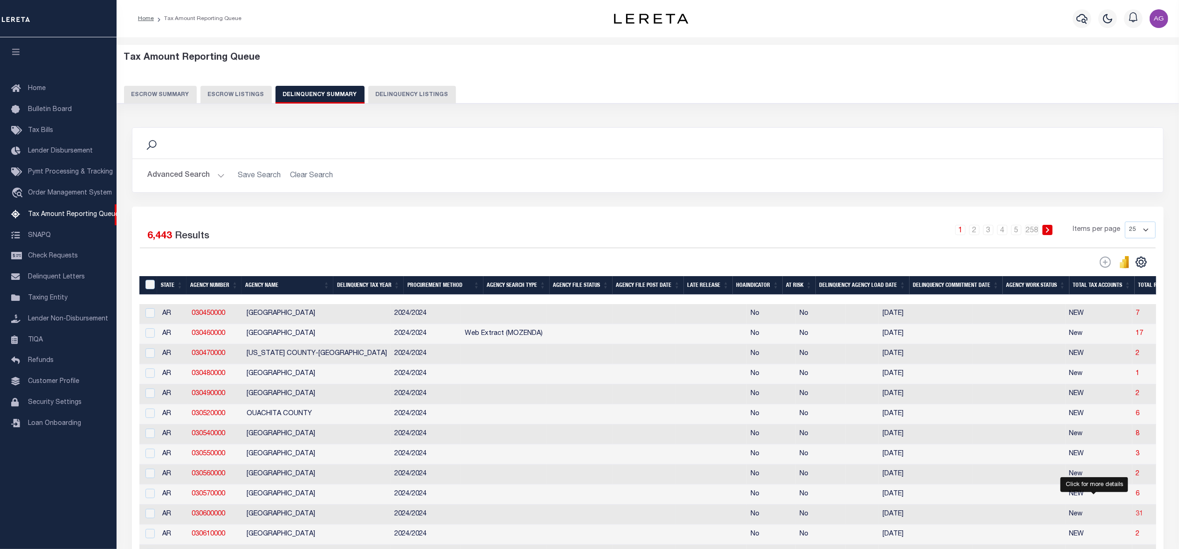
click at [1136, 517] on span "31" at bounding box center [1139, 514] width 7 height 7
select select "100"
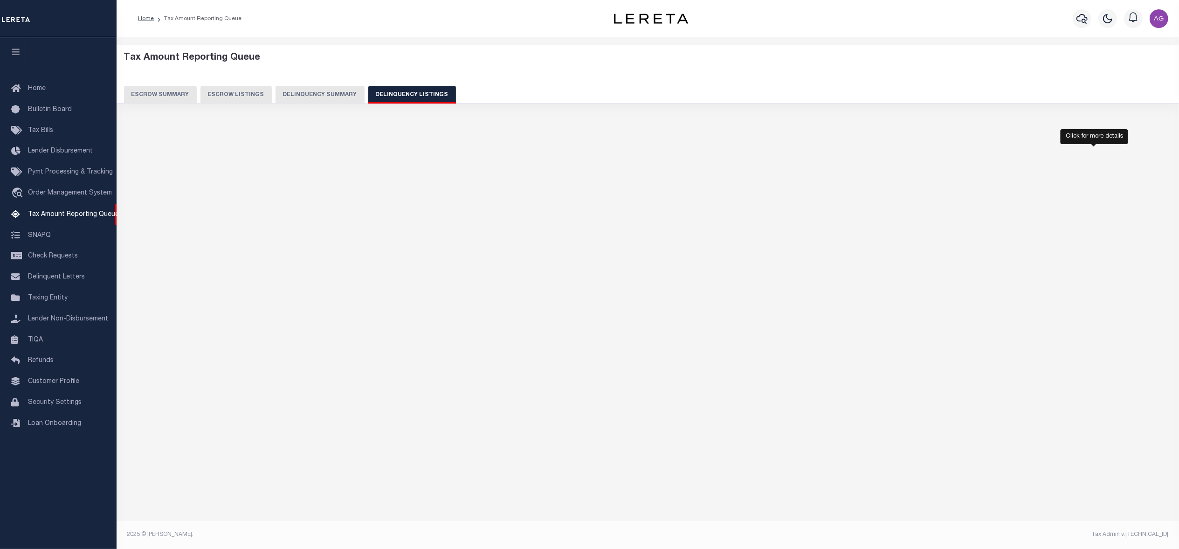
select select "100"
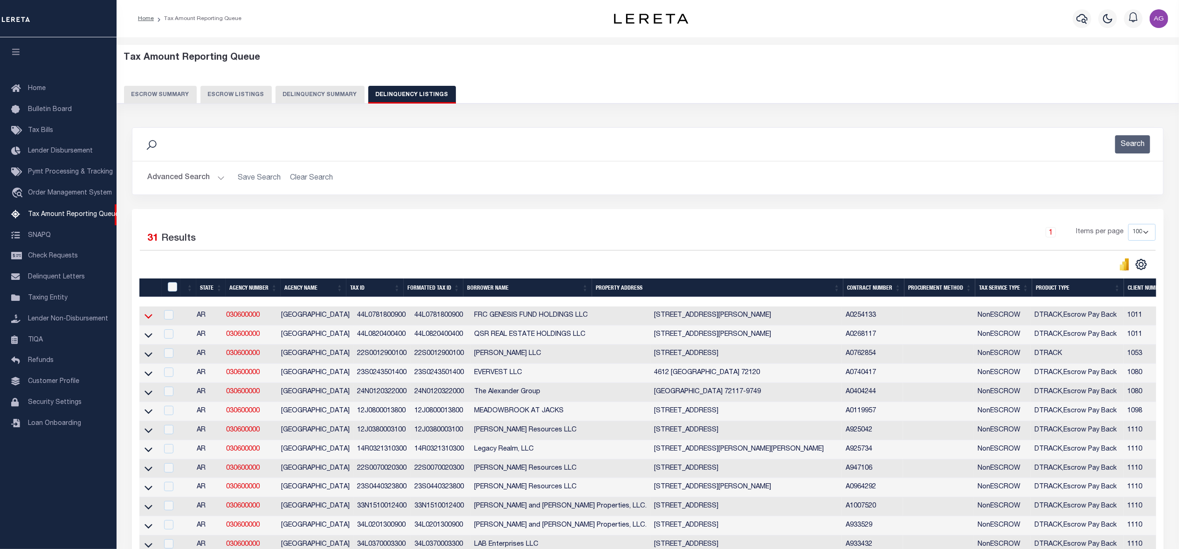
click at [148, 319] on icon at bounding box center [149, 316] width 8 height 5
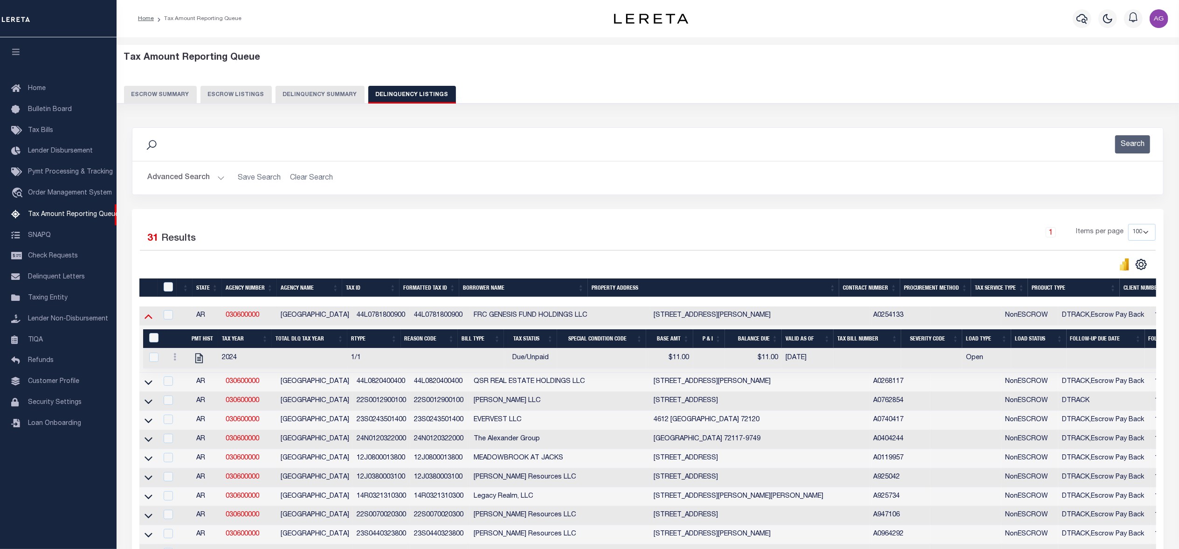
click at [149, 321] on icon at bounding box center [149, 316] width 8 height 10
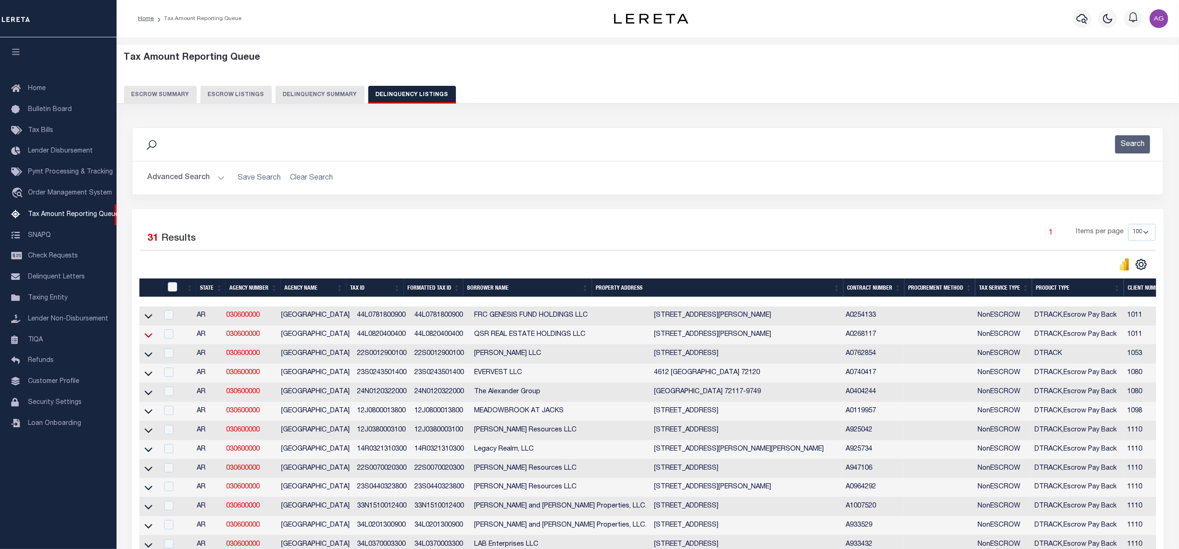
click at [148, 338] on icon at bounding box center [149, 335] width 8 height 10
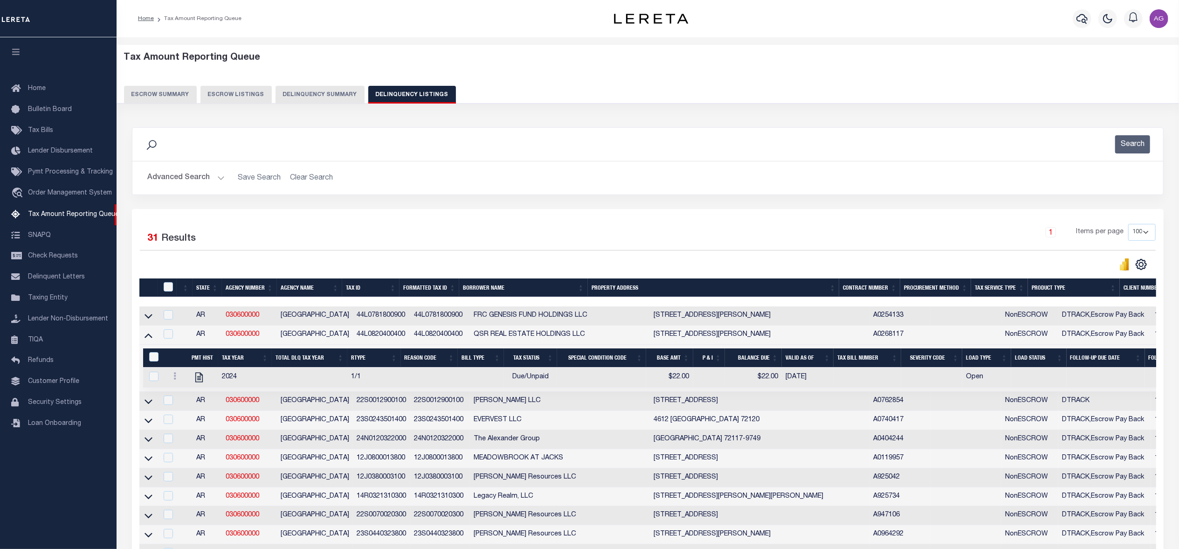
click at [148, 338] on icon at bounding box center [149, 335] width 8 height 5
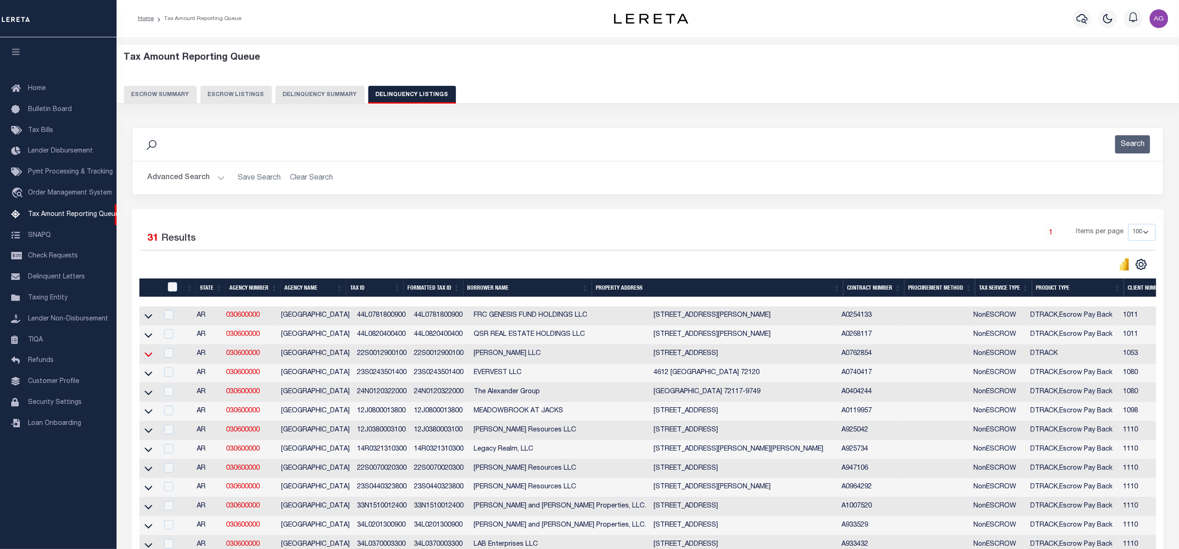
click at [147, 359] on icon at bounding box center [149, 354] width 8 height 10
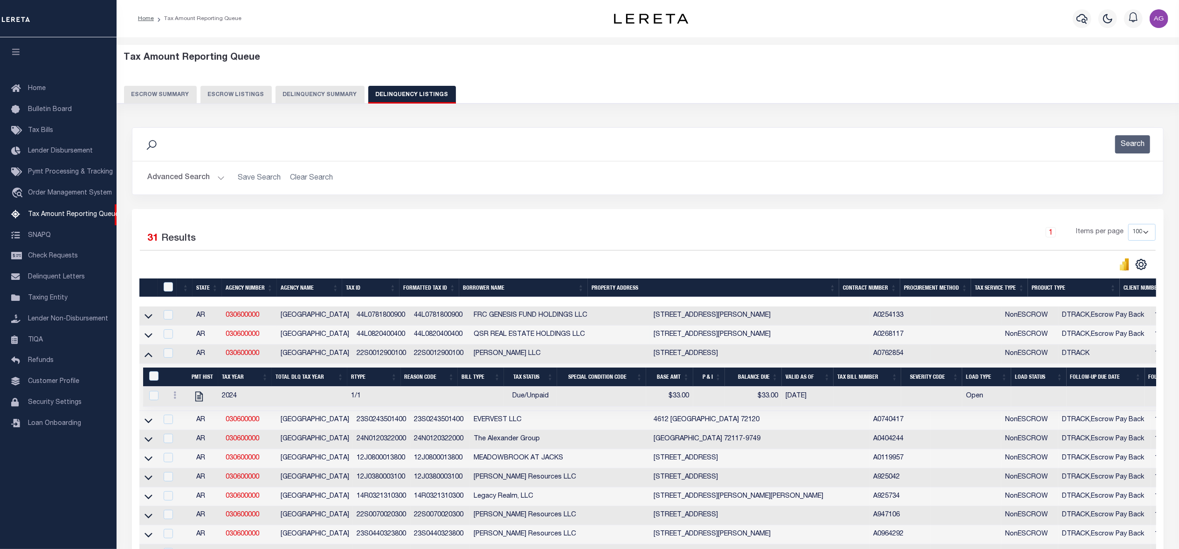
click at [147, 359] on icon at bounding box center [149, 354] width 8 height 10
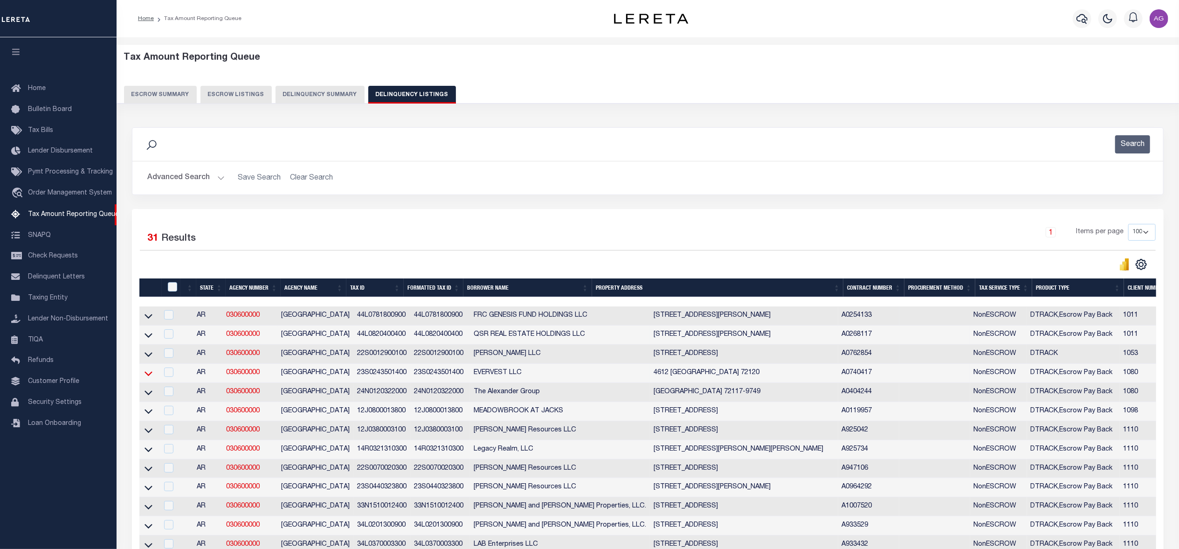
click at [150, 378] on icon at bounding box center [149, 373] width 8 height 10
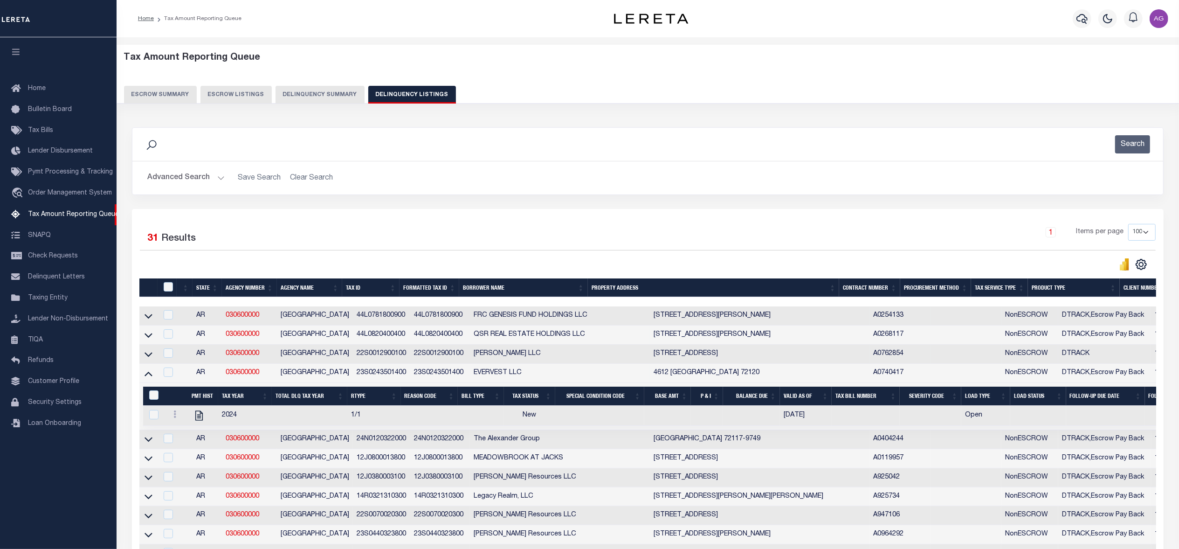
click at [150, 378] on icon at bounding box center [149, 373] width 8 height 10
